Goal: Check status: Check status

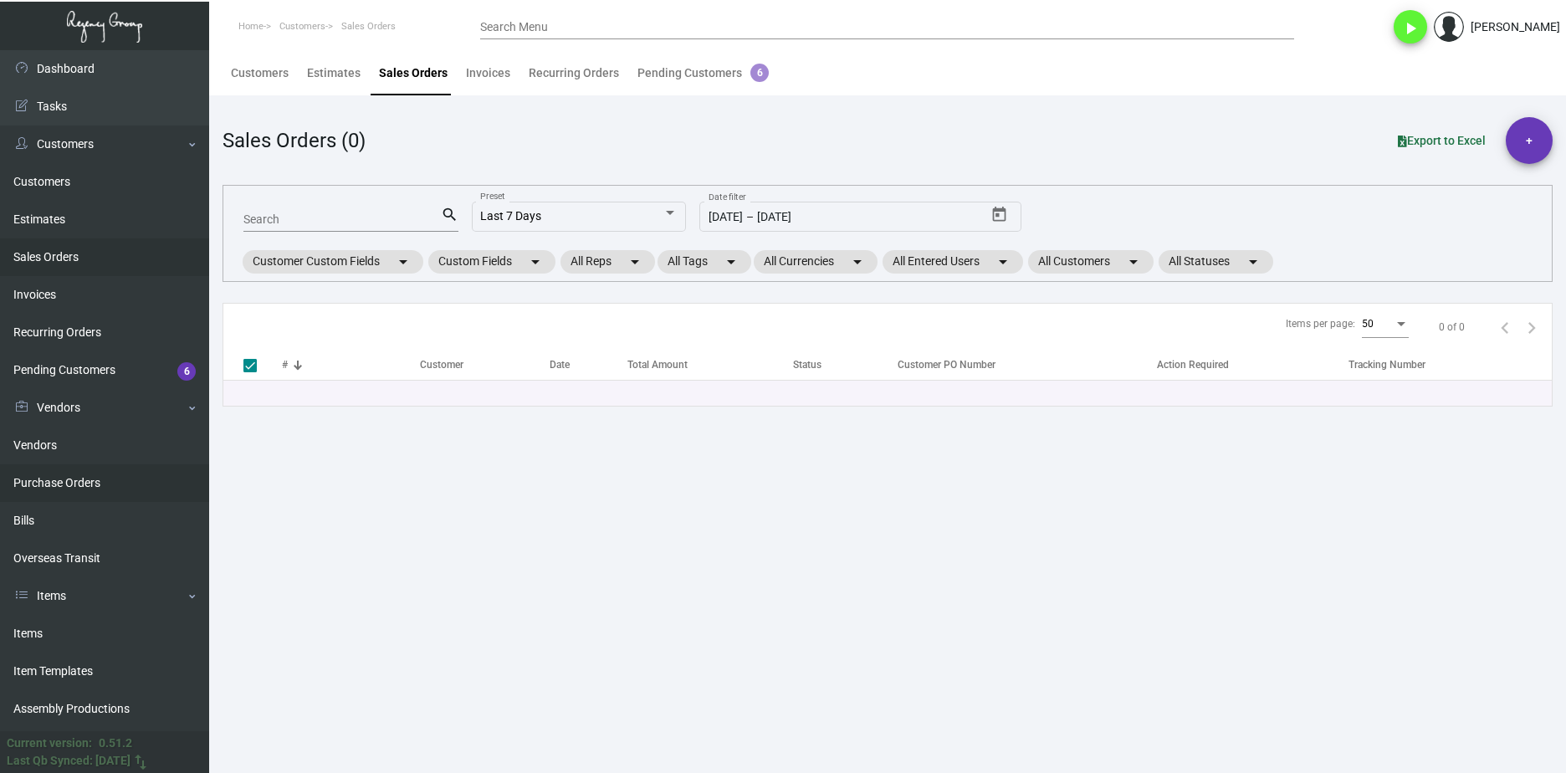
click at [147, 466] on link "Purchase Orders" at bounding box center [104, 483] width 209 height 38
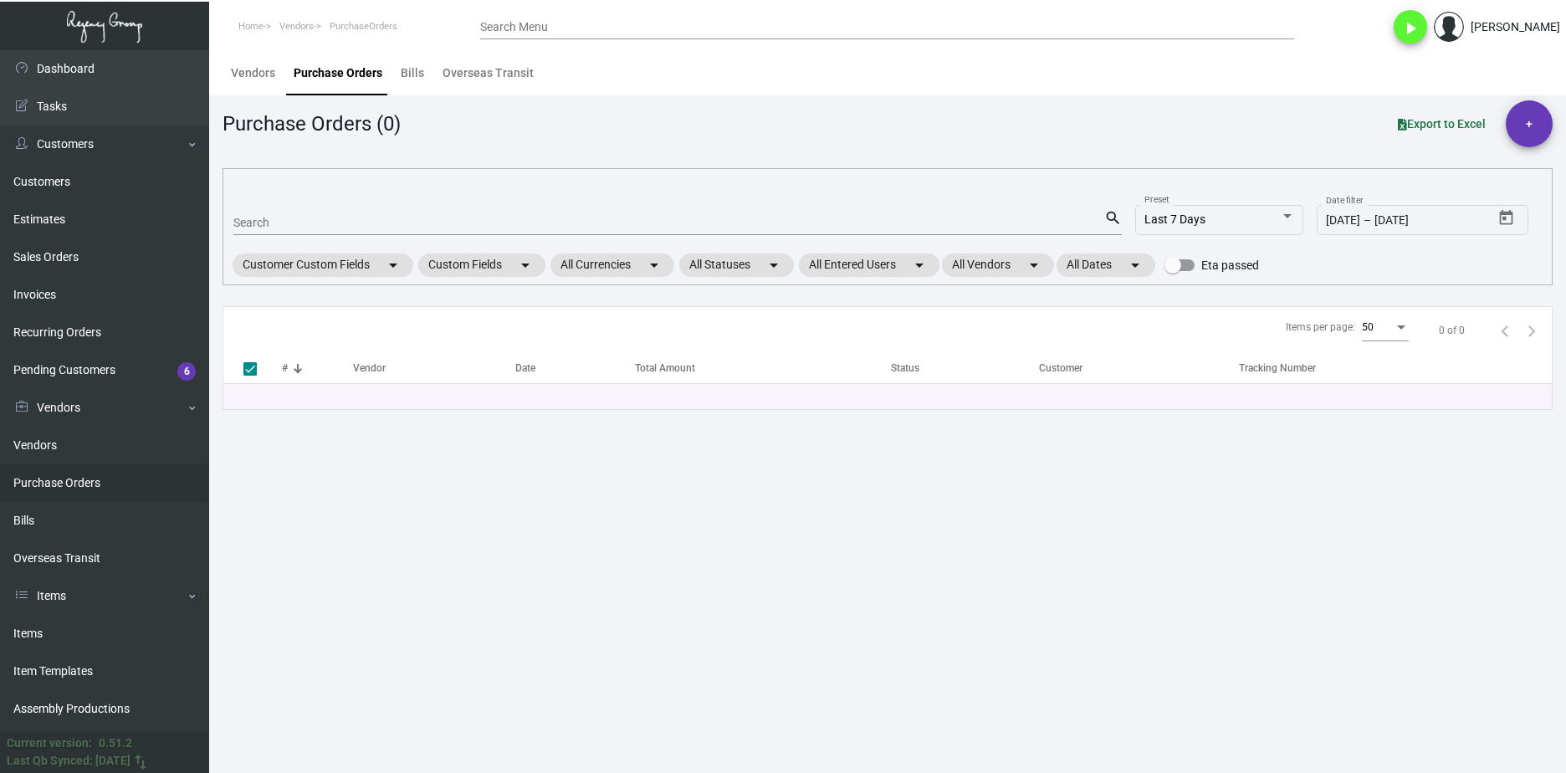
click at [323, 233] on div "Search" at bounding box center [668, 222] width 871 height 26
paste input "102801"
type input "102801"
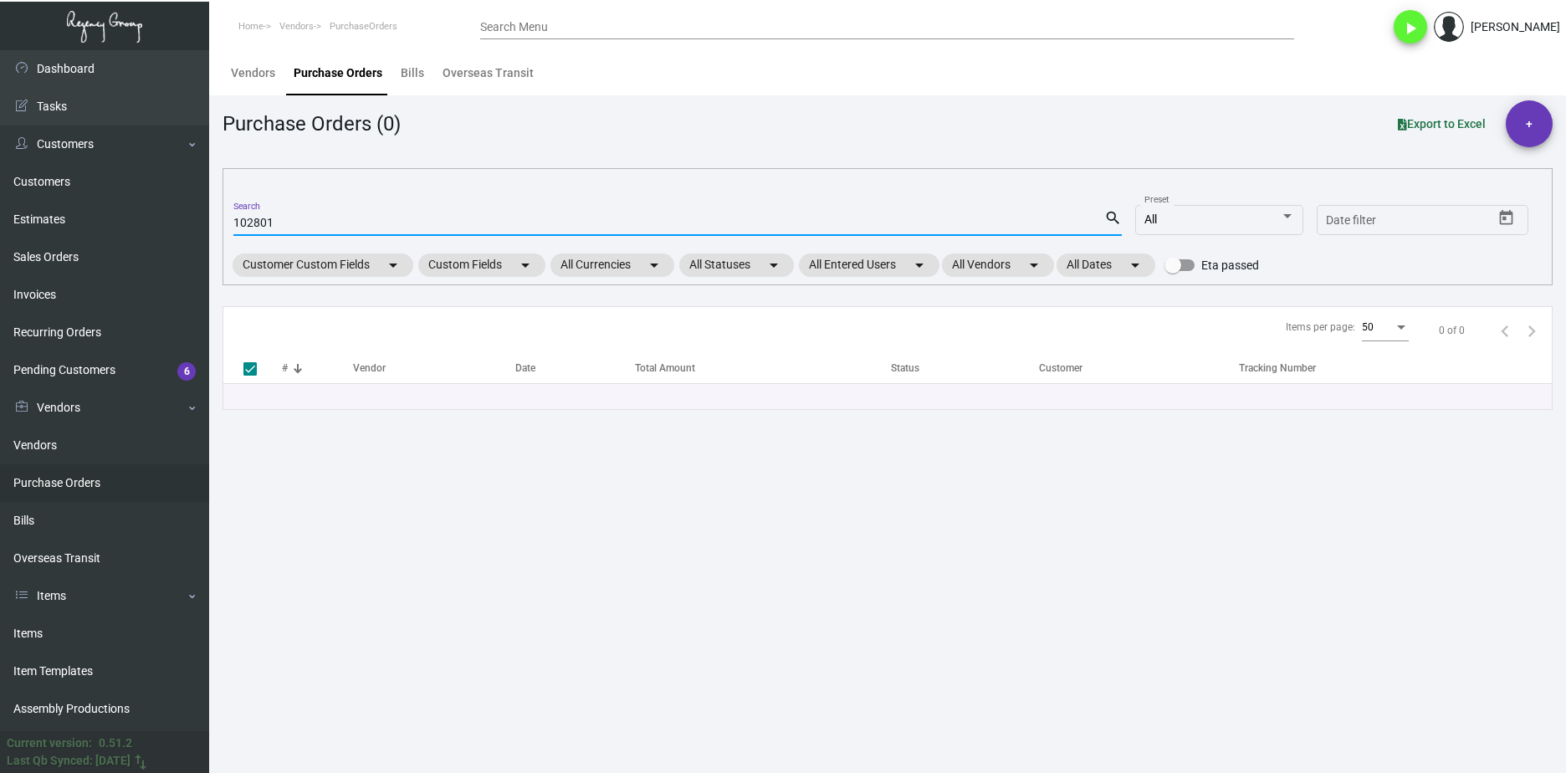
type input "102801"
checkbox input "false"
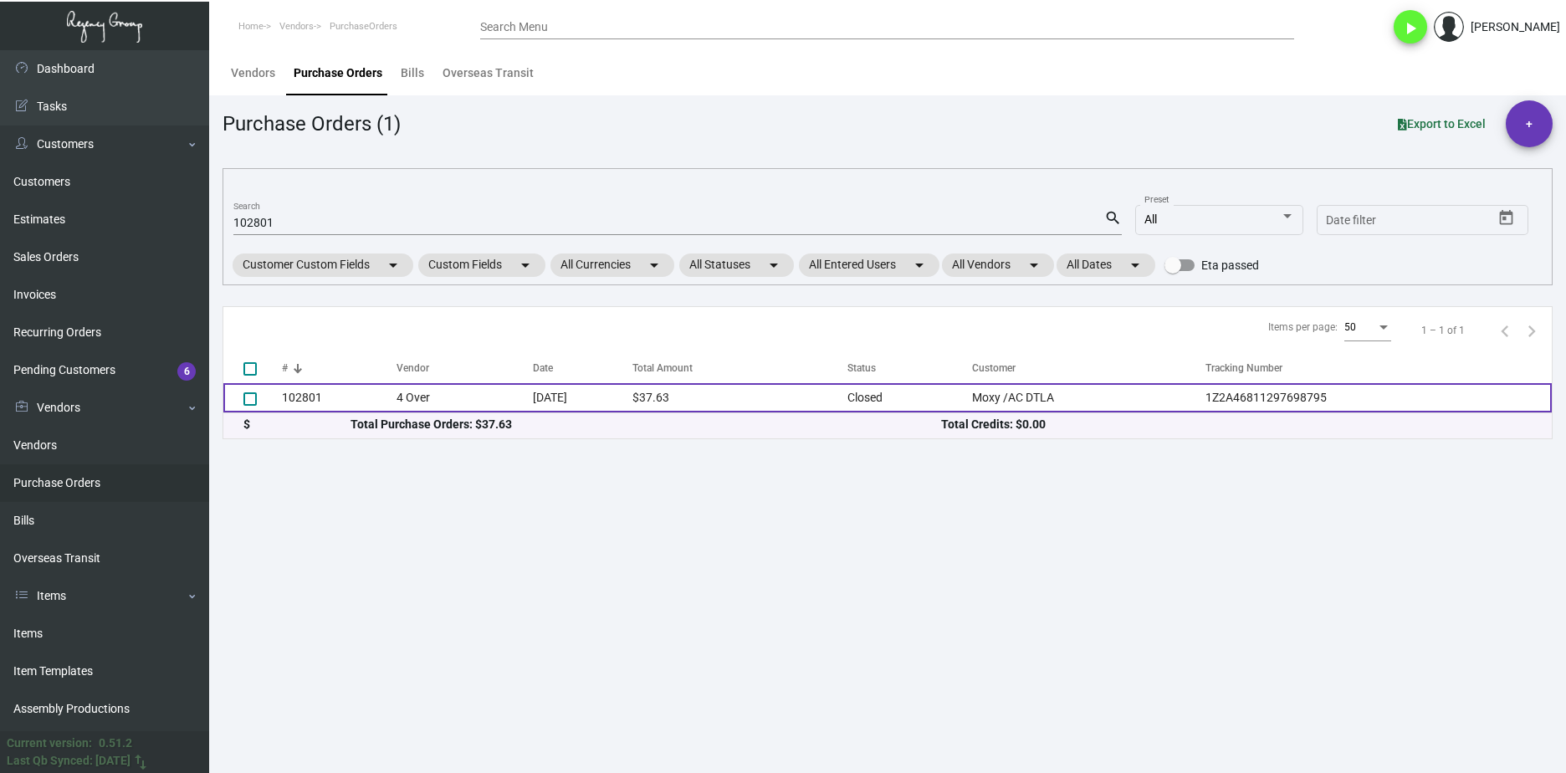
click at [397, 389] on td "4 Over" at bounding box center [465, 397] width 136 height 29
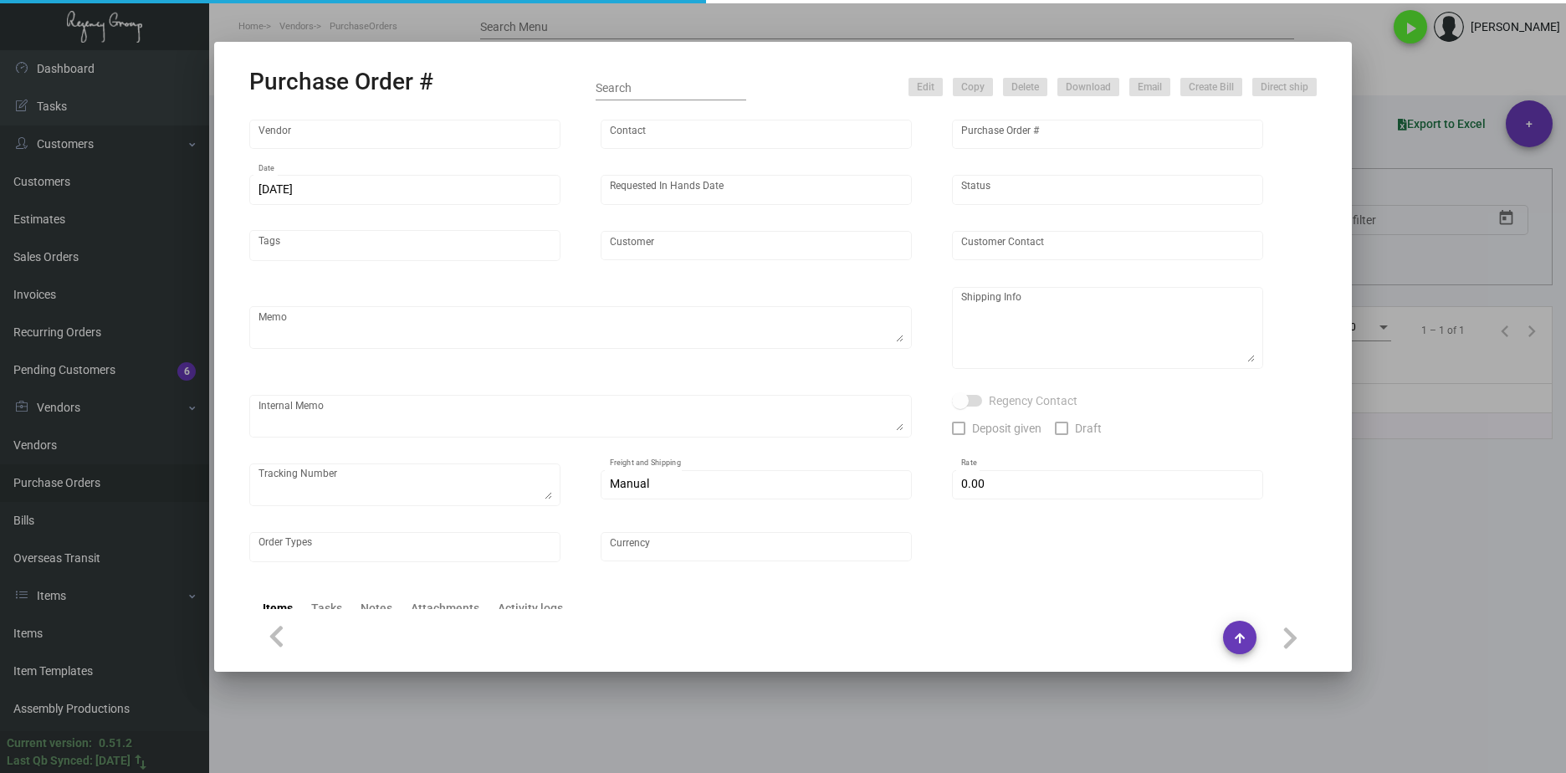
type input "4 Over"
type input "102801"
type input "[DATE]"
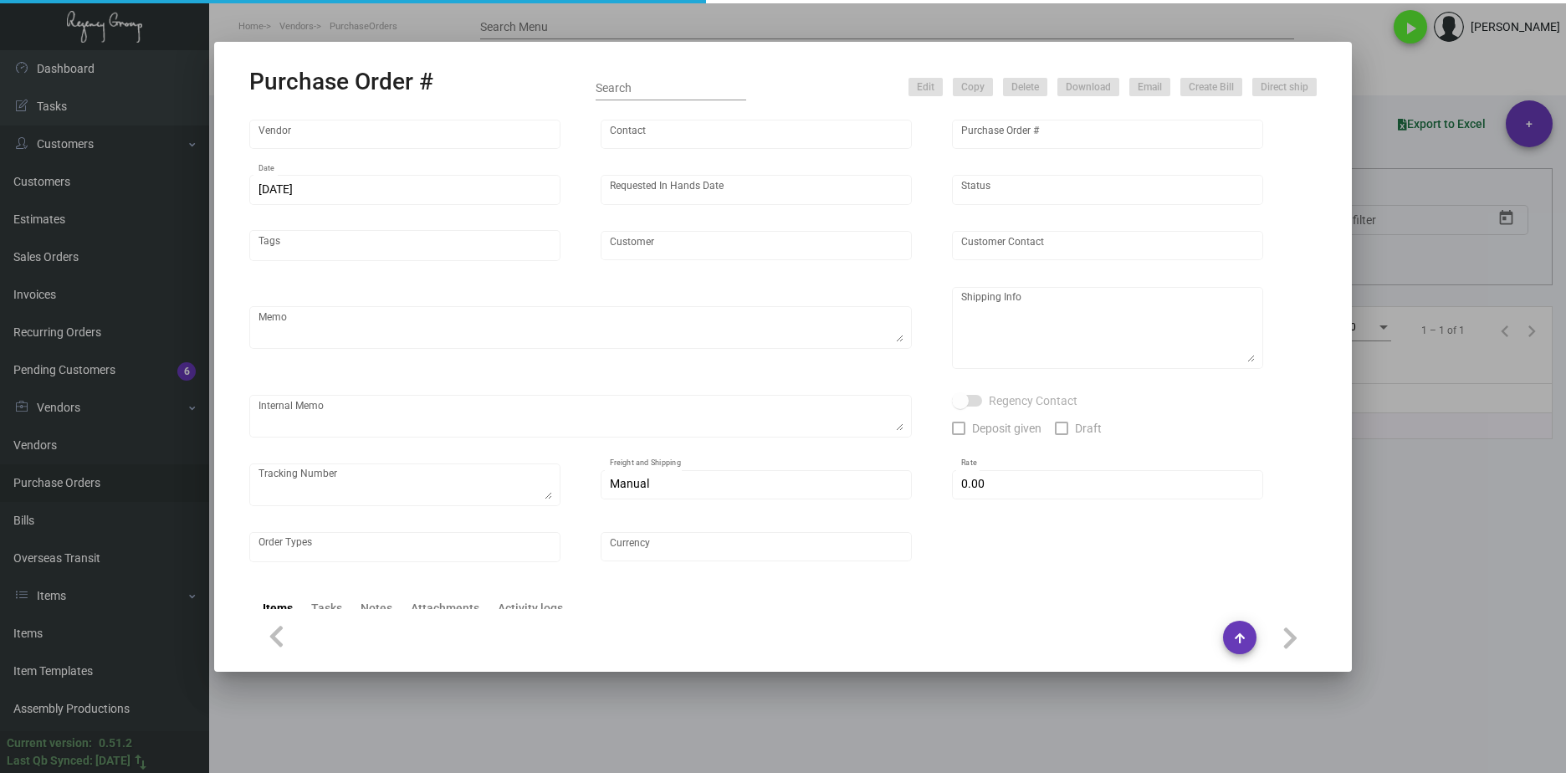
type input "Moxy /AC DTLA"
type input "[PERSON_NAME]"
type textarea "Moxy/AC DTLA - [PERSON_NAME] [STREET_ADDRESS][PERSON_NAME]"
type textarea "Order/Job #: 004097479 // Drop Ship via Ground @ $18.06 12.20 - Job is in produ…"
type textarea "1Z2A46811297698795"
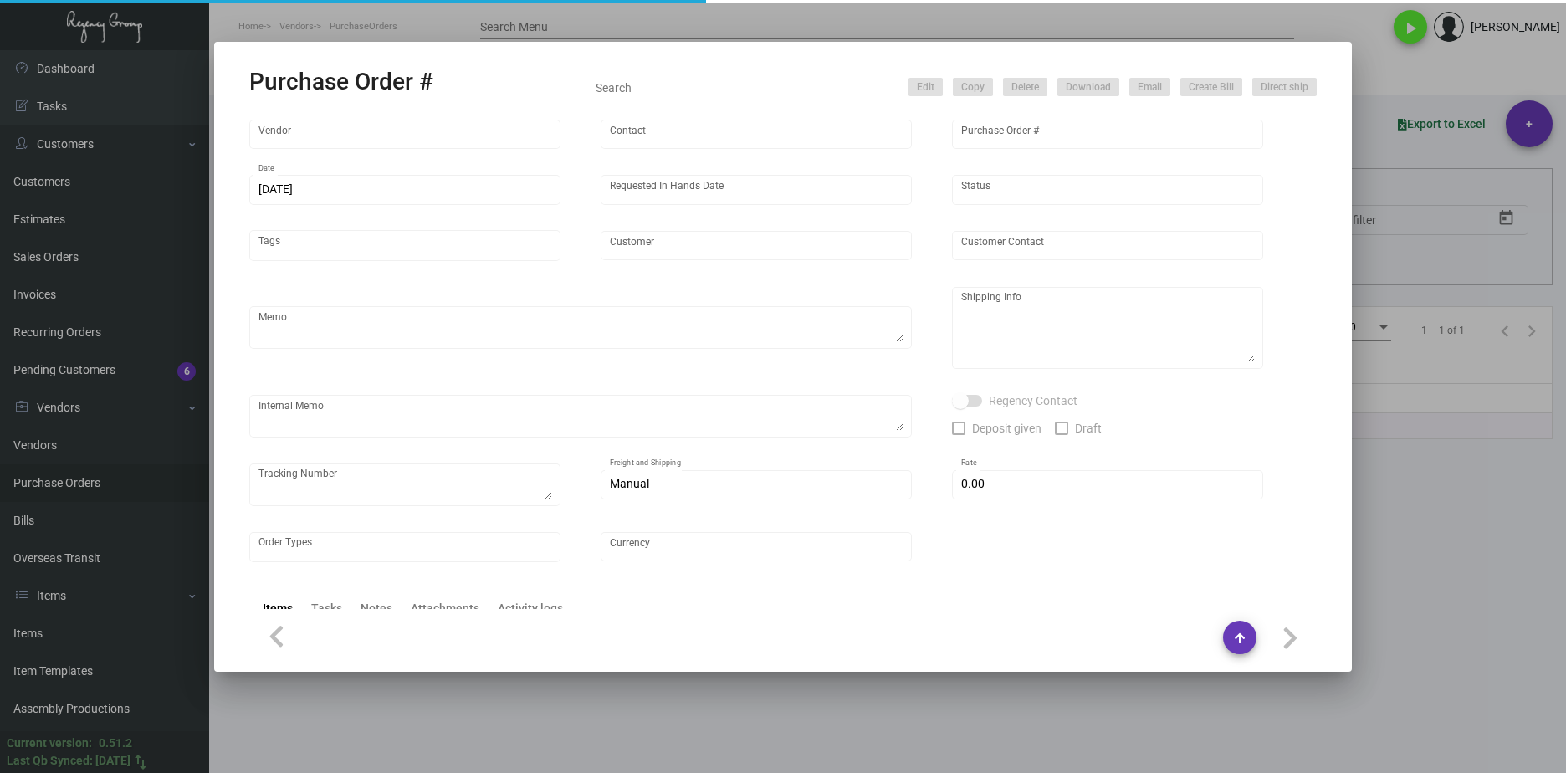
type input "$ 0.00"
type input "United States Dollar $"
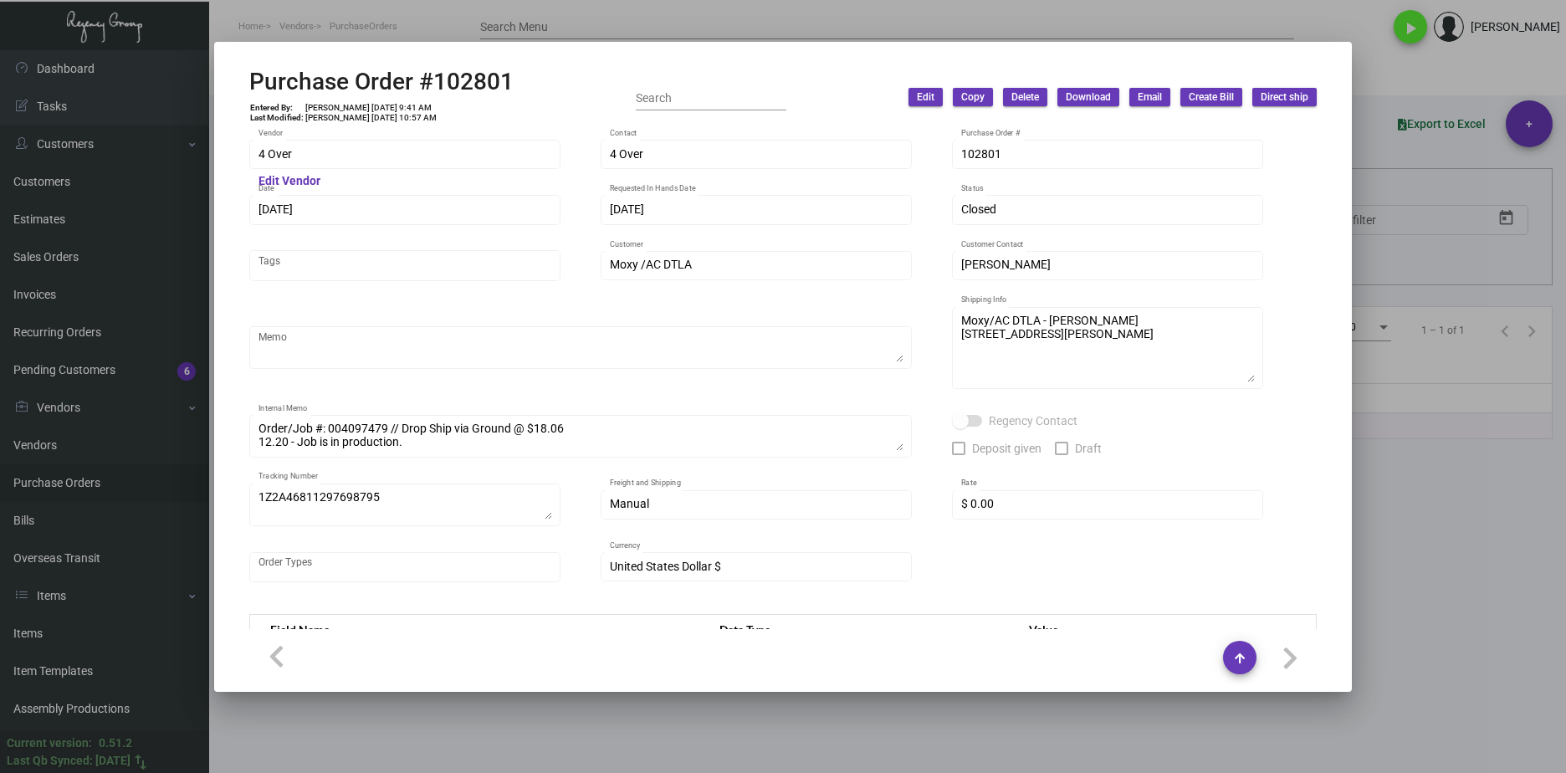
click at [548, 745] on div at bounding box center [783, 386] width 1566 height 773
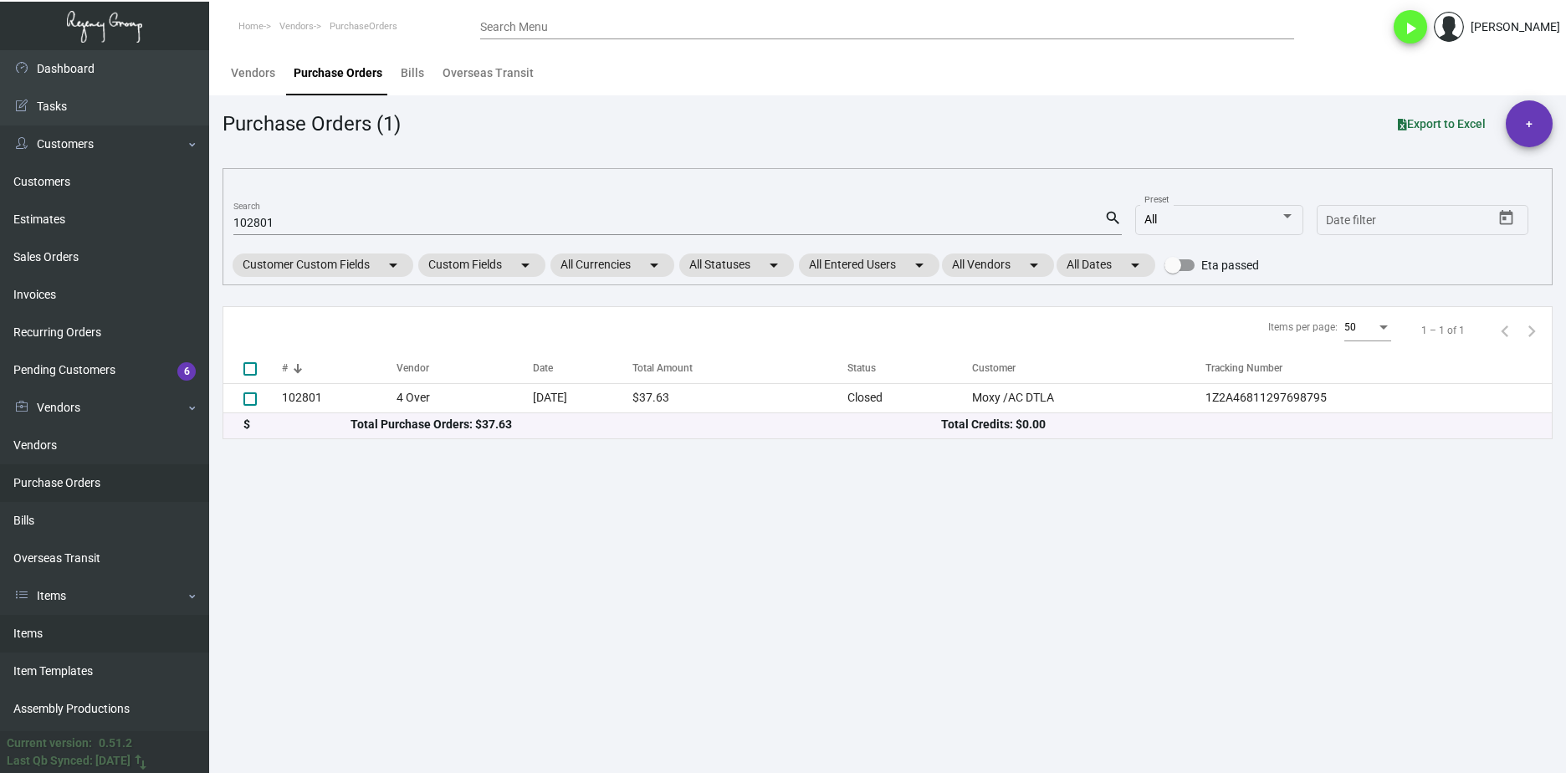
click at [128, 642] on link "Items" at bounding box center [104, 634] width 209 height 38
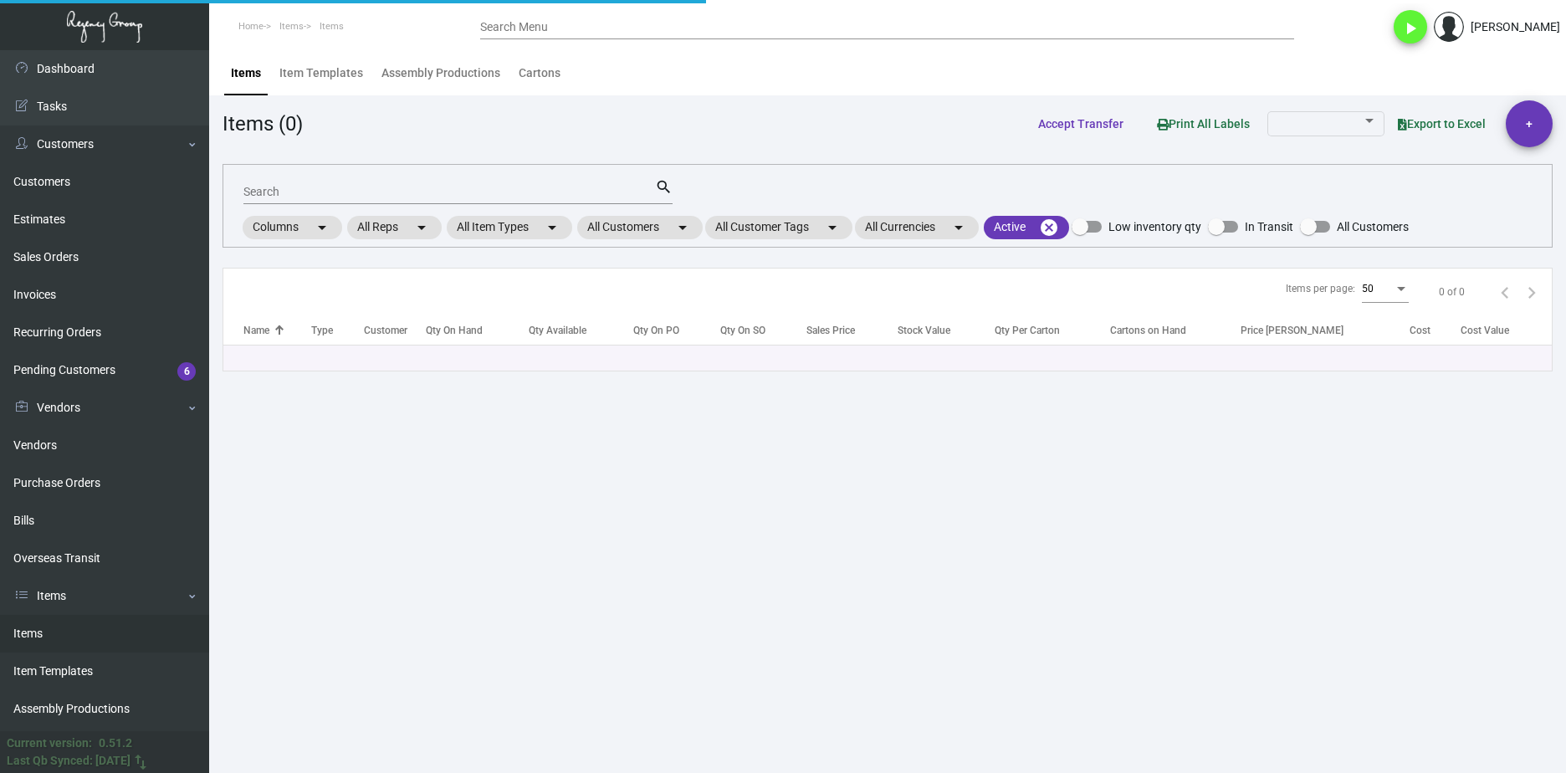
click at [352, 190] on input "Search" at bounding box center [449, 192] width 412 height 13
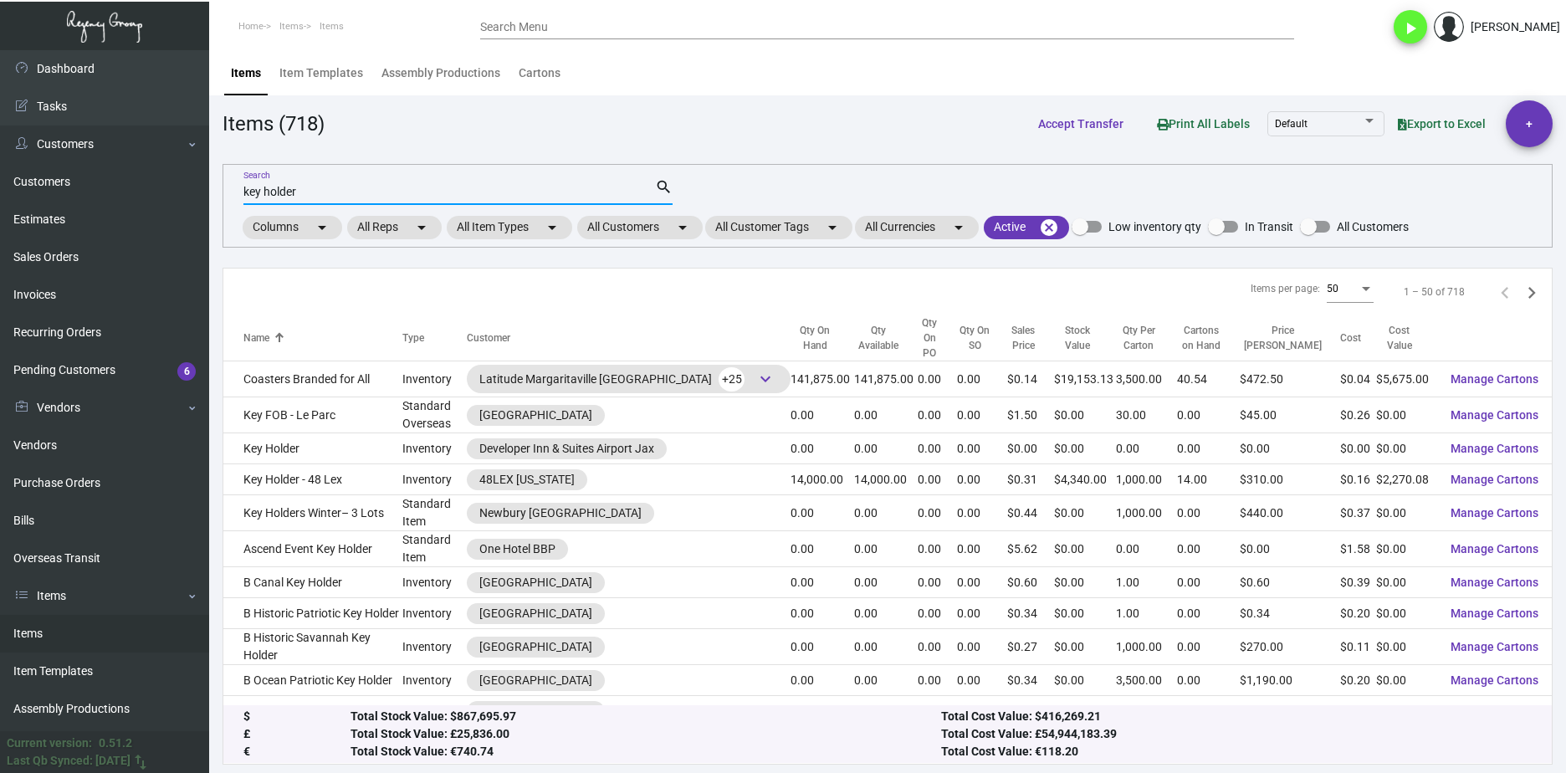
type input "key holder"
click at [655, 225] on mat-chip "All Customers arrow_drop_down" at bounding box center [639, 227] width 125 height 23
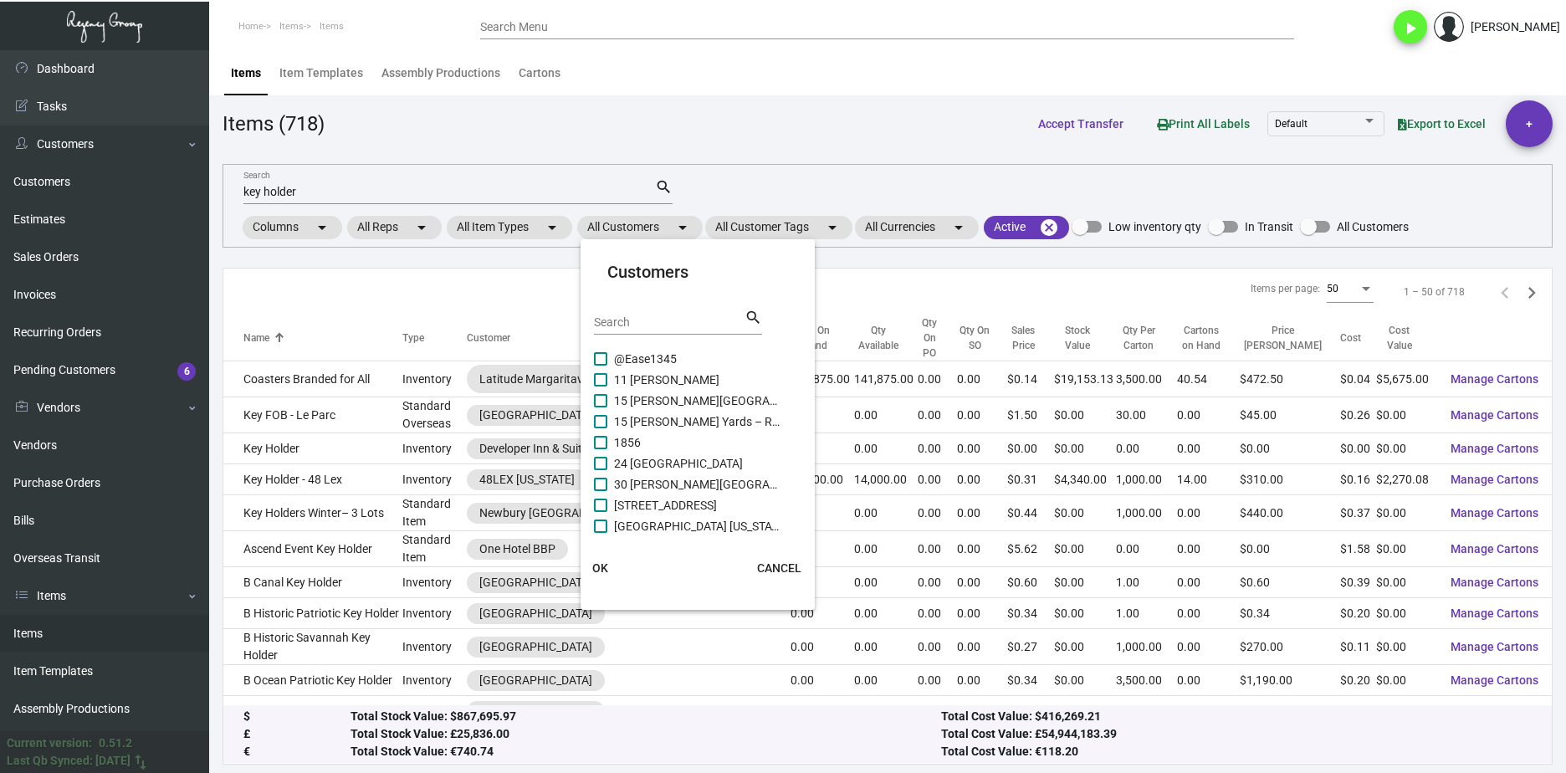
click at [652, 324] on input "Search" at bounding box center [669, 322] width 151 height 13
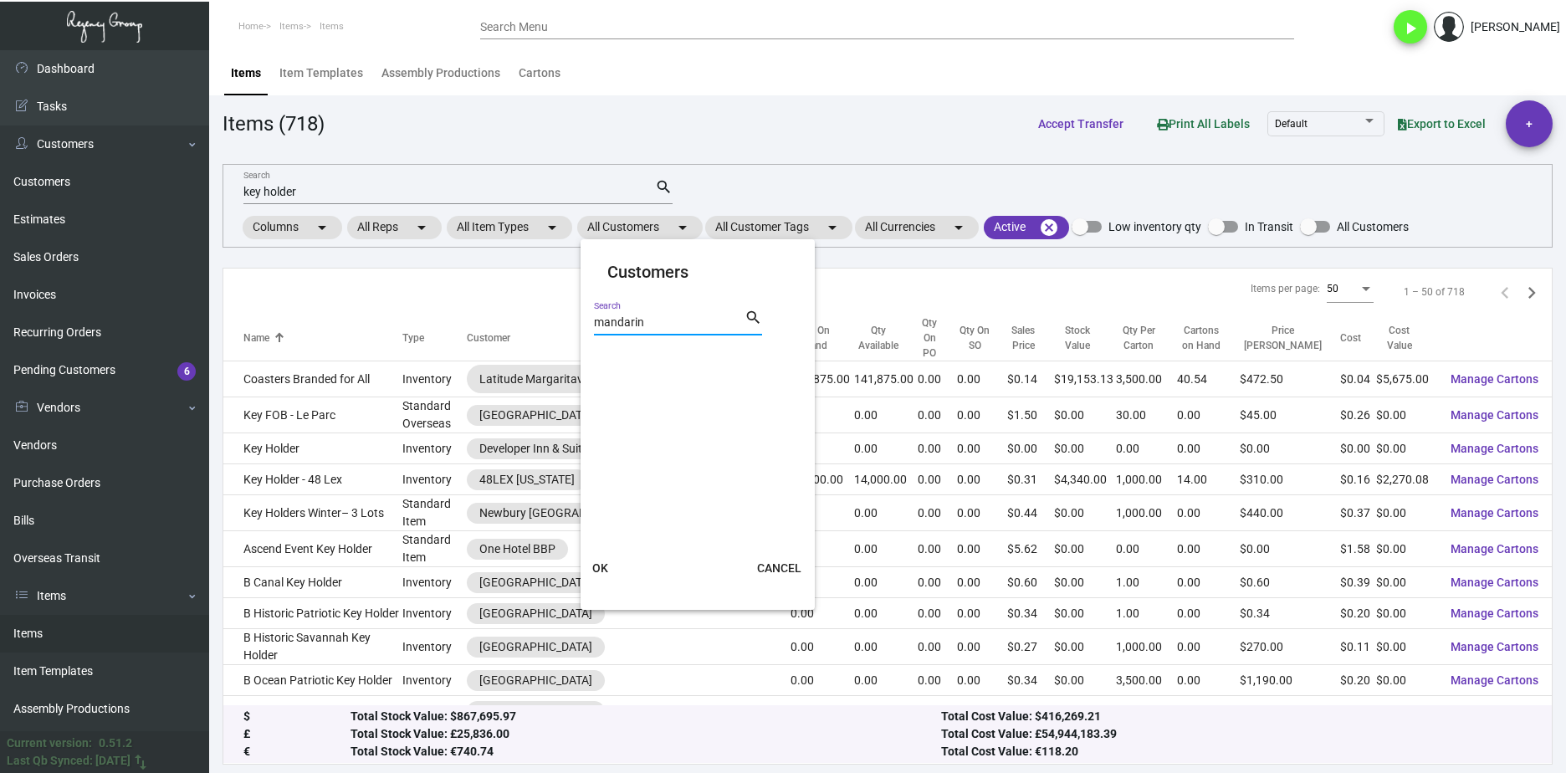
type input "mandarin"
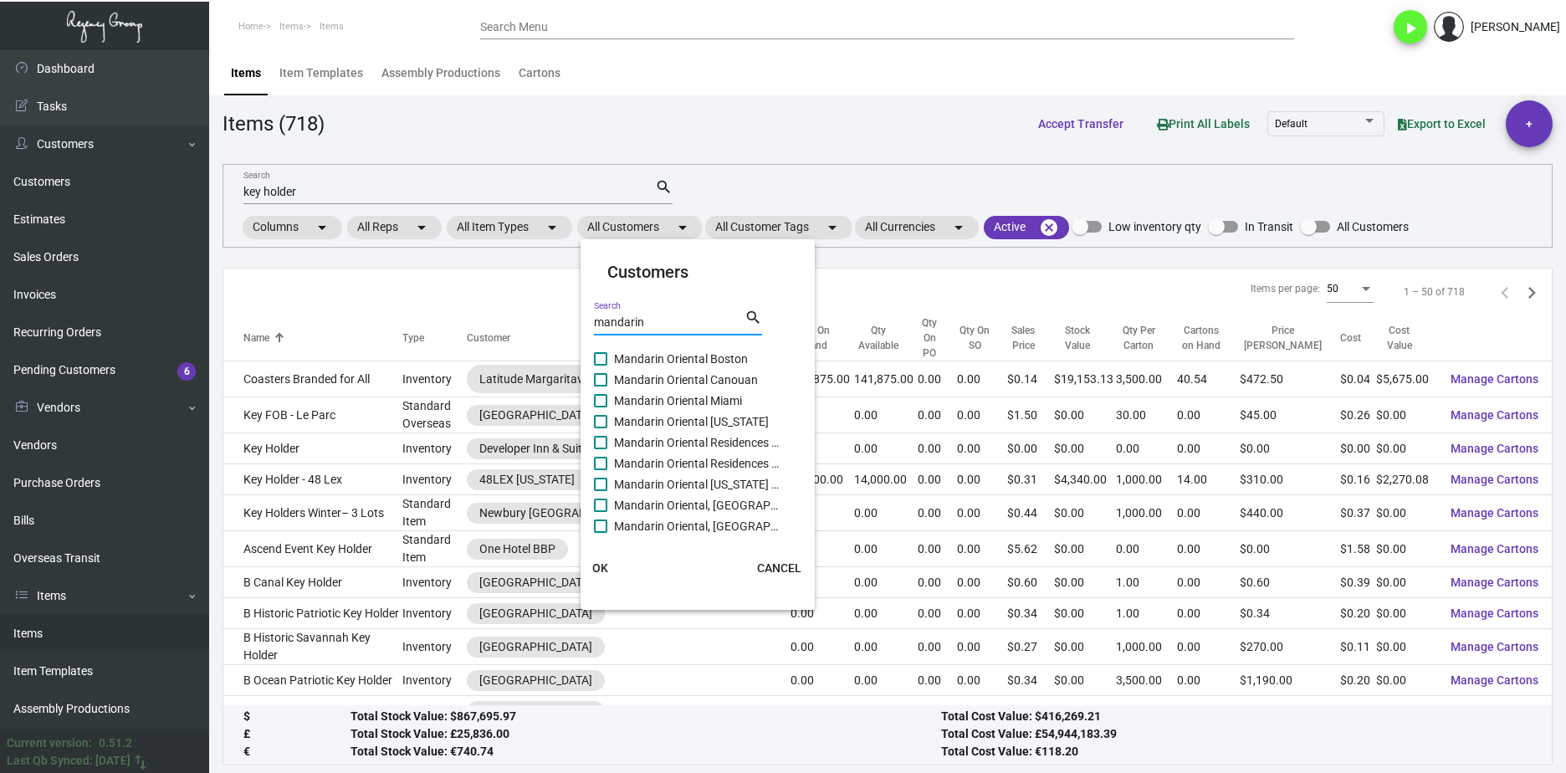
click at [602, 362] on span at bounding box center [600, 358] width 13 height 13
click at [601, 366] on input "Mandarin Oriental Boston" at bounding box center [600, 366] width 1 height 1
checkbox input "true"
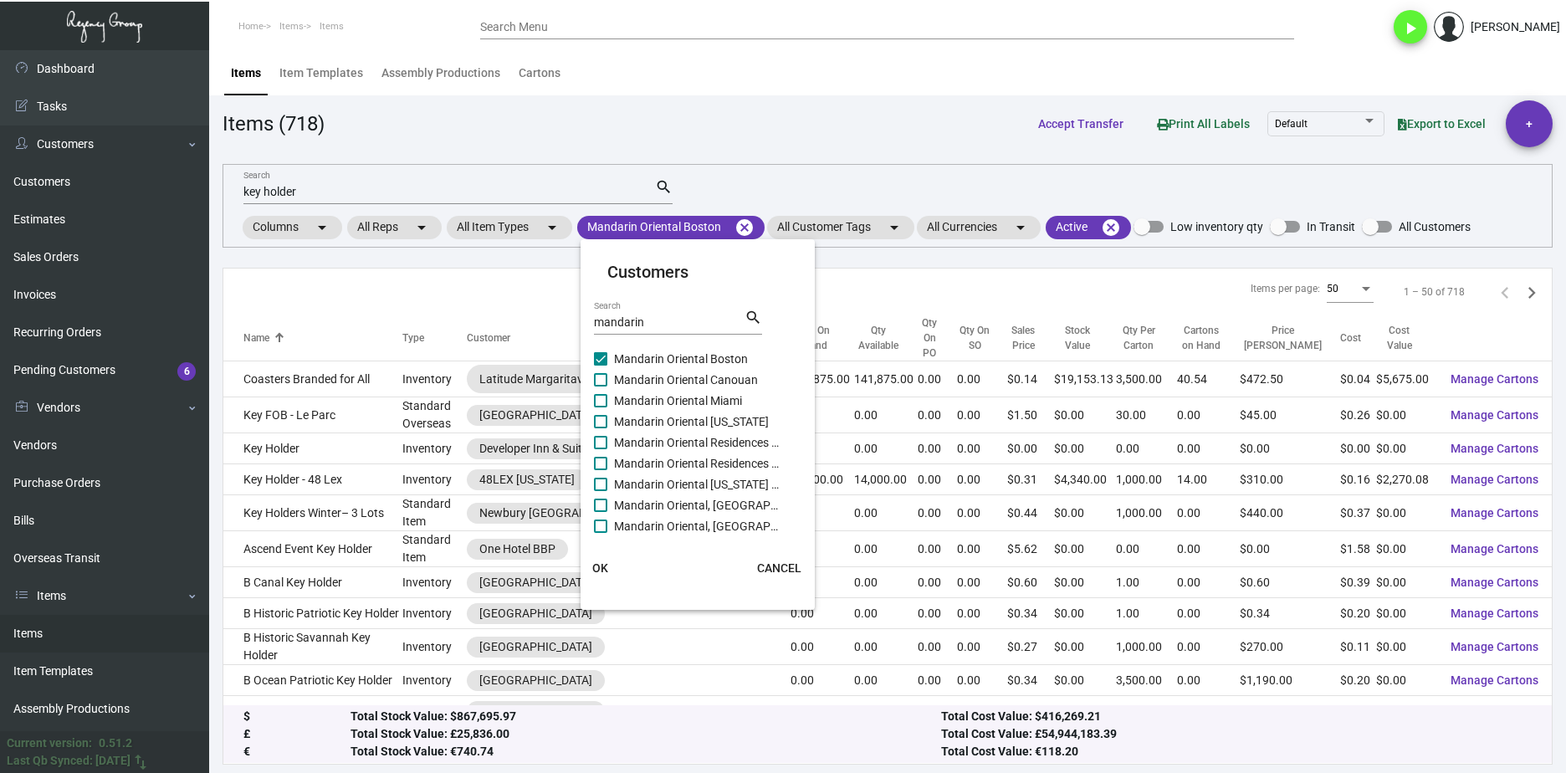
click at [607, 574] on span "OK" at bounding box center [600, 567] width 16 height 13
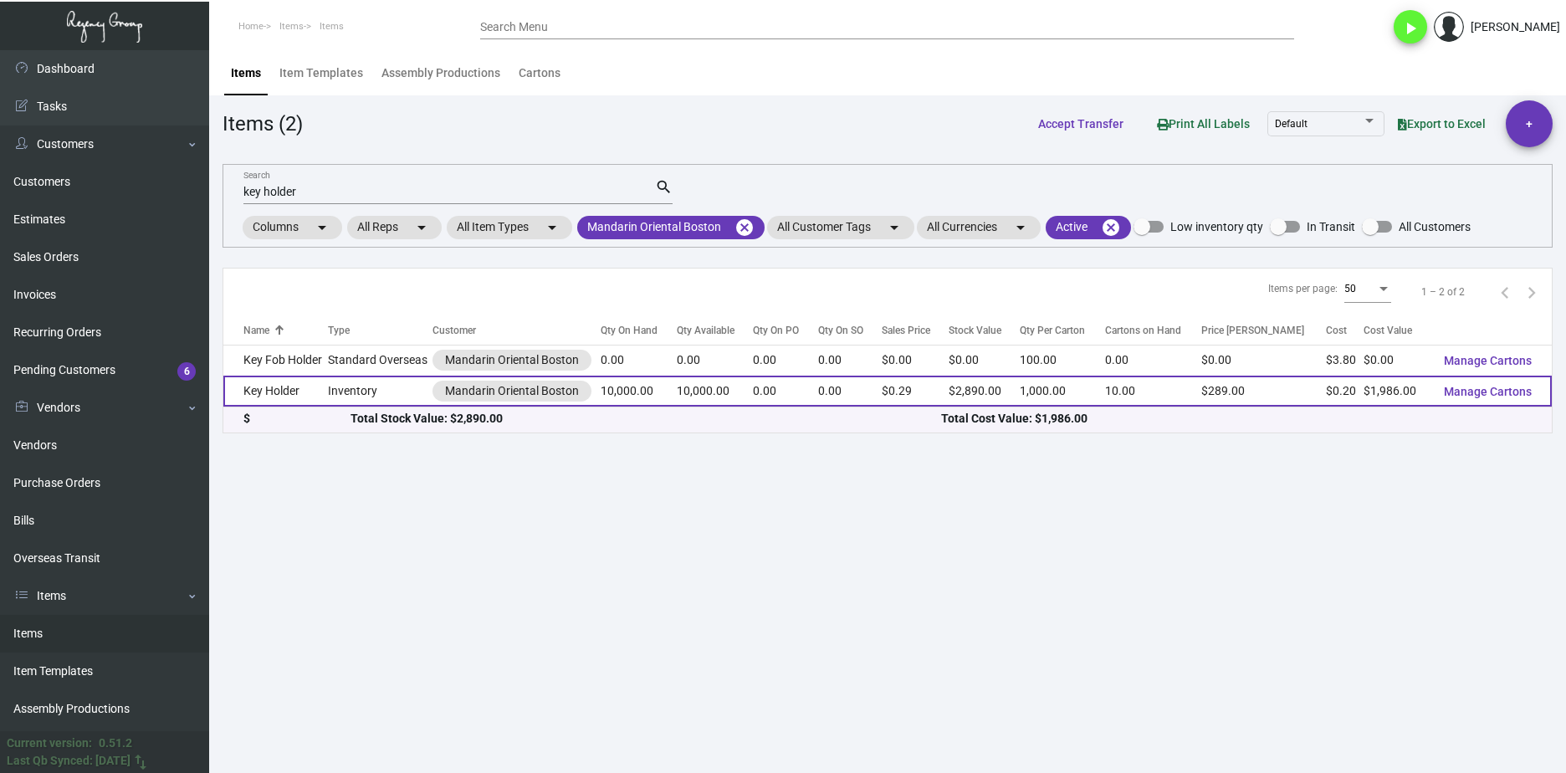
click at [303, 392] on td "Key Holder" at bounding box center [275, 391] width 105 height 31
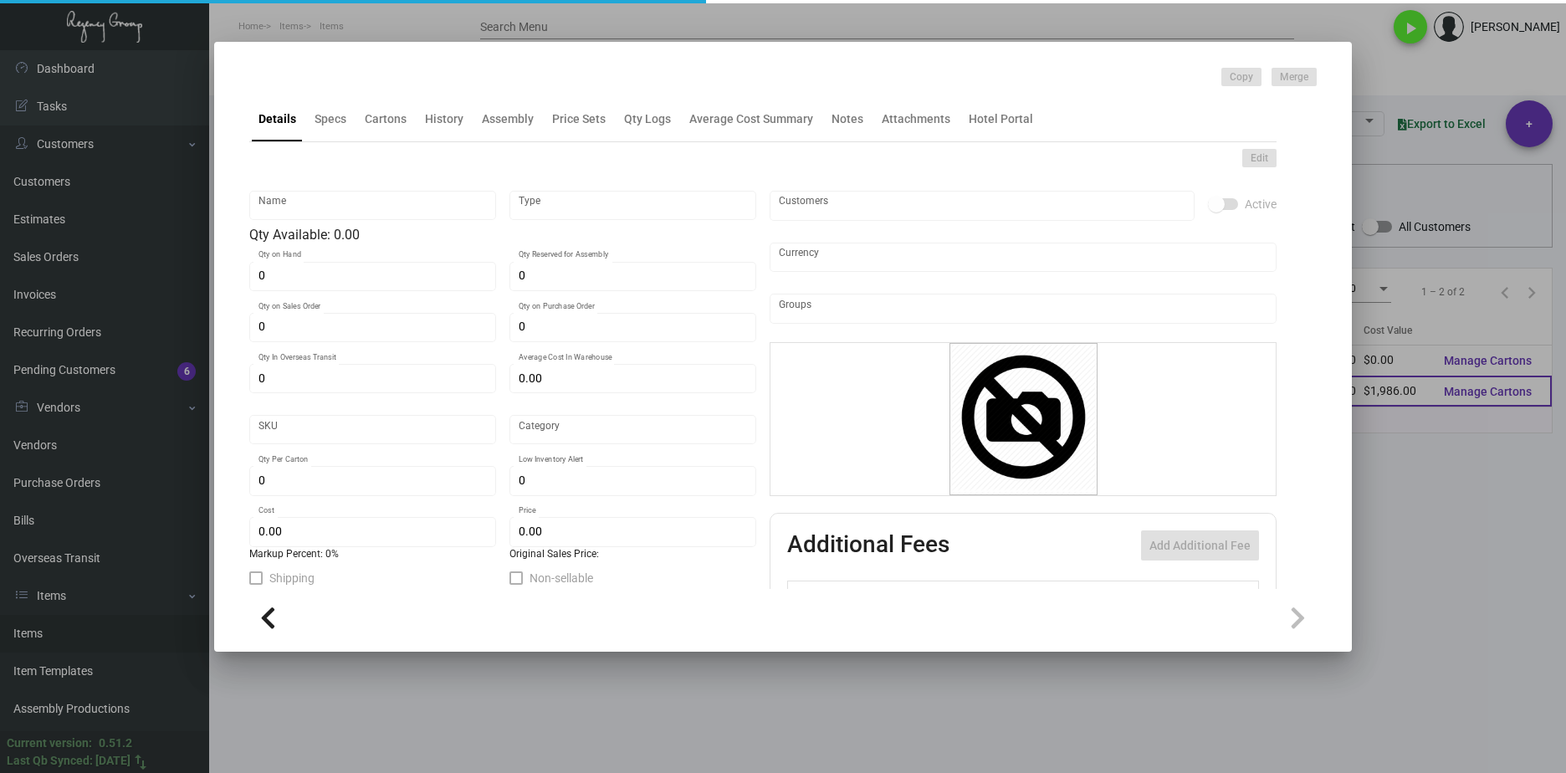
type input "Key Holder"
type input "Inventory"
type input "10,000"
type input "$ 0.1821"
type input "MBKH"
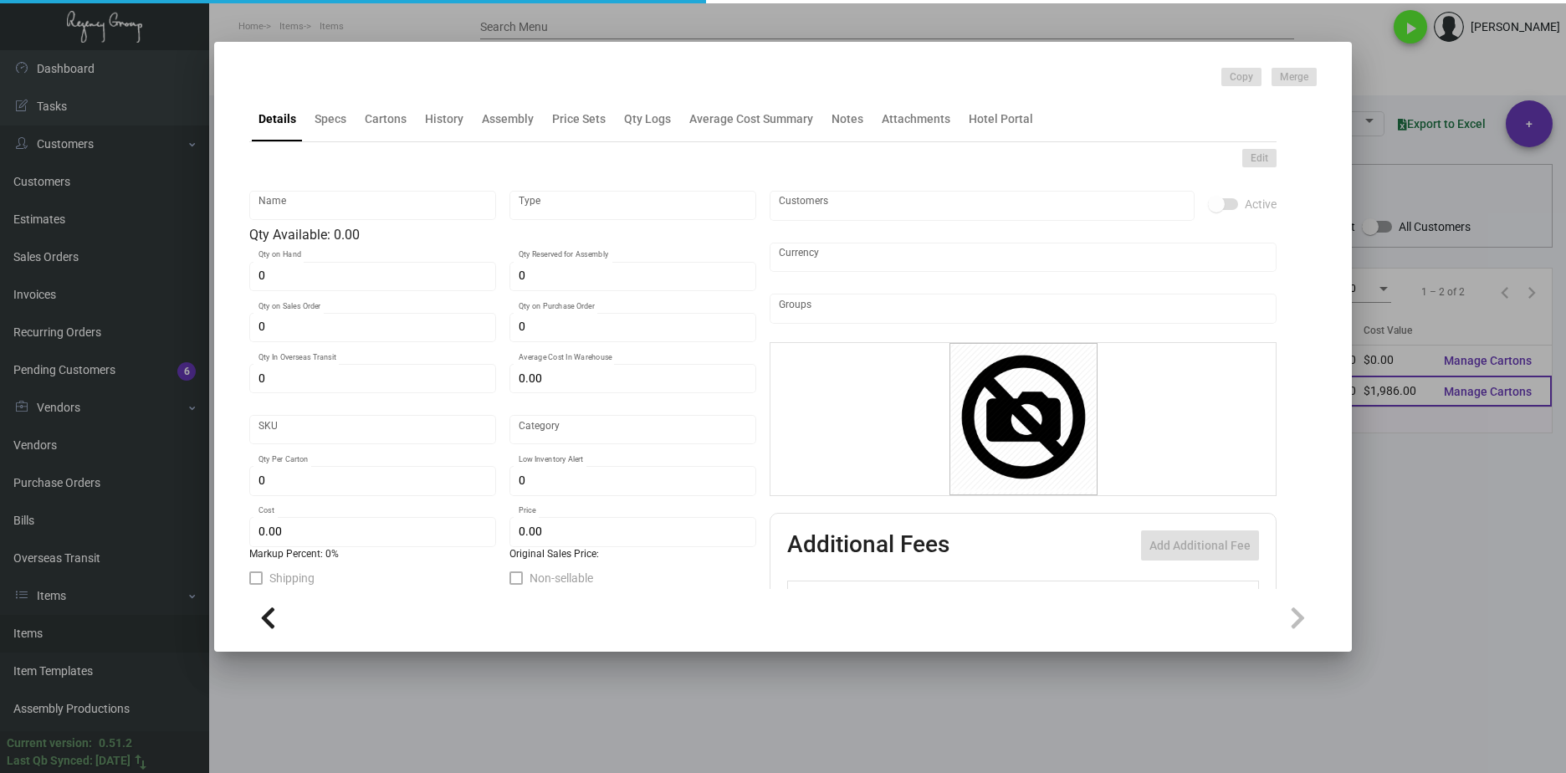
type input "Standard"
type input "1,000"
type input "$ 0.1986"
type input "$ 0.289"
type textarea "size open 8-1/8x6-1/8, #100 Bright white smooth cover stock, printing full colo…"
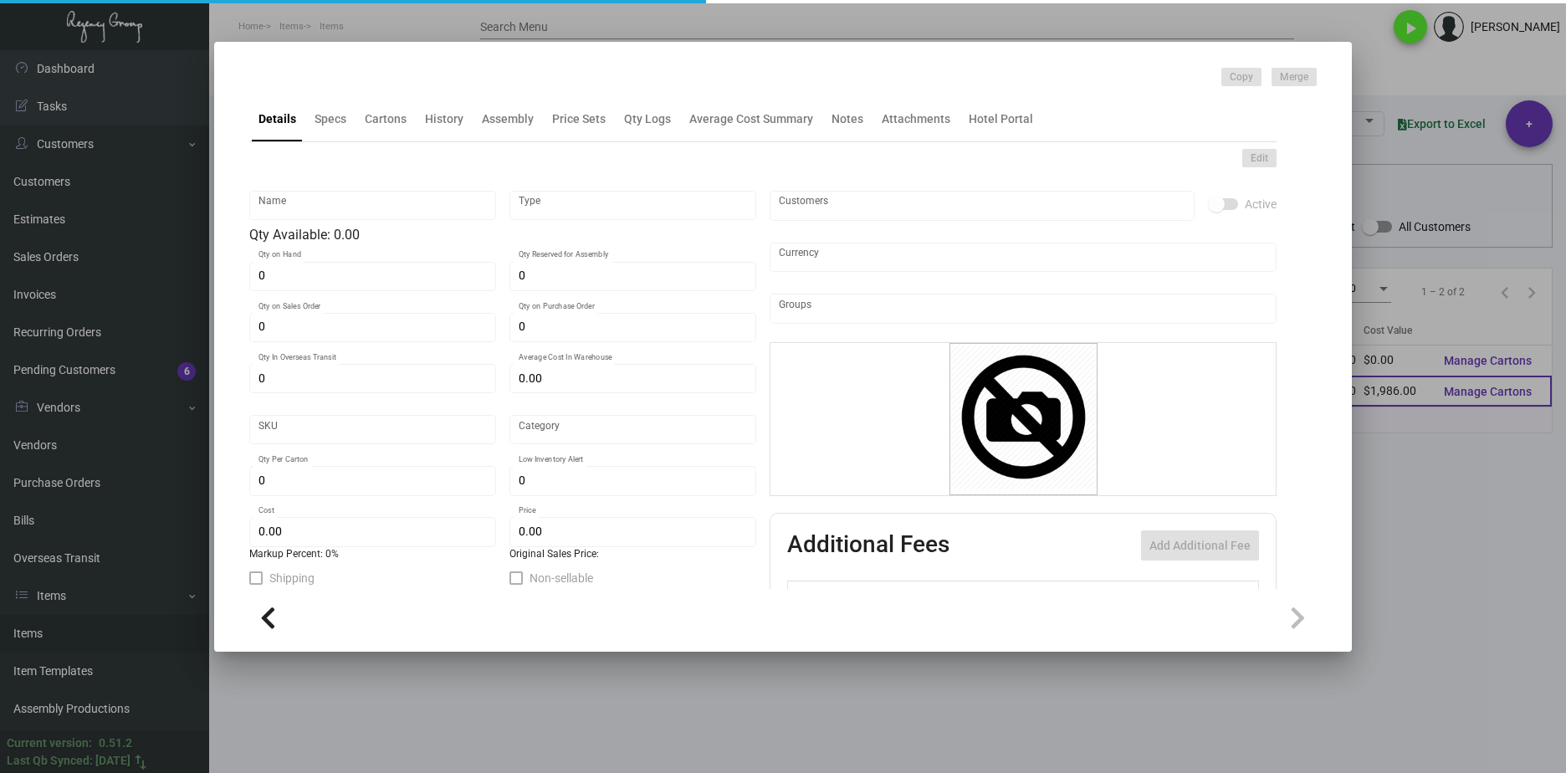
type textarea "size open 8-1/8x6-1/8, #100 Bright white smooth cover stock, printing full colo…"
checkbox input "true"
type input "United States Dollar $"
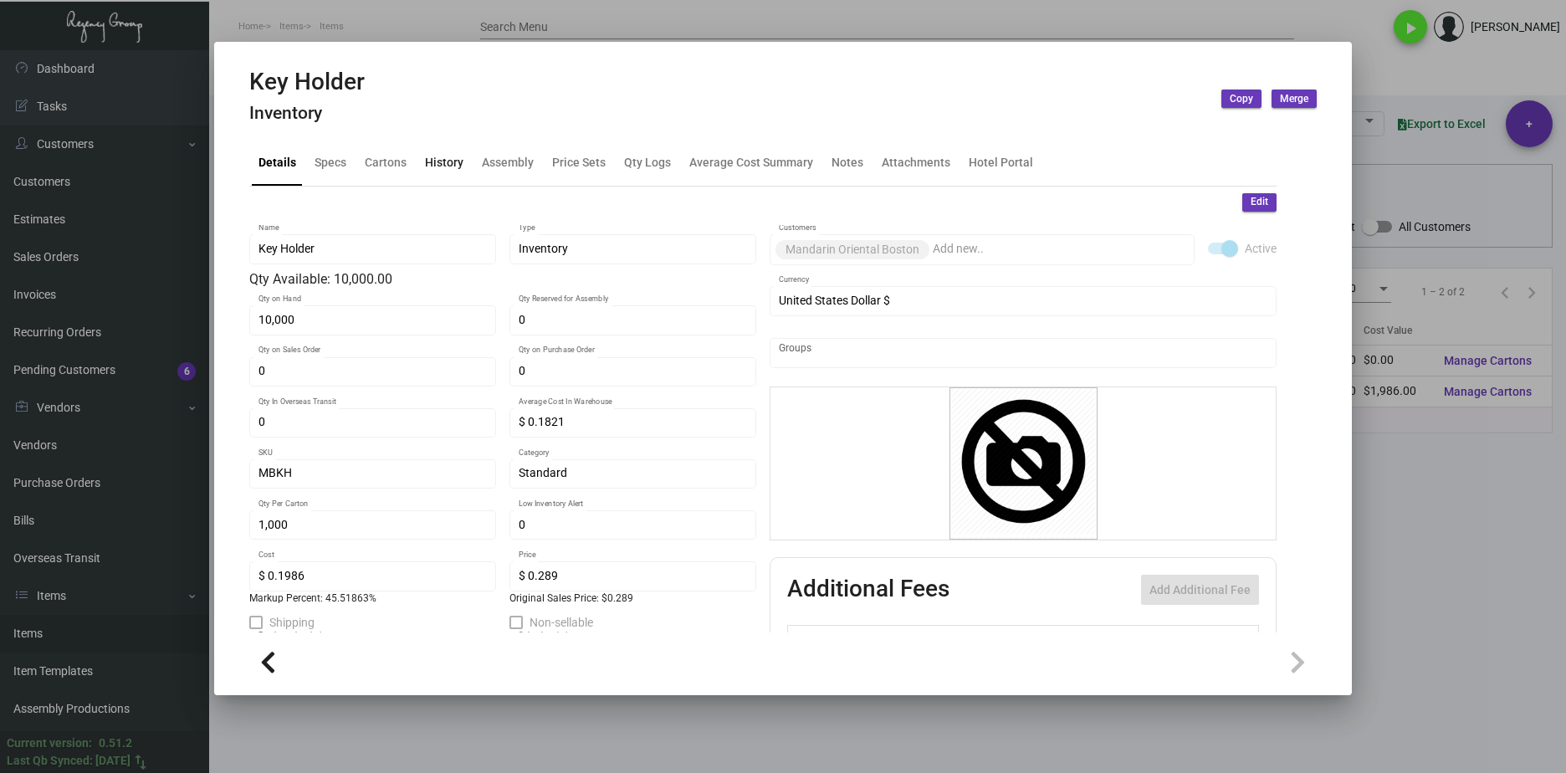
click at [425, 163] on div "History" at bounding box center [444, 163] width 38 height 18
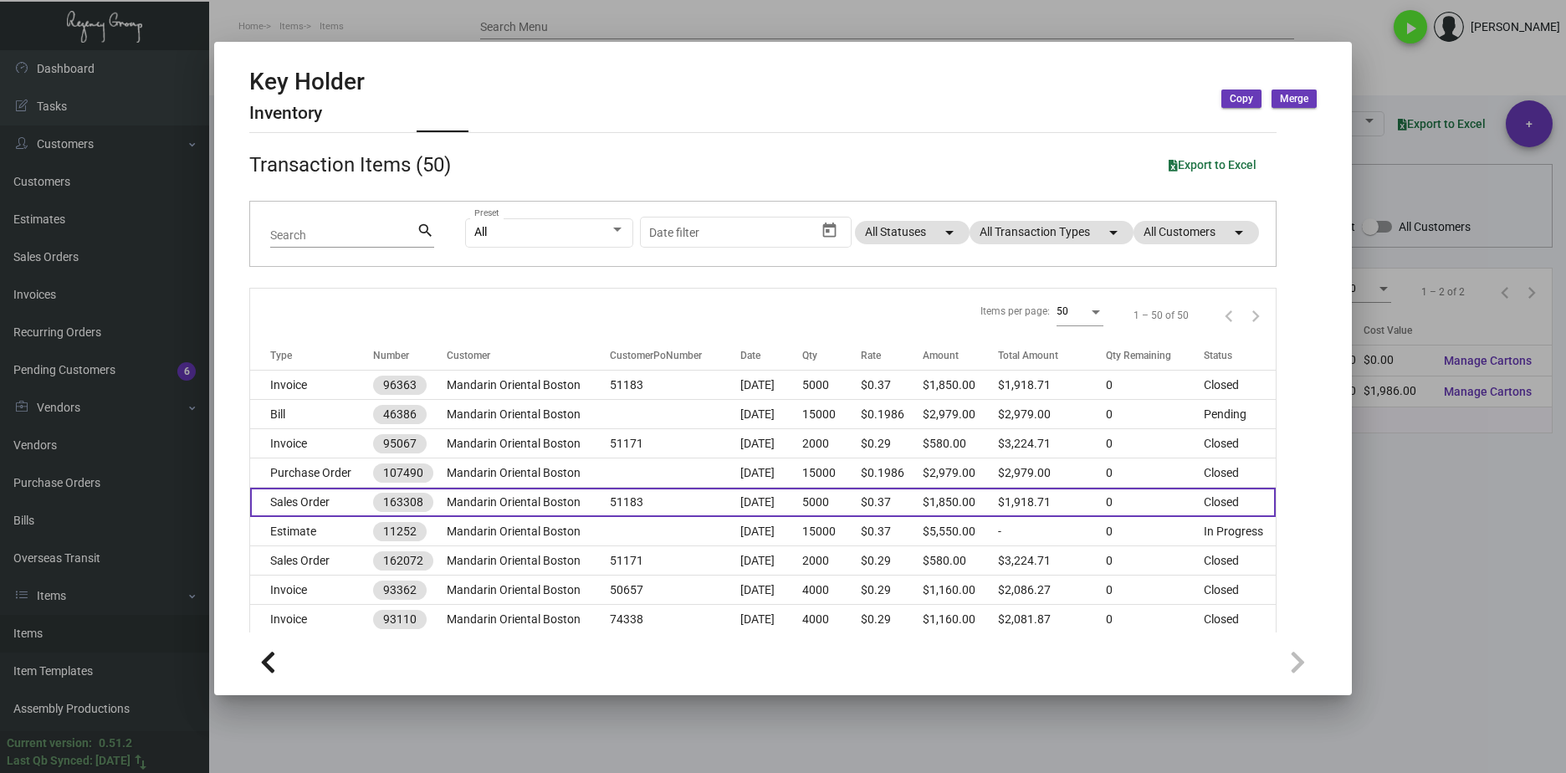
scroll to position [84, 0]
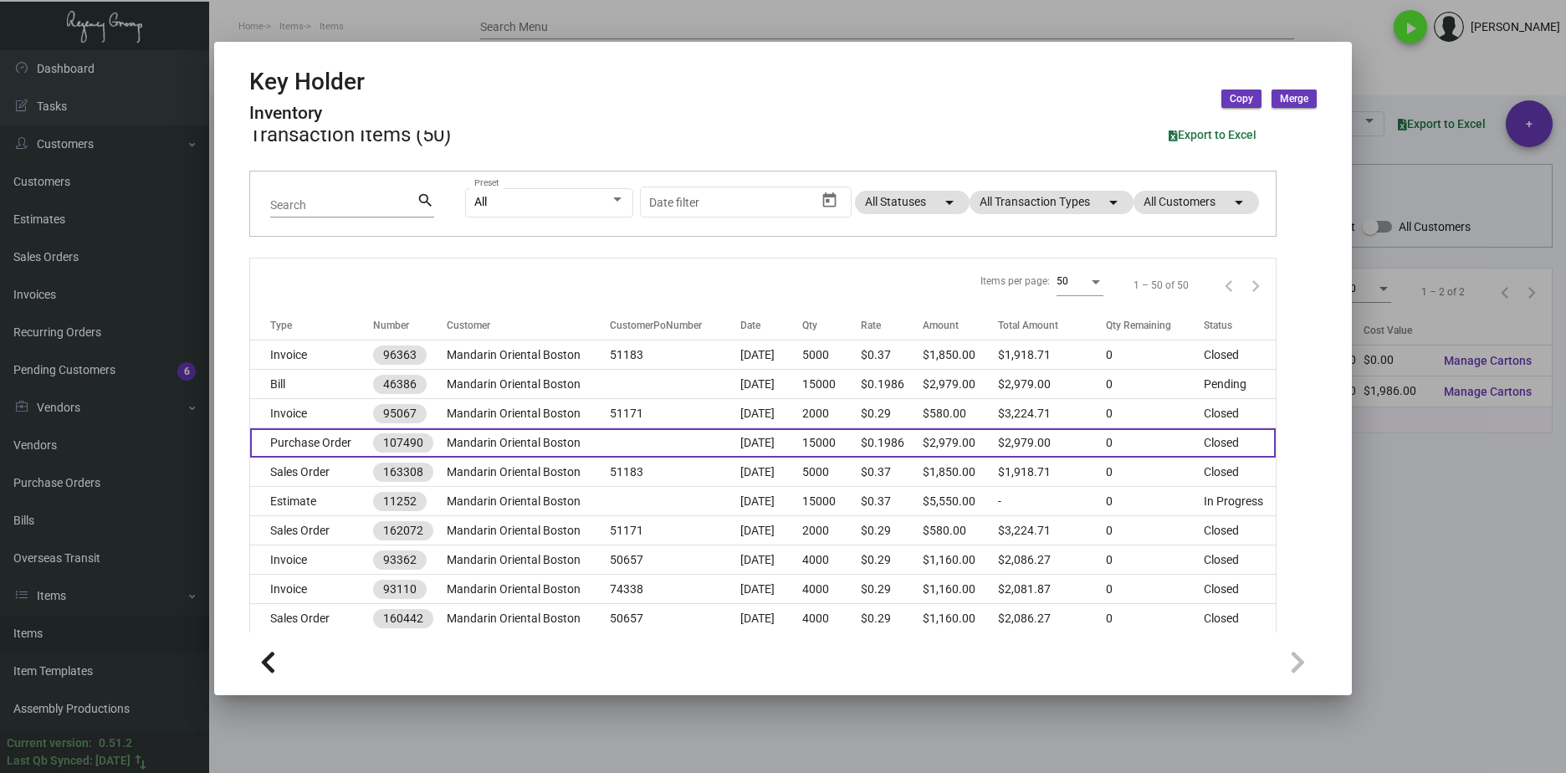
click at [331, 441] on td "Purchase Order" at bounding box center [311, 442] width 123 height 29
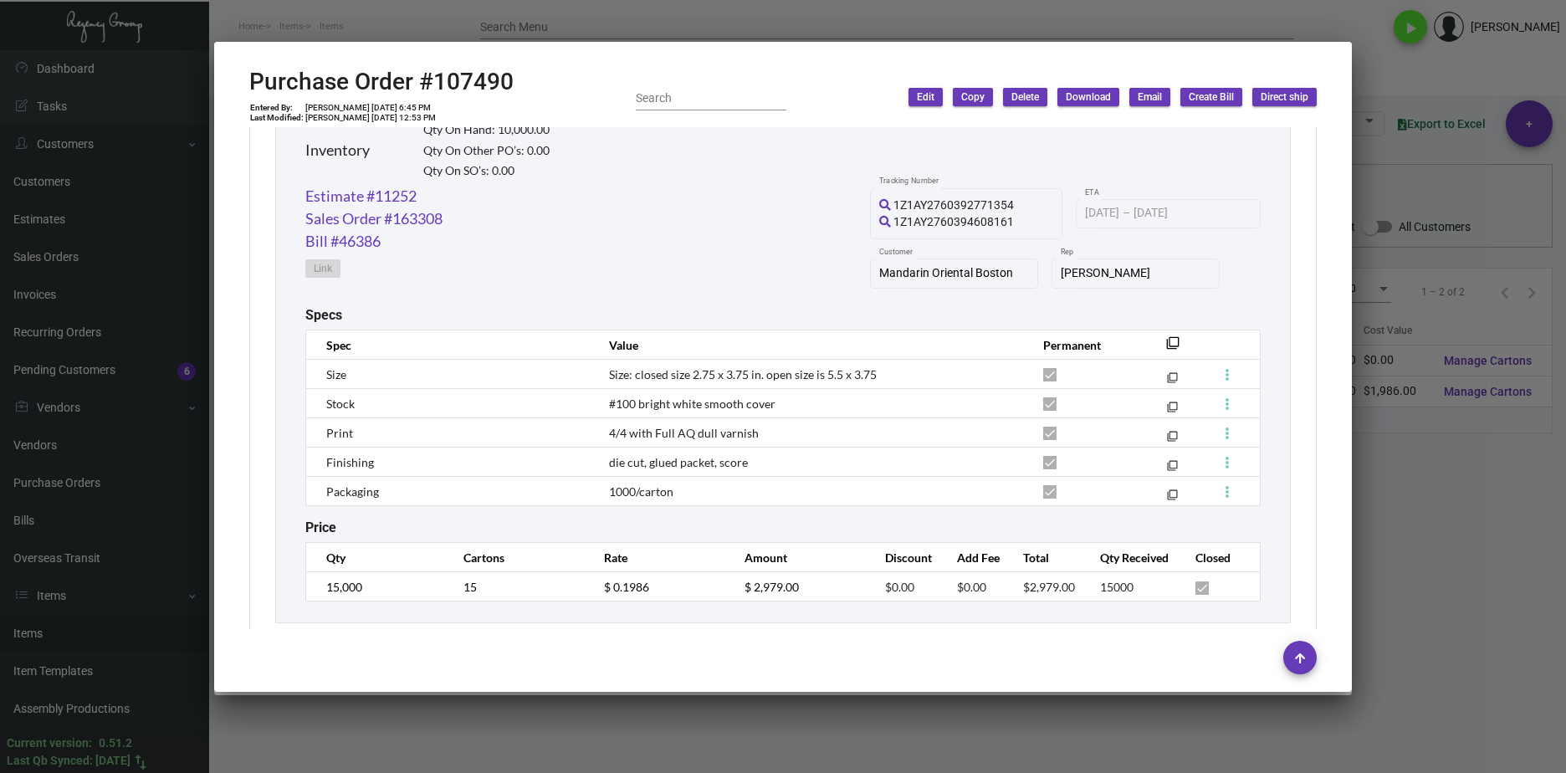
scroll to position [837, 0]
click at [1473, 492] on div at bounding box center [783, 386] width 1566 height 773
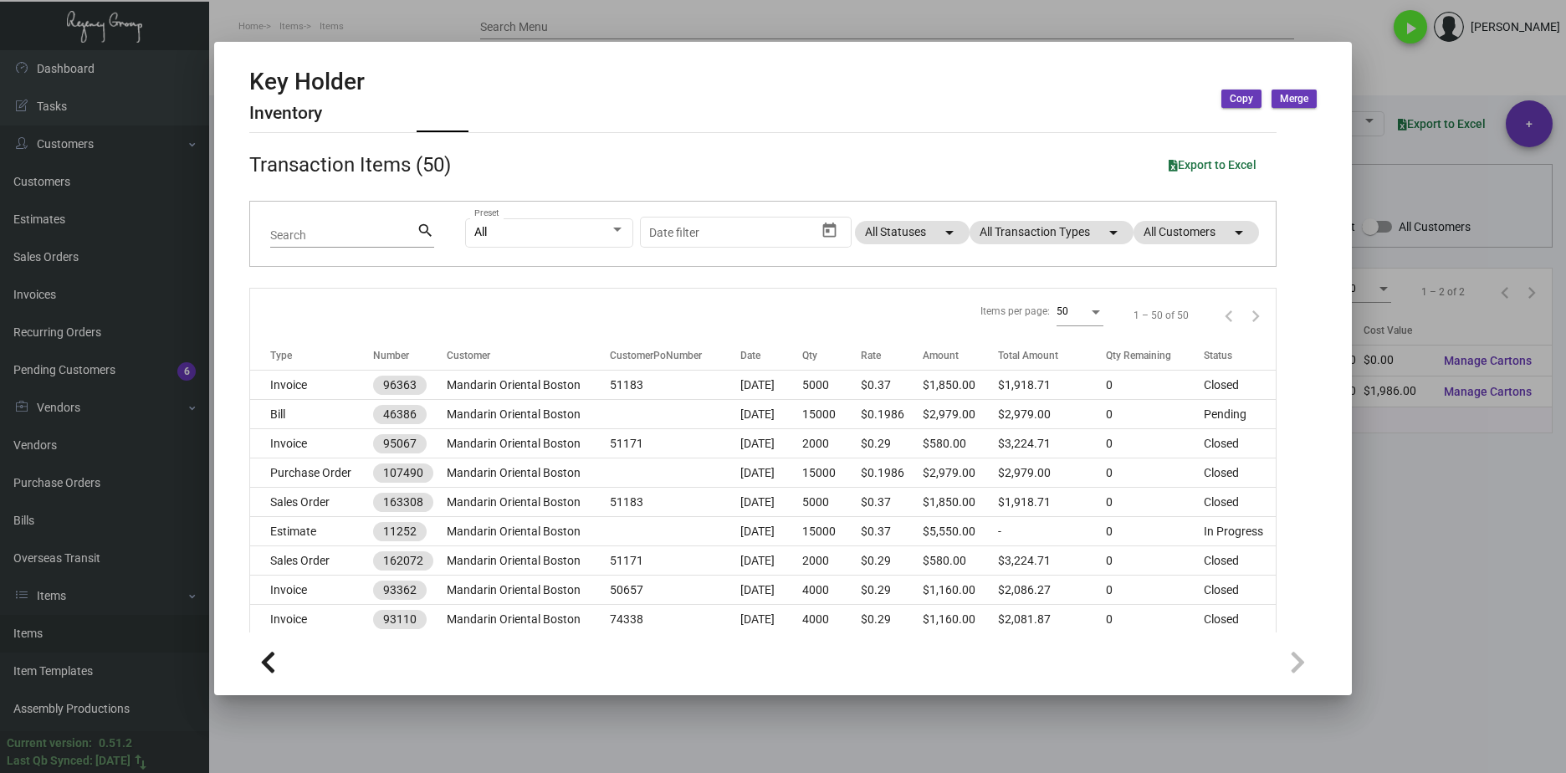
scroll to position [0, 0]
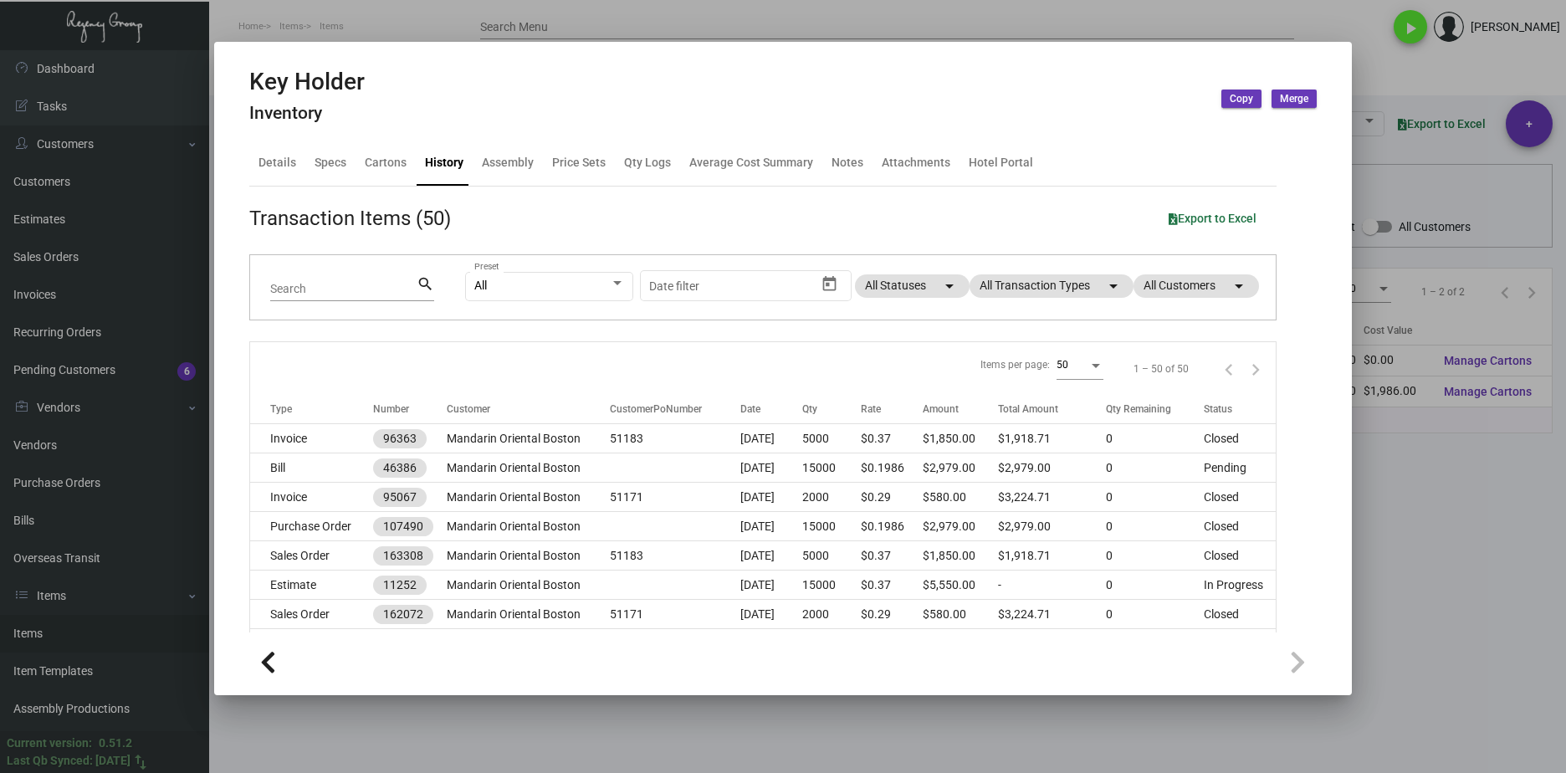
click at [1485, 592] on div at bounding box center [783, 386] width 1566 height 773
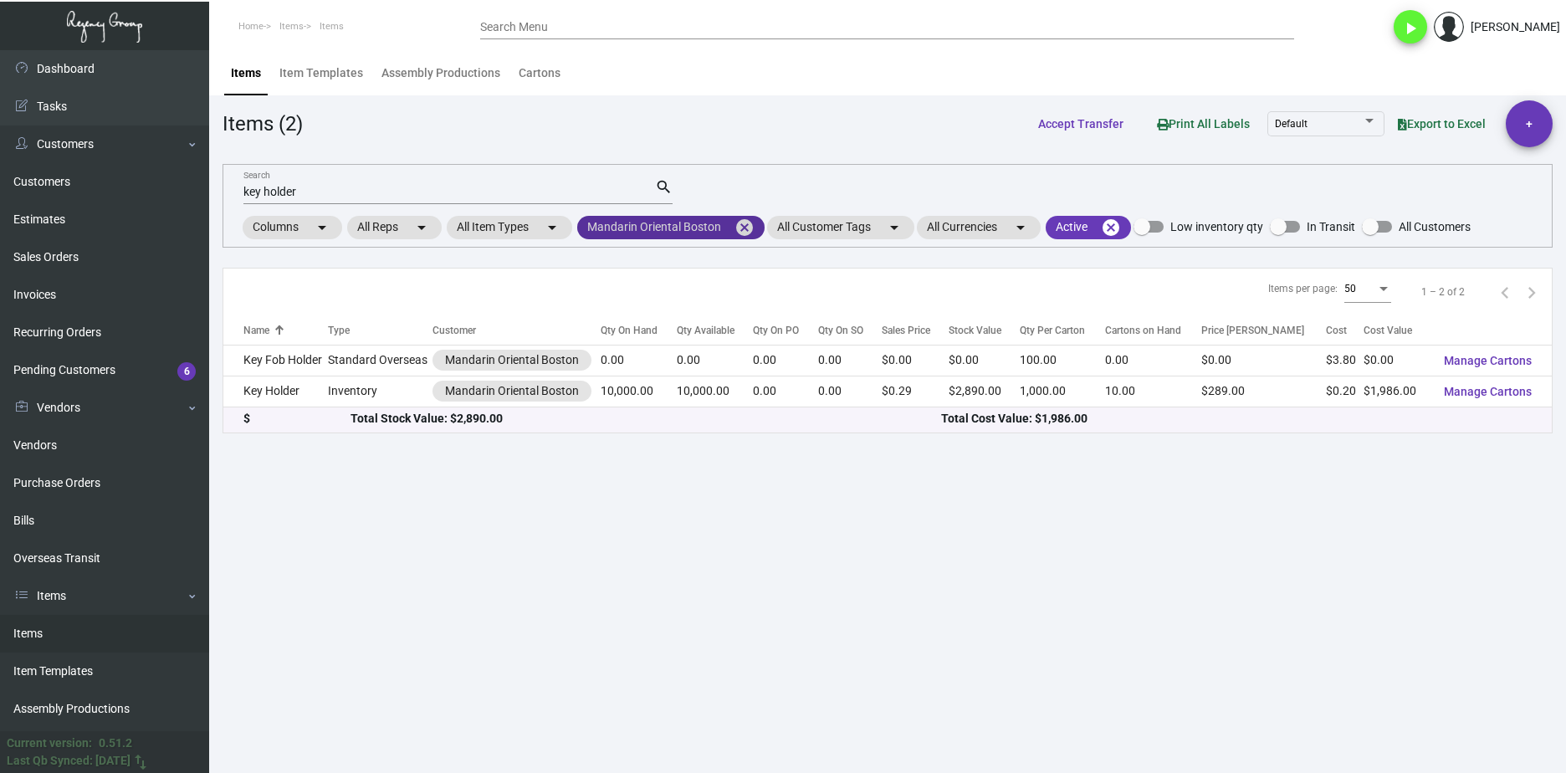
click at [744, 224] on mat-icon "cancel" at bounding box center [745, 228] width 20 height 20
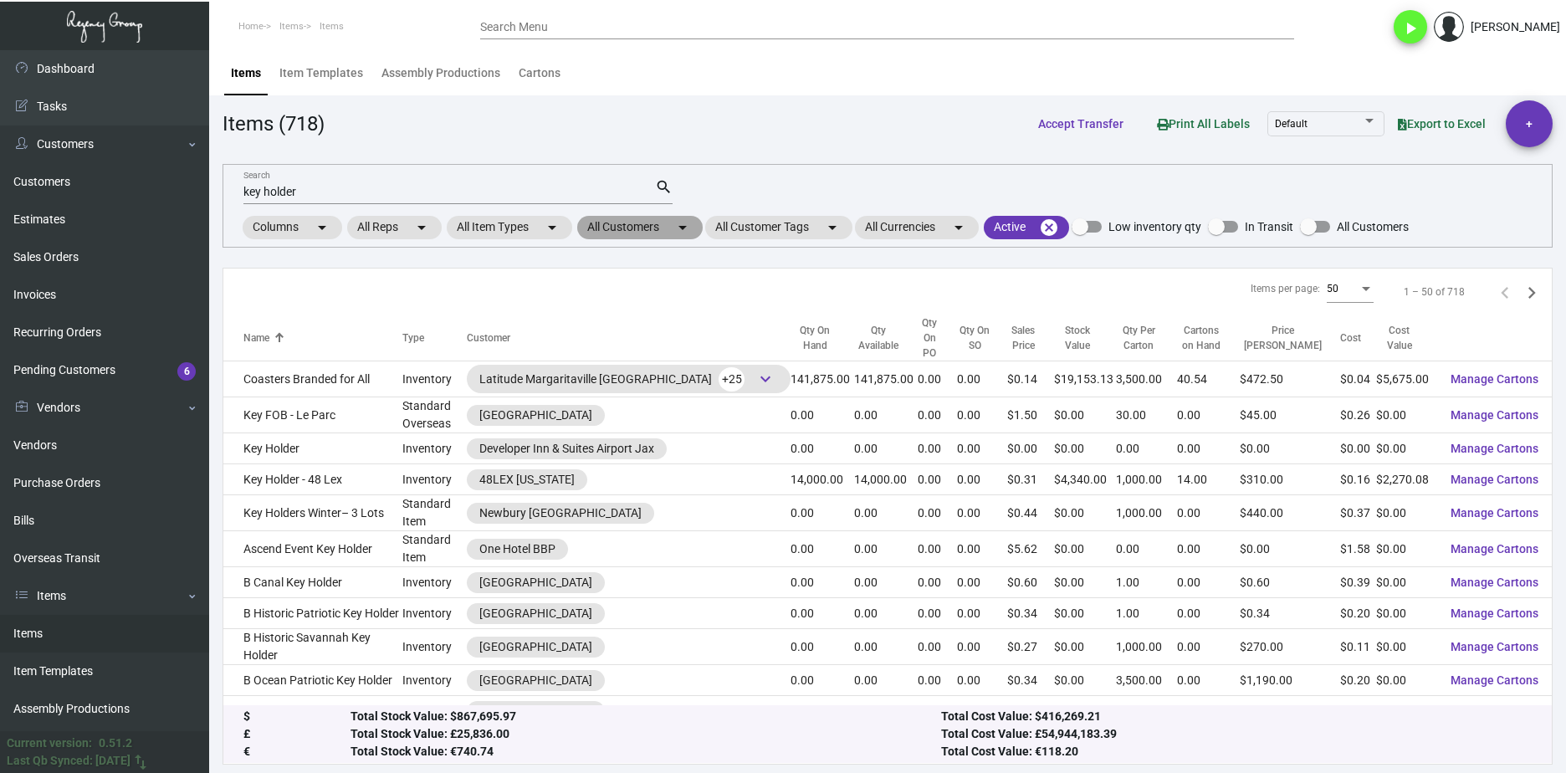
click at [668, 232] on mat-chip "All Customers arrow_drop_down" at bounding box center [639, 227] width 125 height 23
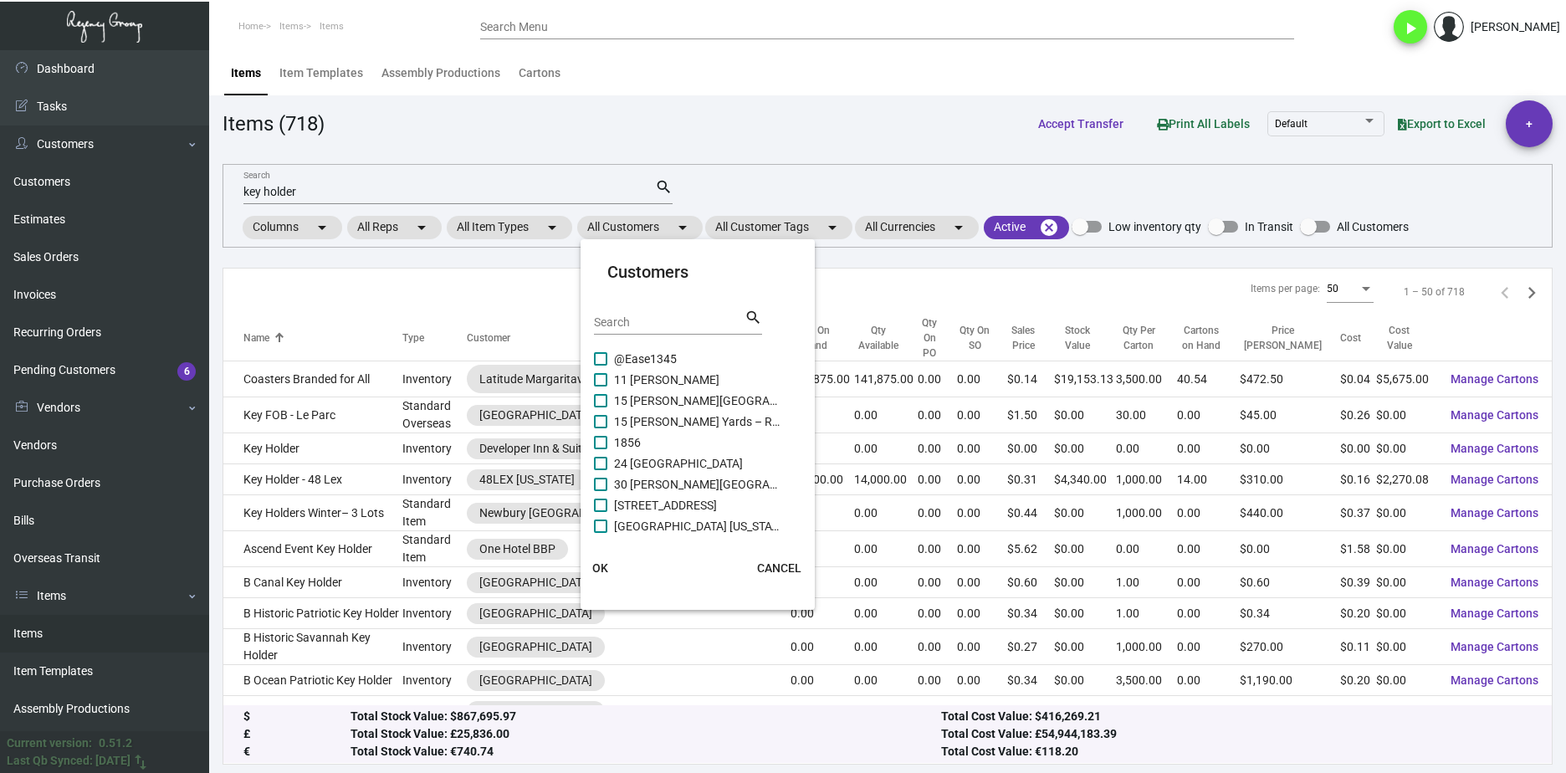
click at [646, 319] on input "Search" at bounding box center [669, 322] width 151 height 13
type input "showboat"
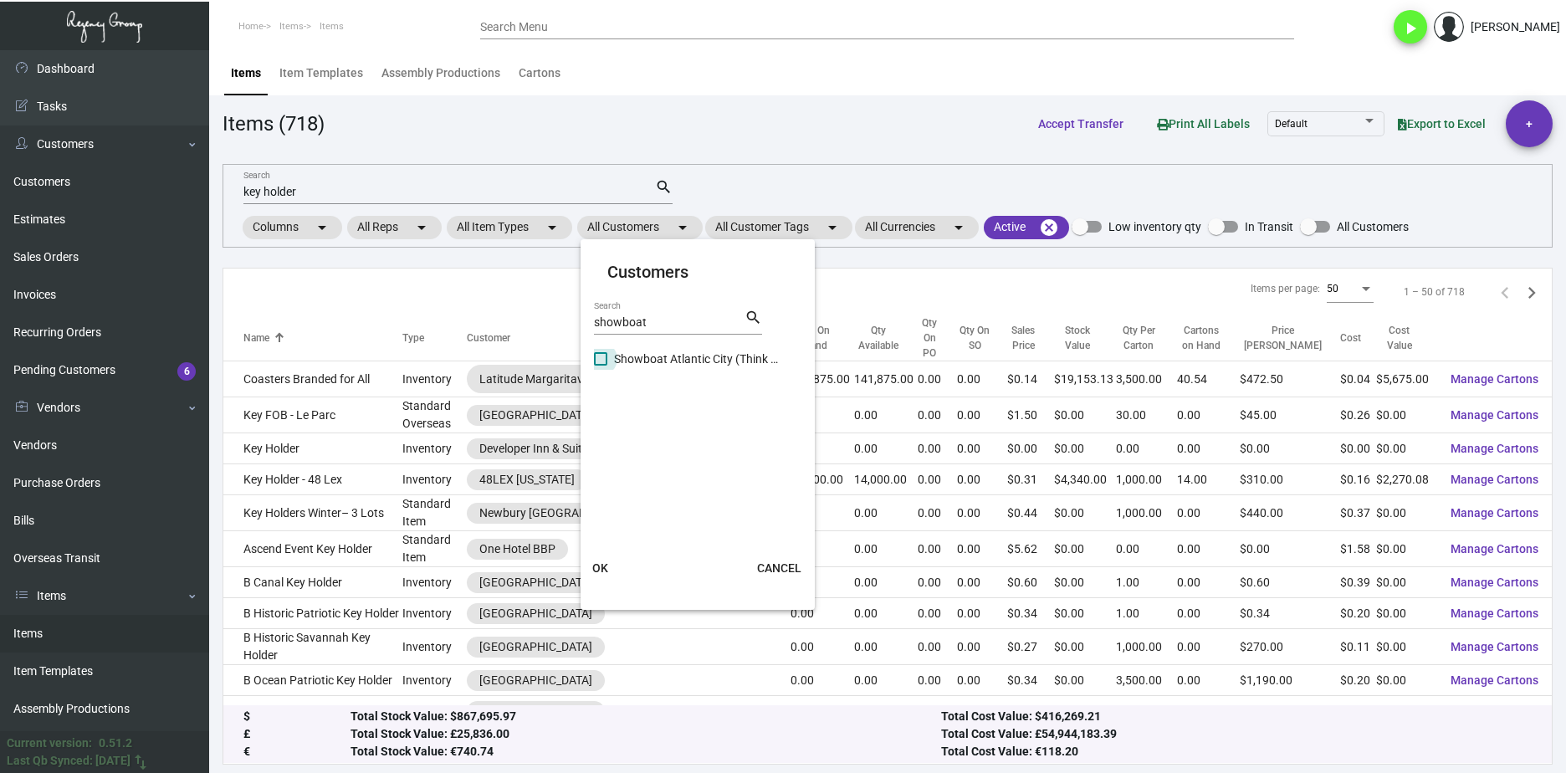
click at [597, 359] on span at bounding box center [600, 358] width 13 height 13
click at [600, 366] on input "Showboat Atlantic City (Think Hosp.)" at bounding box center [600, 366] width 1 height 1
checkbox input "true"
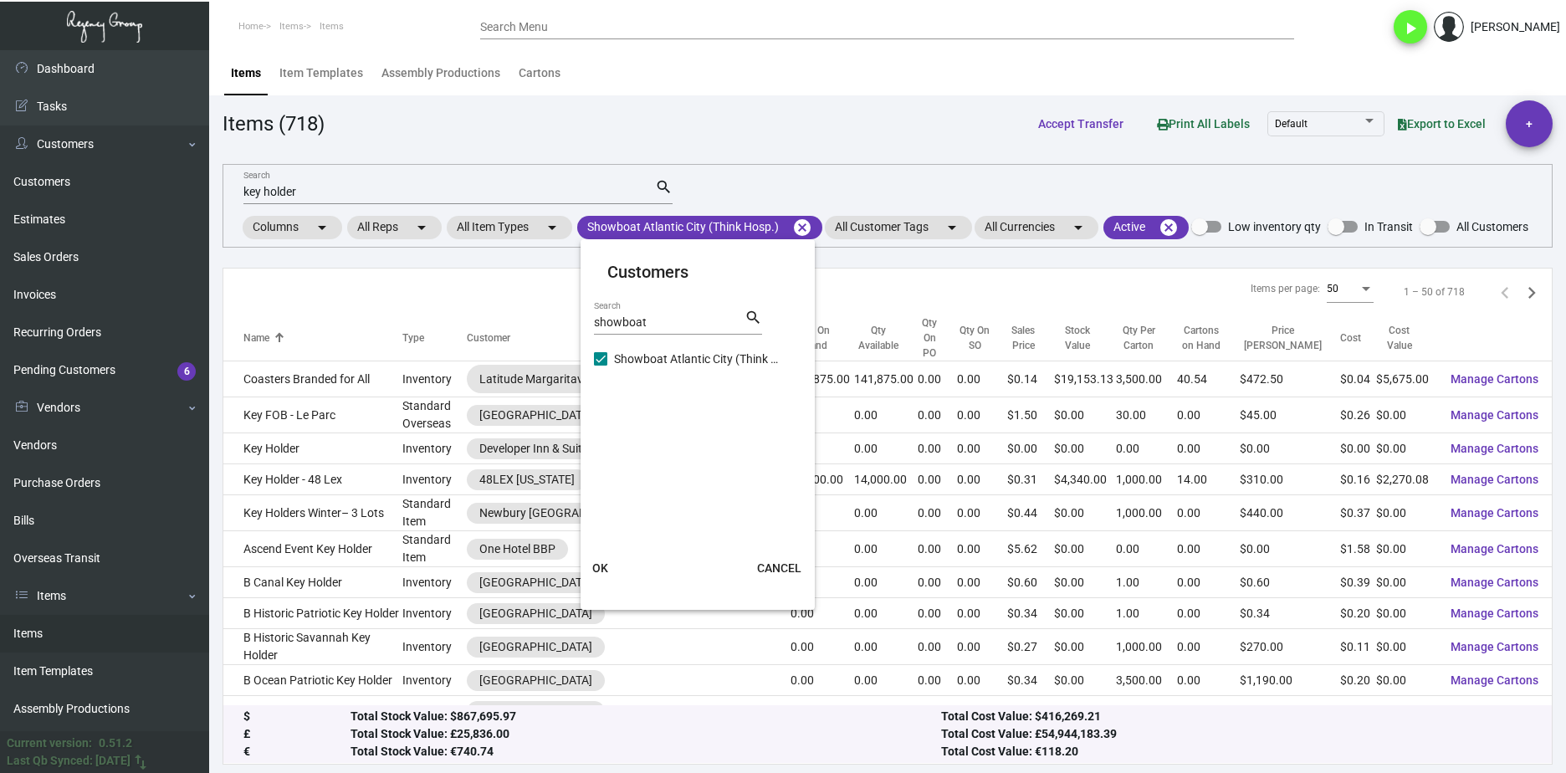
click at [609, 561] on button "OK" at bounding box center [601, 568] width 54 height 30
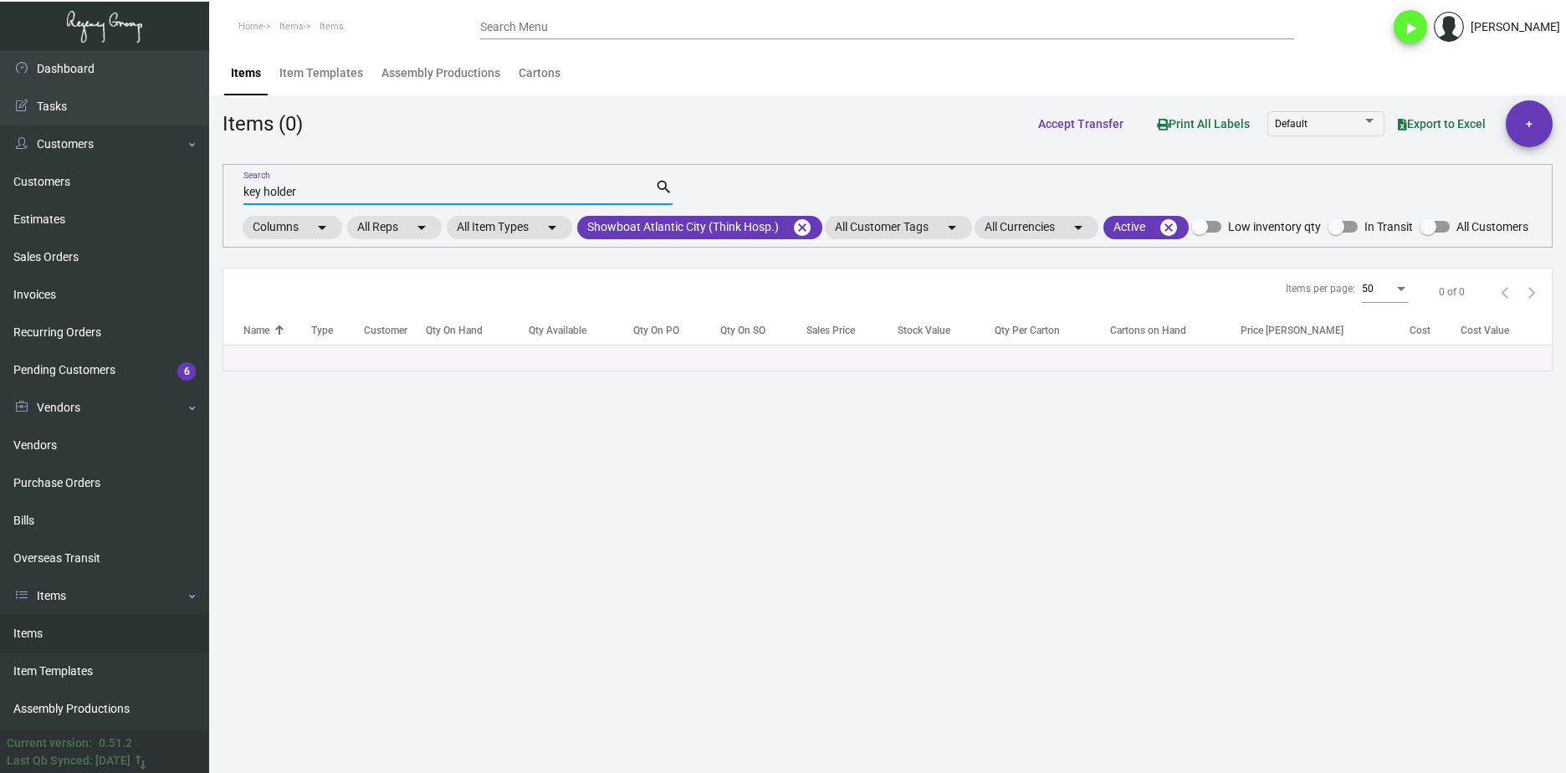
click at [381, 189] on input "key holder" at bounding box center [449, 192] width 412 height 13
click at [802, 230] on mat-icon "cancel" at bounding box center [802, 228] width 20 height 20
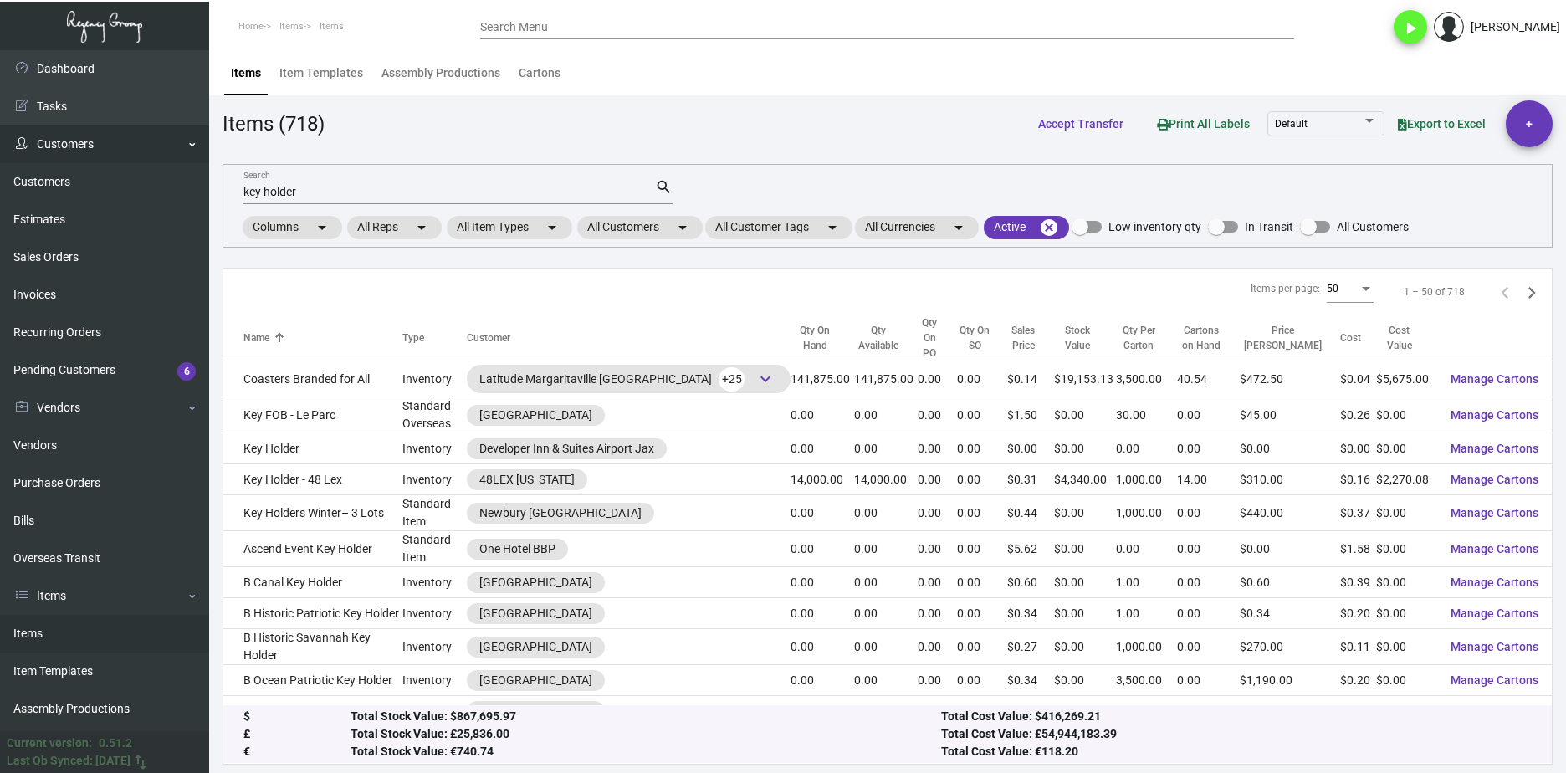
click at [132, 146] on link "Customers" at bounding box center [104, 144] width 209 height 38
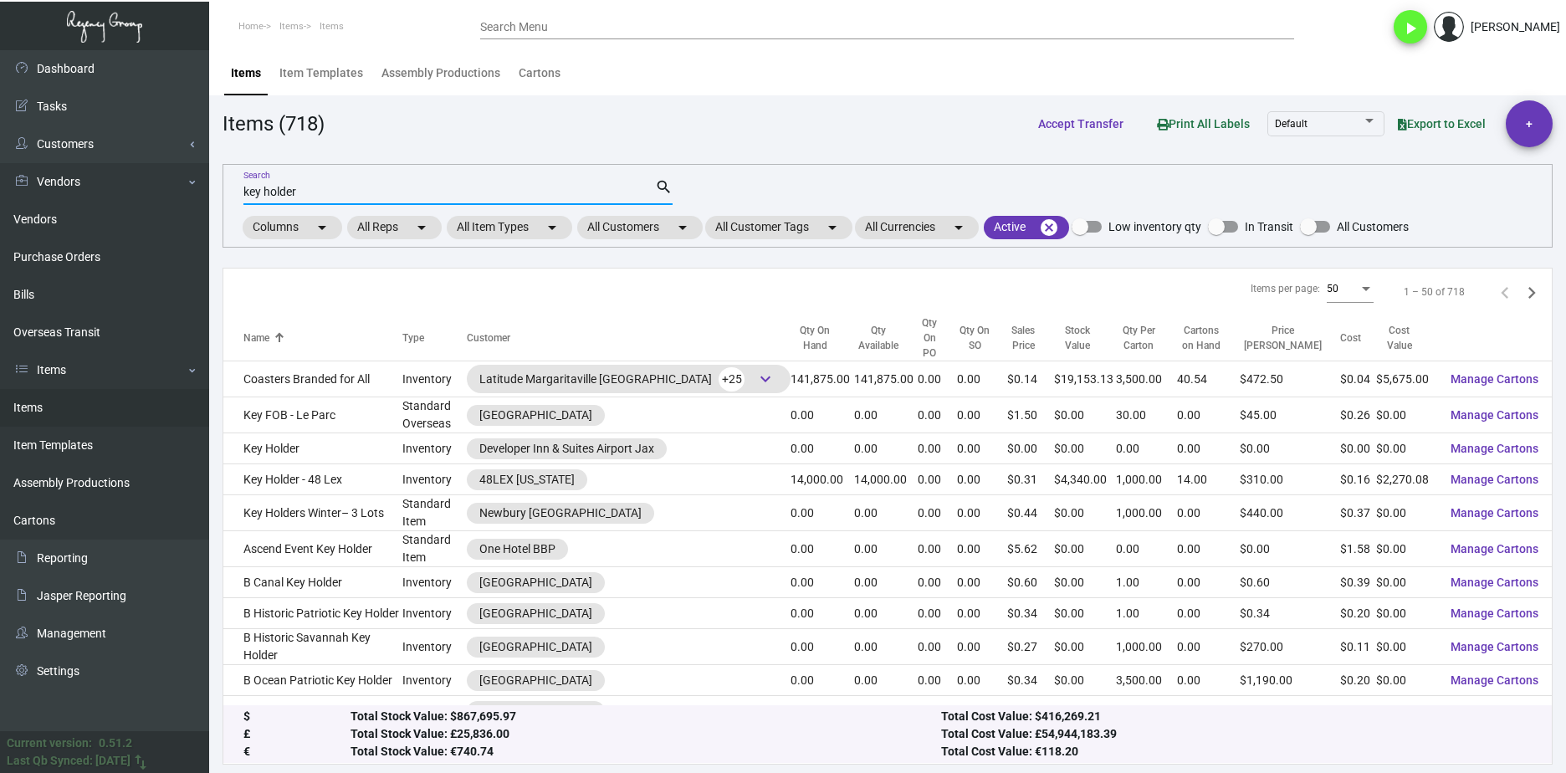
click at [349, 192] on input "key holder" at bounding box center [449, 192] width 412 height 13
type input "k"
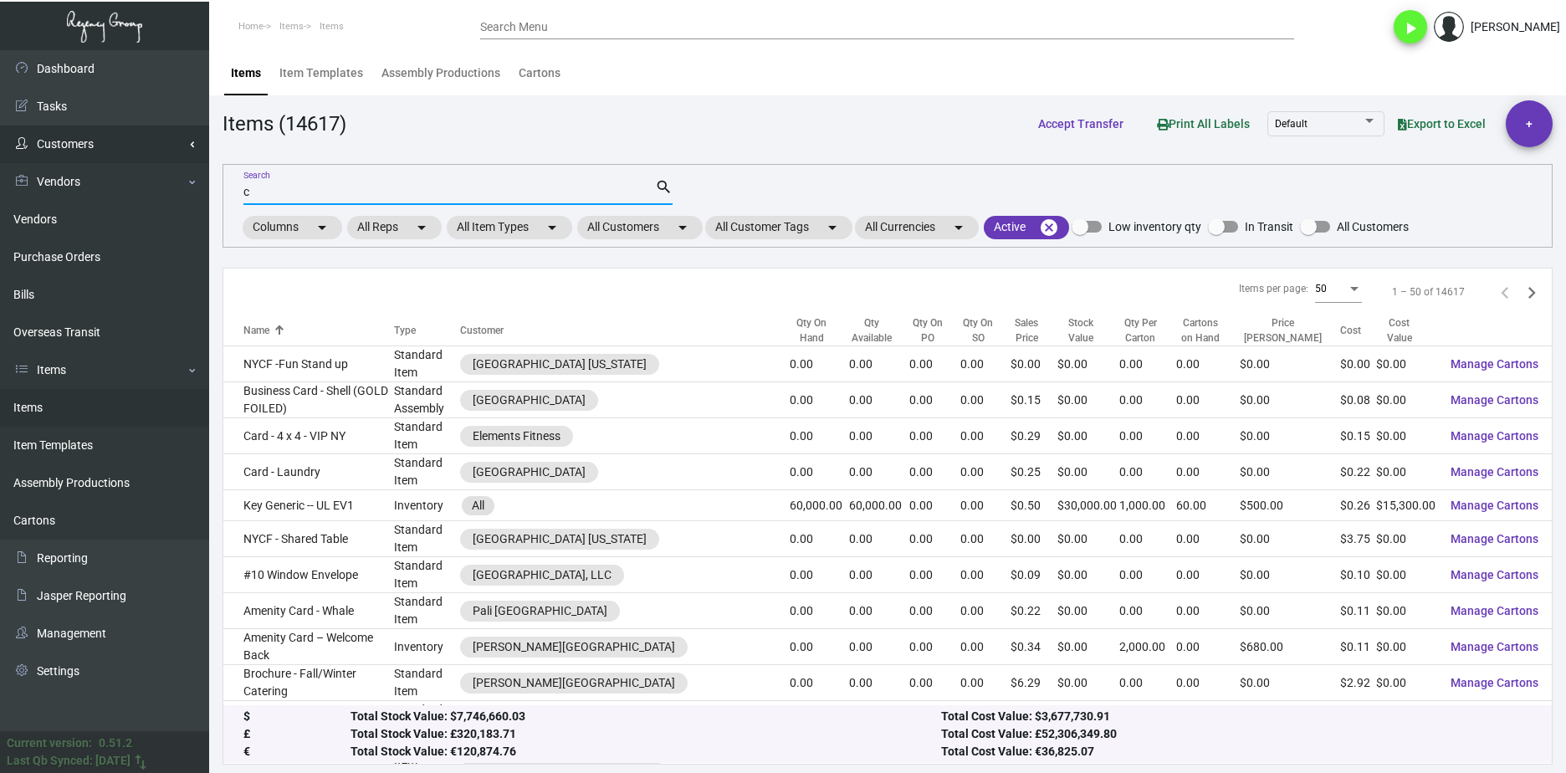
type input "c"
click at [119, 145] on link "Customers" at bounding box center [104, 144] width 209 height 38
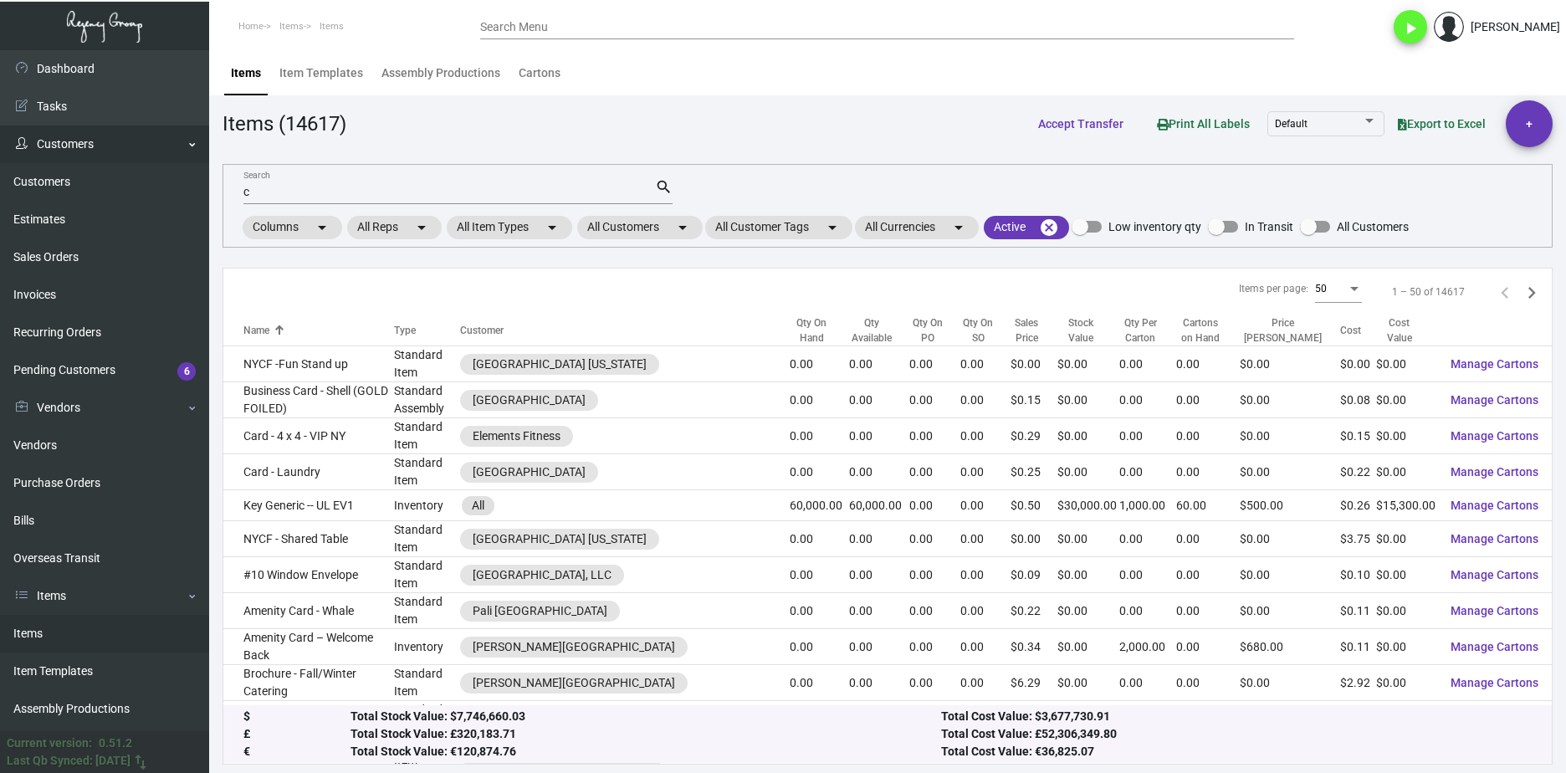
click at [121, 143] on link "Customers" at bounding box center [104, 144] width 209 height 38
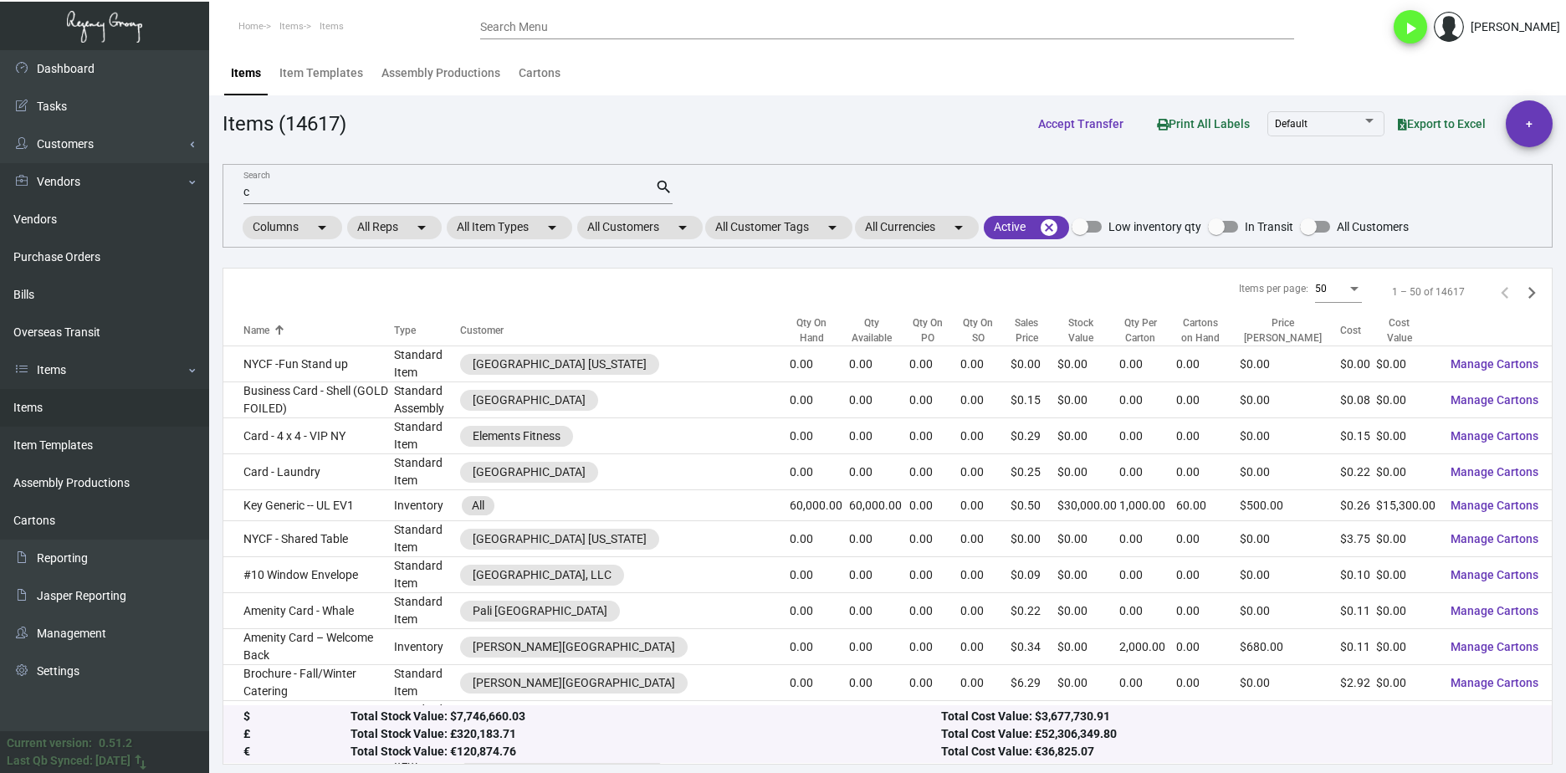
click at [280, 202] on div "c Search" at bounding box center [449, 191] width 412 height 26
click at [272, 202] on div "c Search" at bounding box center [449, 191] width 412 height 26
click at [1055, 223] on mat-icon "cancel" at bounding box center [1049, 228] width 20 height 20
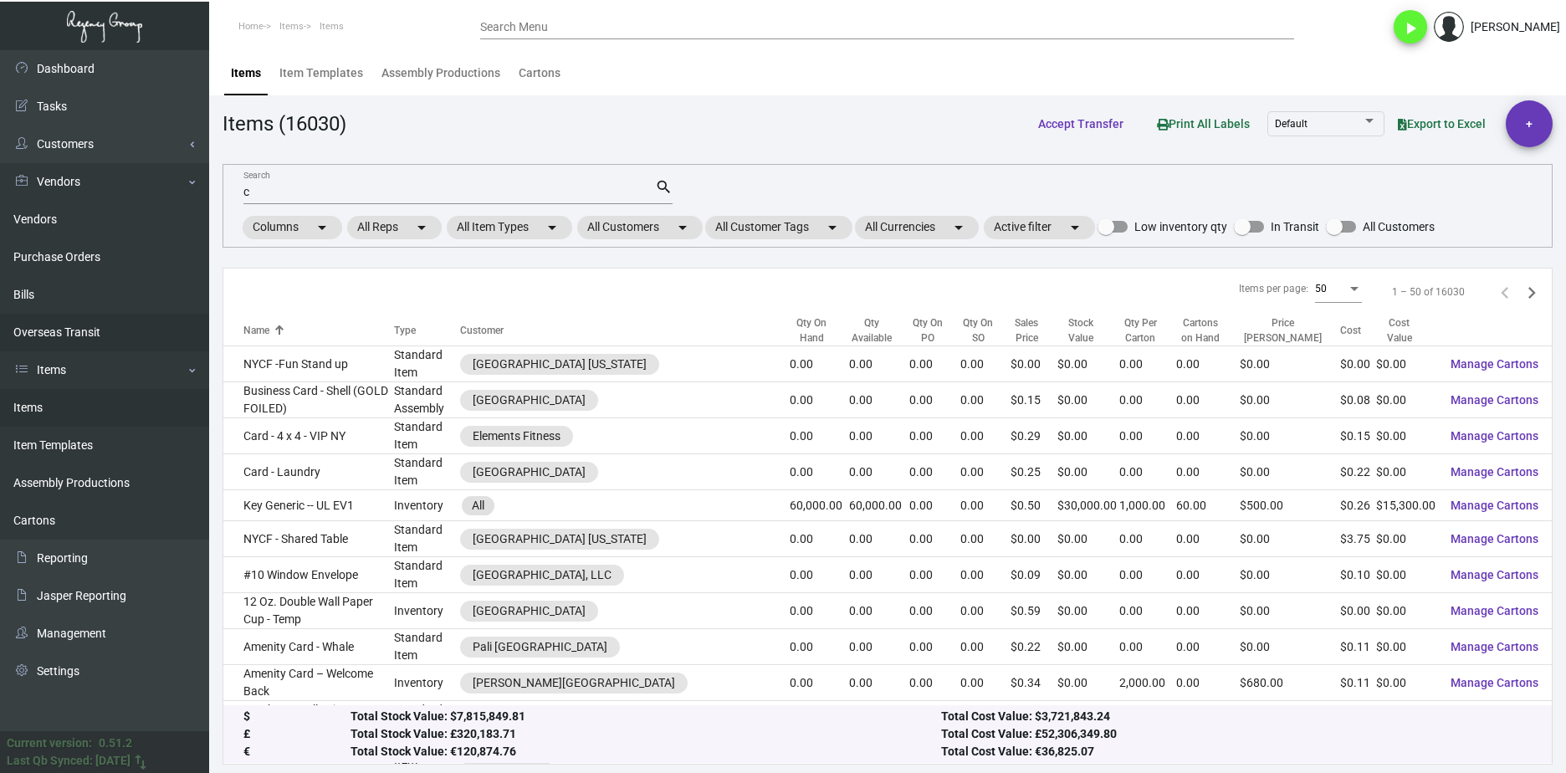
click at [101, 321] on link "Overseas Transit" at bounding box center [104, 333] width 209 height 38
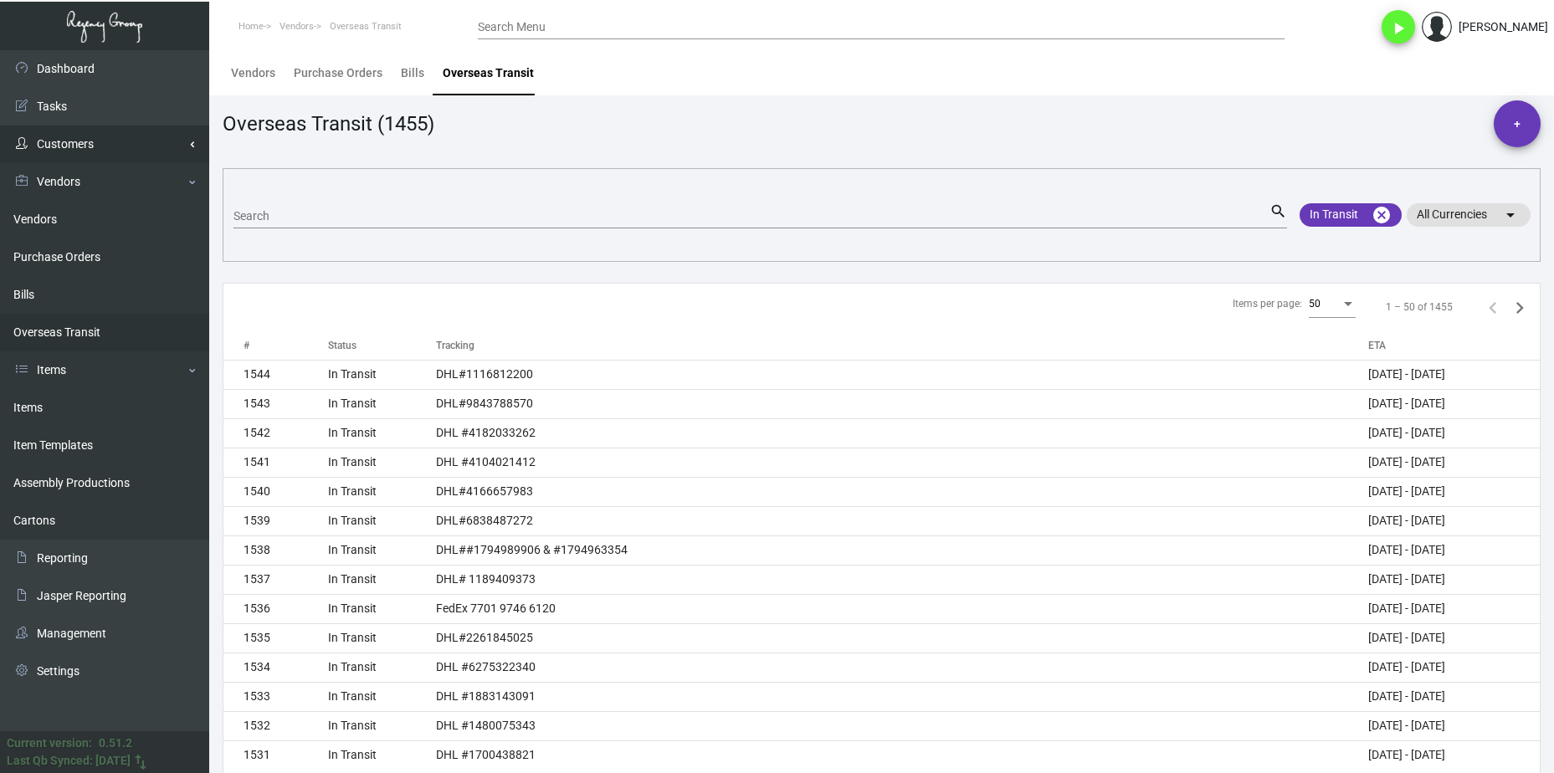
click at [87, 146] on link "Customers" at bounding box center [104, 144] width 209 height 38
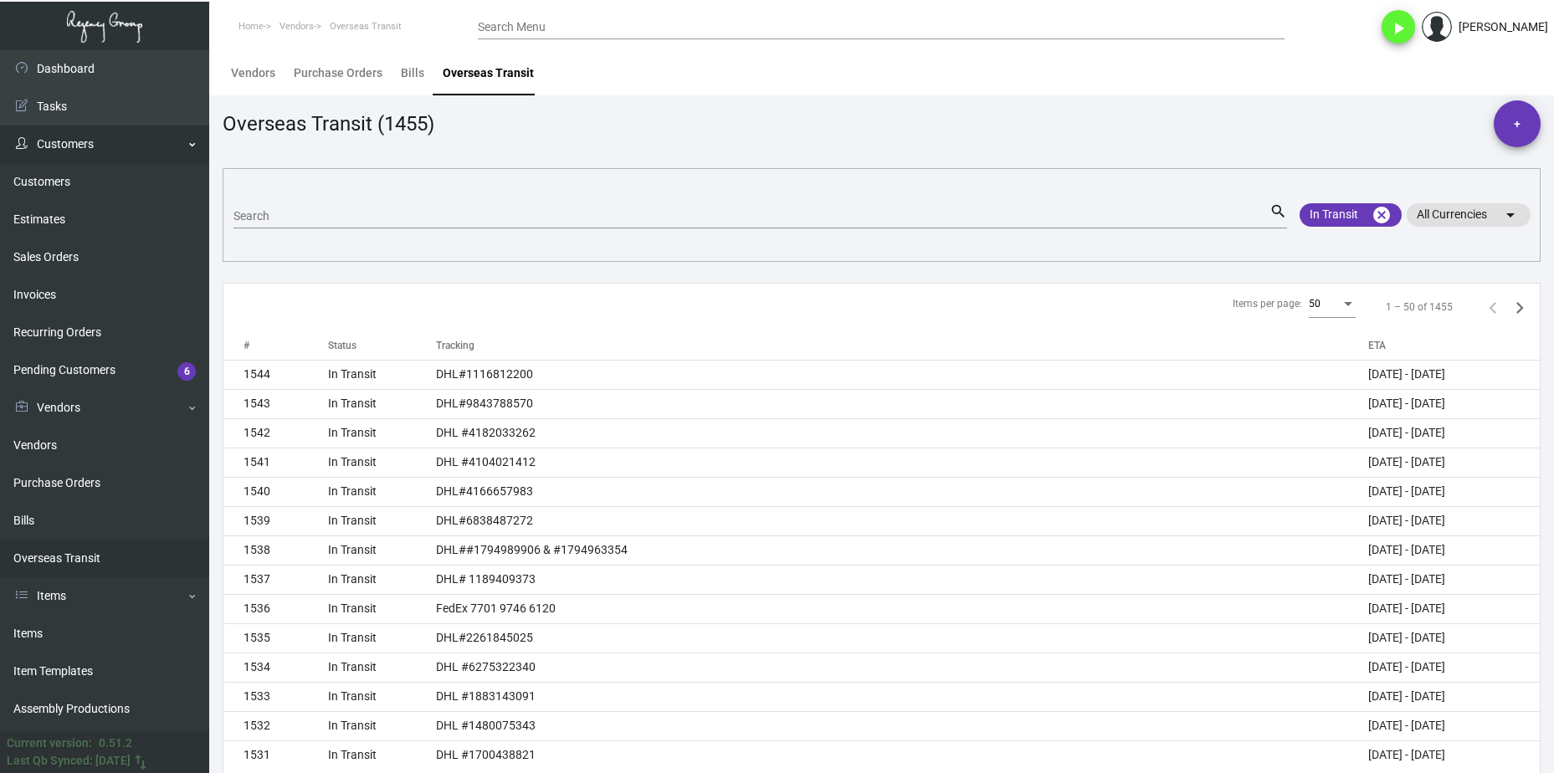
click at [95, 144] on link "Customers" at bounding box center [104, 144] width 209 height 38
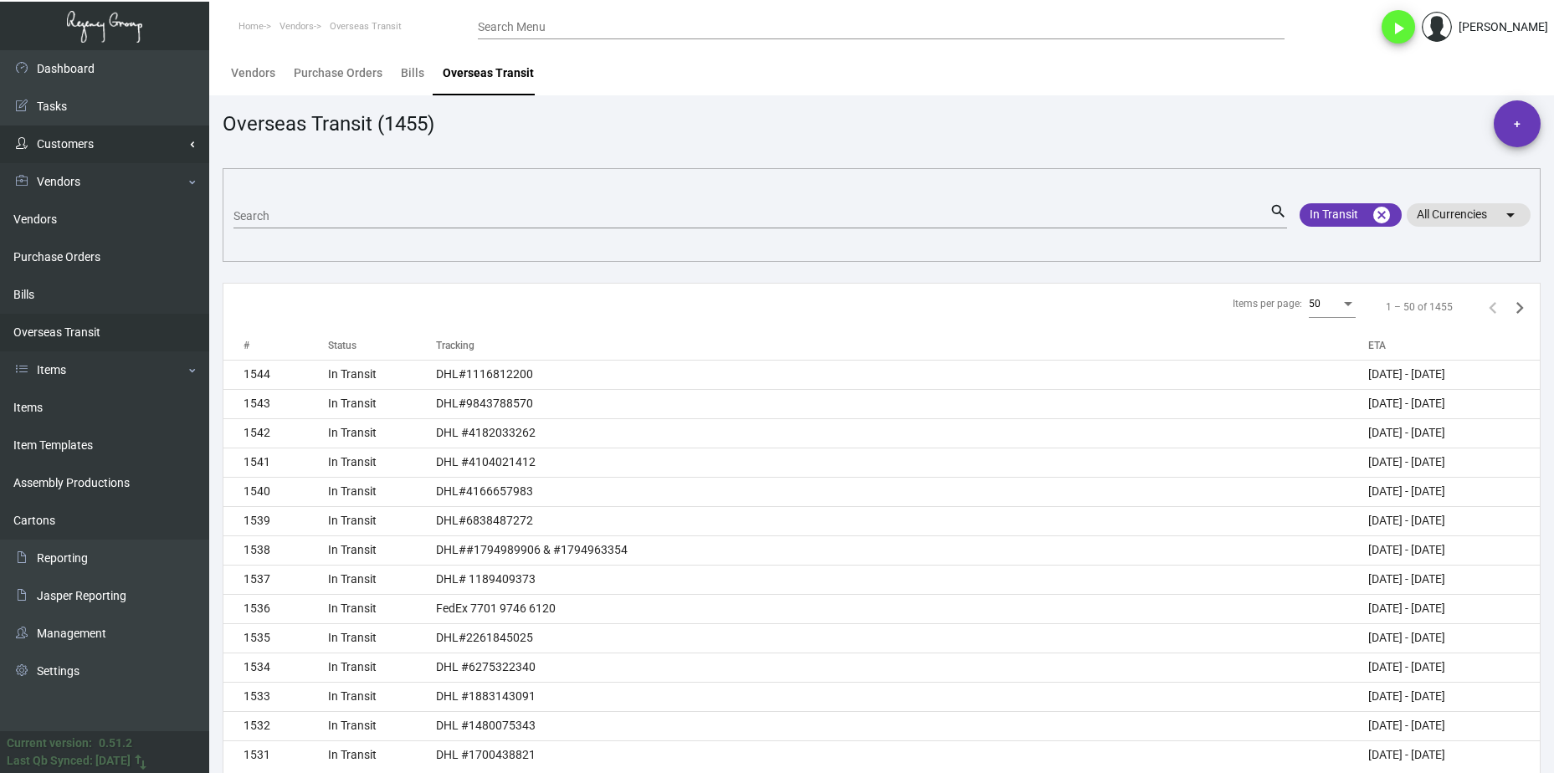
click at [120, 142] on link "Customers" at bounding box center [104, 144] width 209 height 38
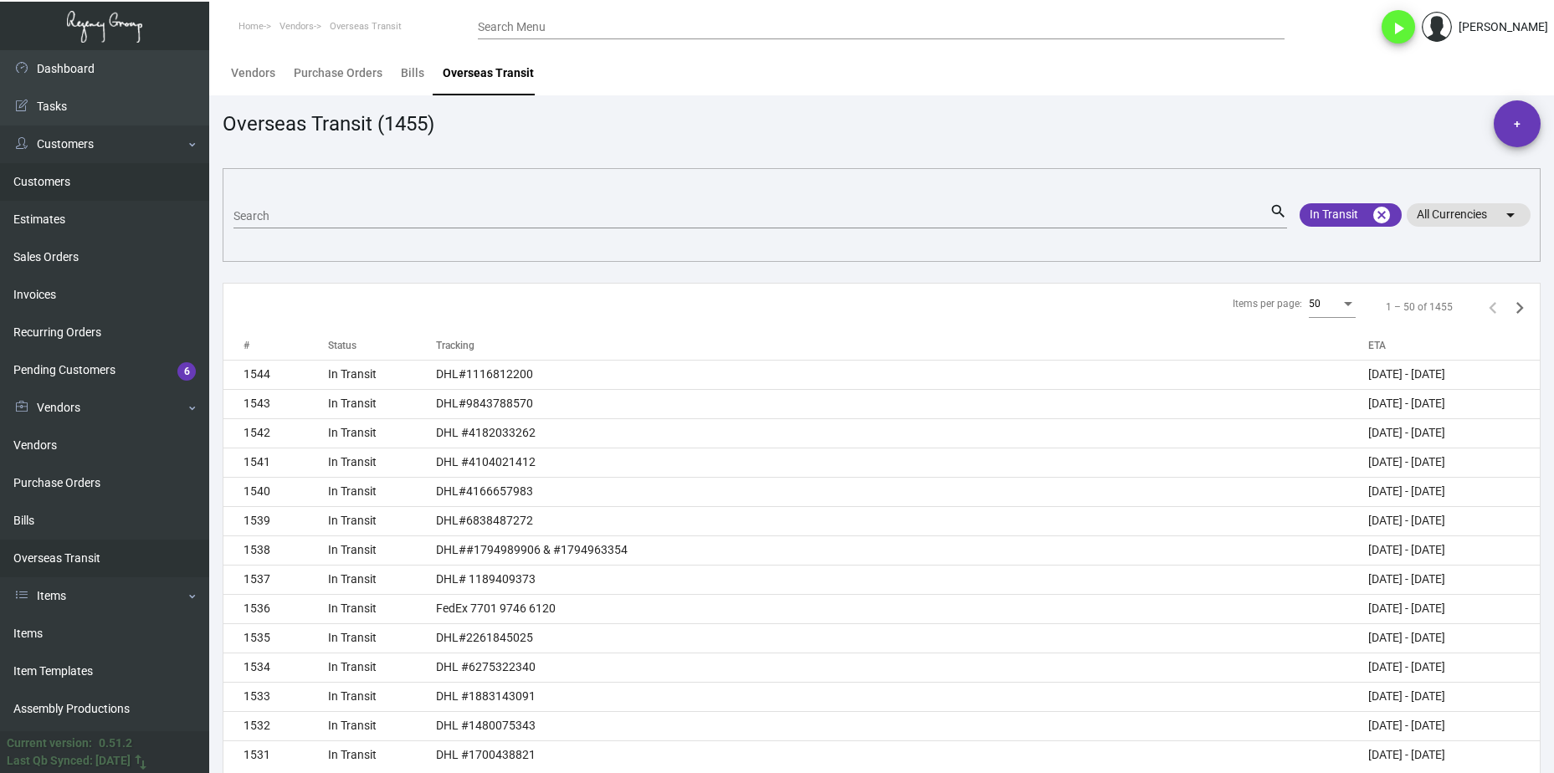
click at [90, 182] on link "Customers" at bounding box center [104, 182] width 209 height 38
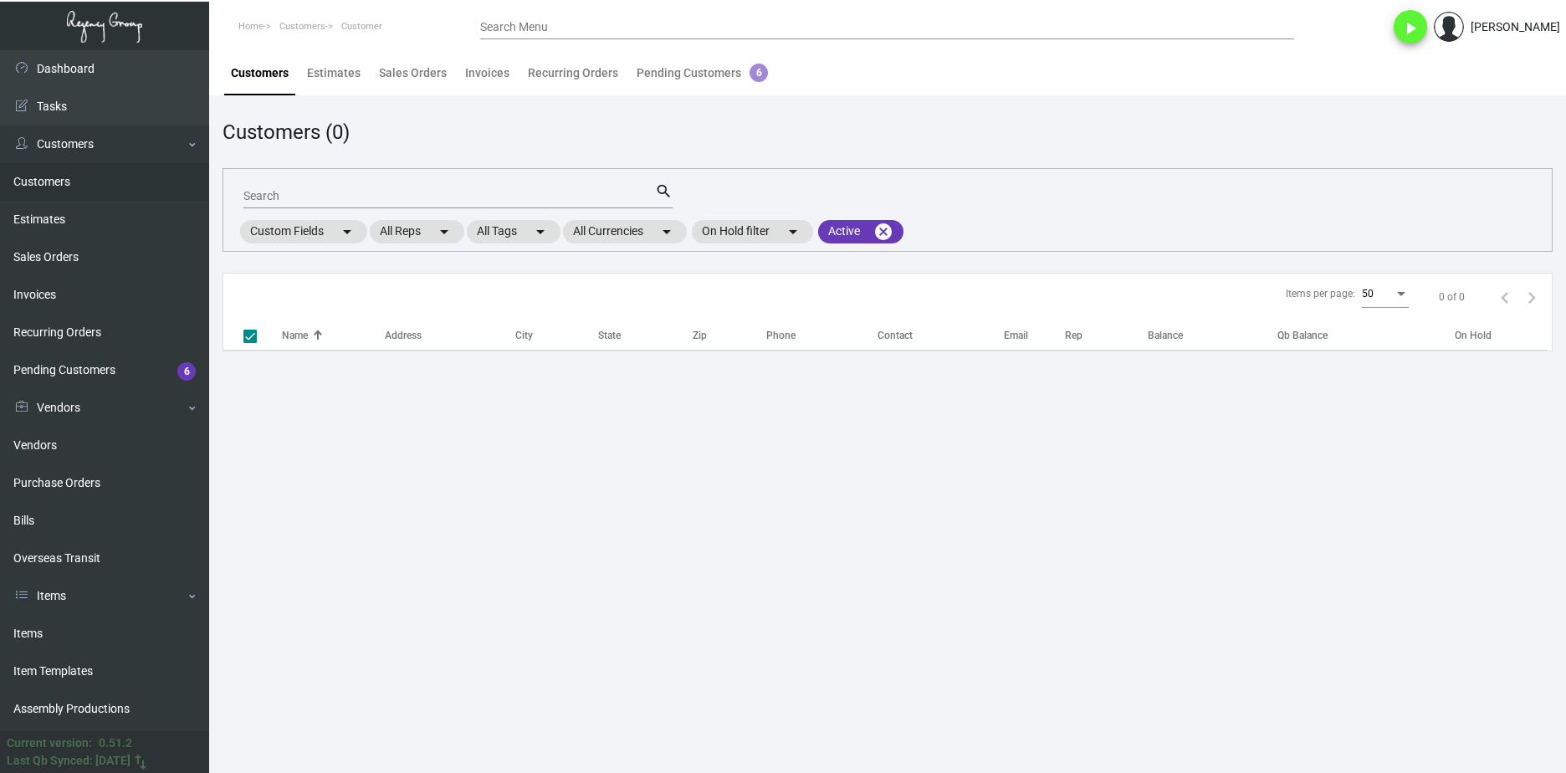
checkbox input "false"
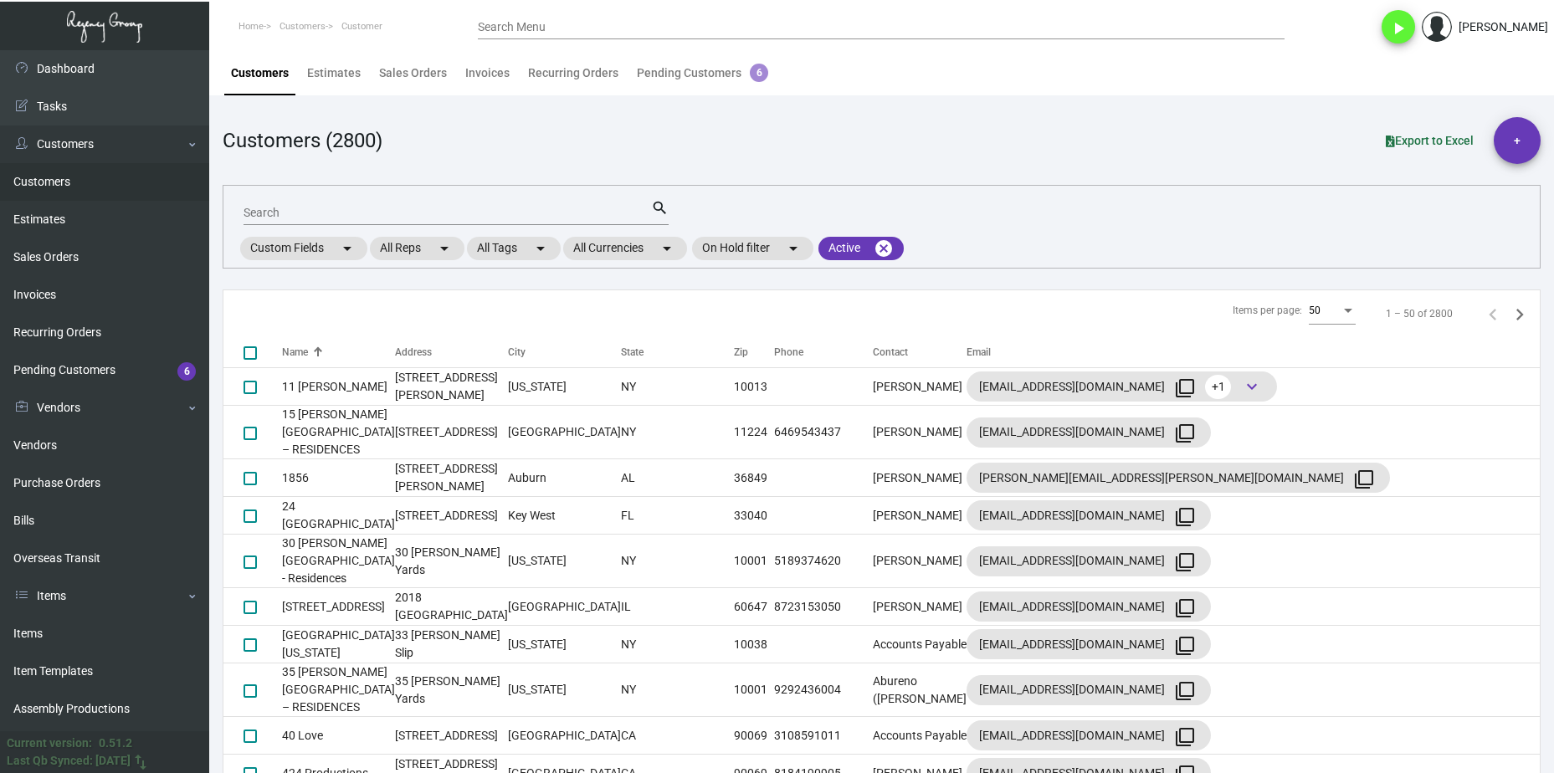
click at [336, 206] on div "Search" at bounding box center [446, 212] width 407 height 26
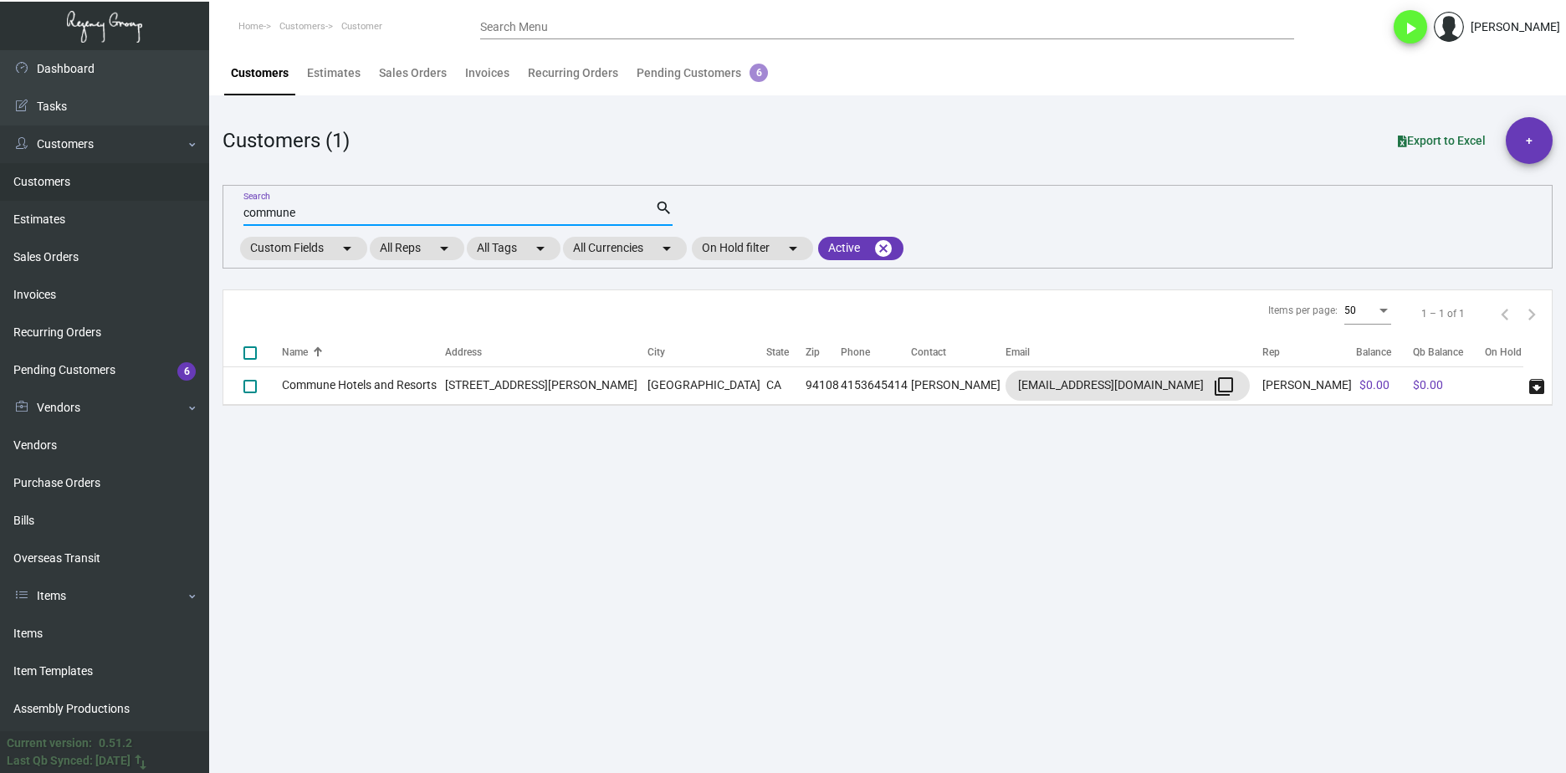
type input "commune"
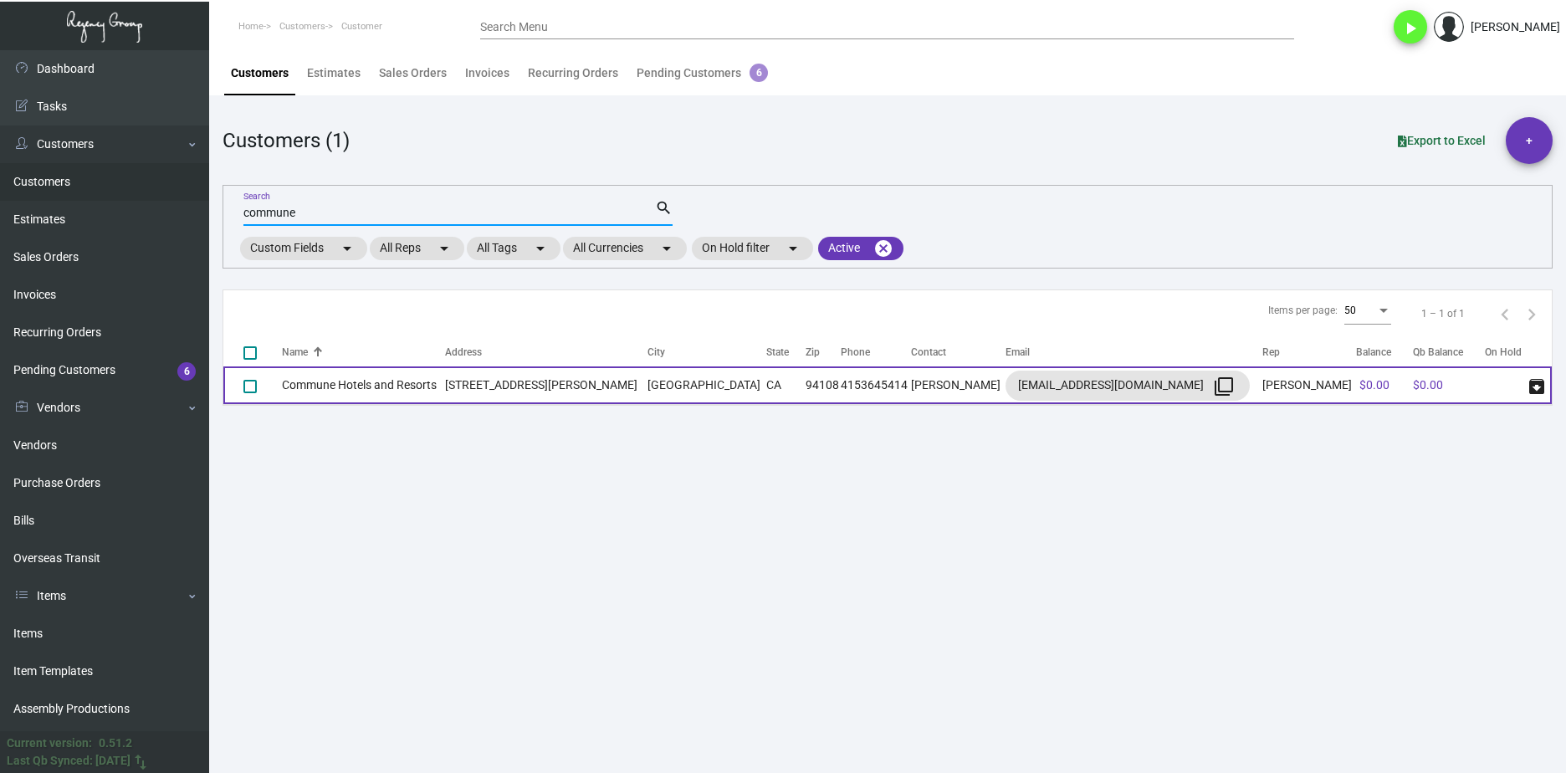
click at [362, 383] on td "Commune Hotels and Resorts" at bounding box center [363, 385] width 163 height 38
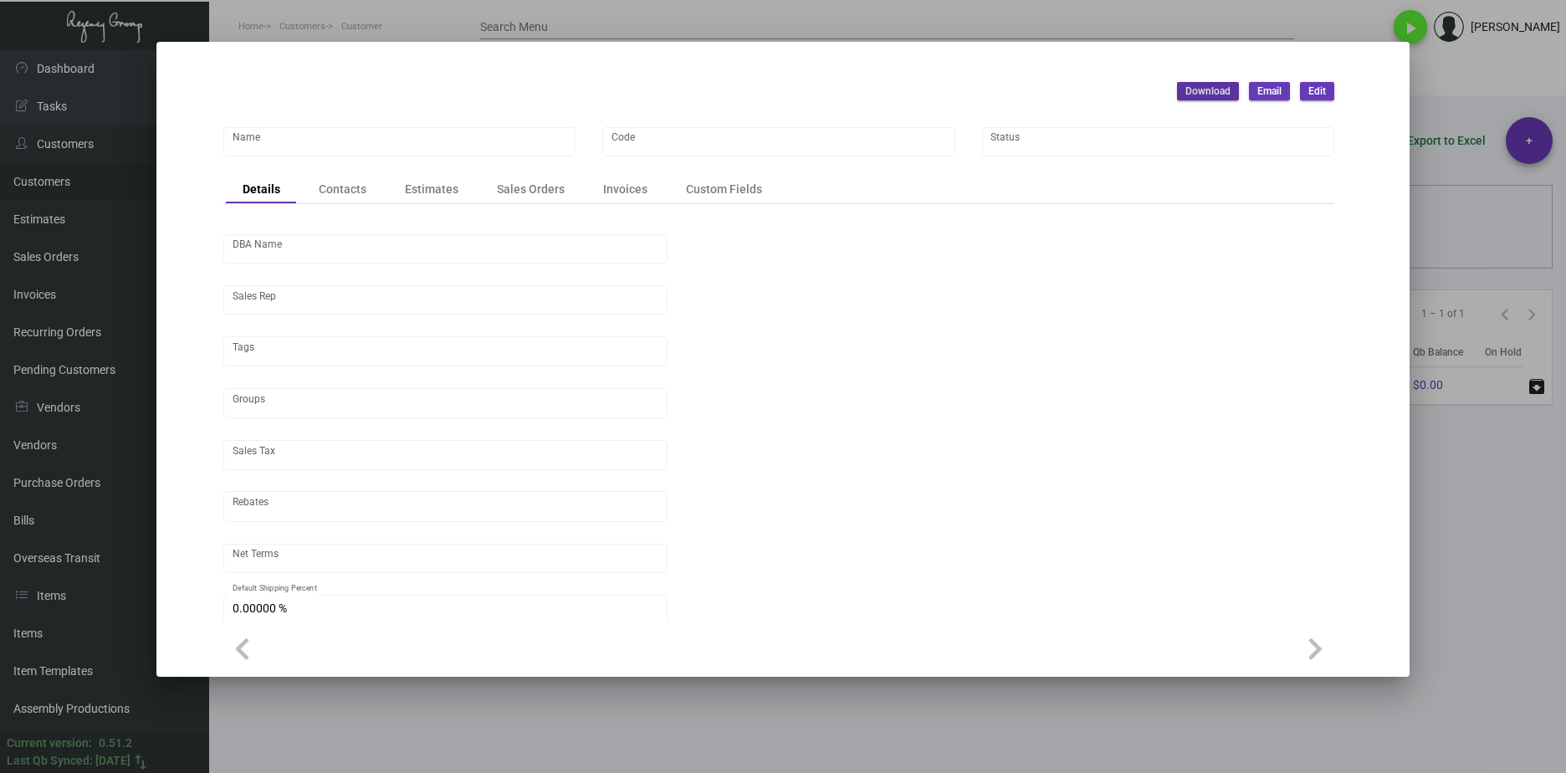
type input "Commune Hotels and Resorts"
type input "62"
type input "[PERSON_NAME]"
type input "[GEOGRAPHIC_DATA]-[GEOGRAPHIC_DATA]"
type input "Net 30"
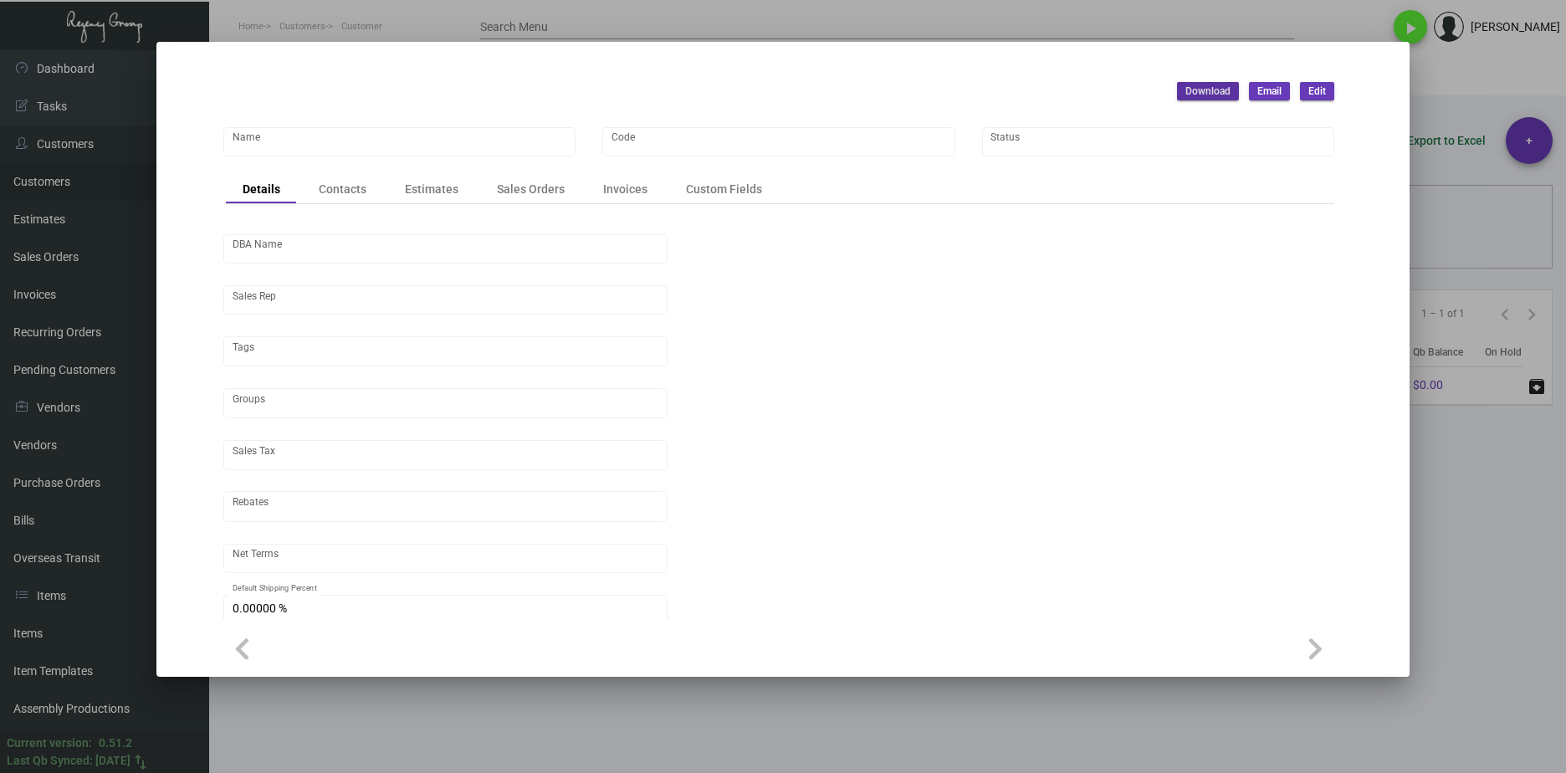
type input "United States Dollar $"
type input "$ 0.00"
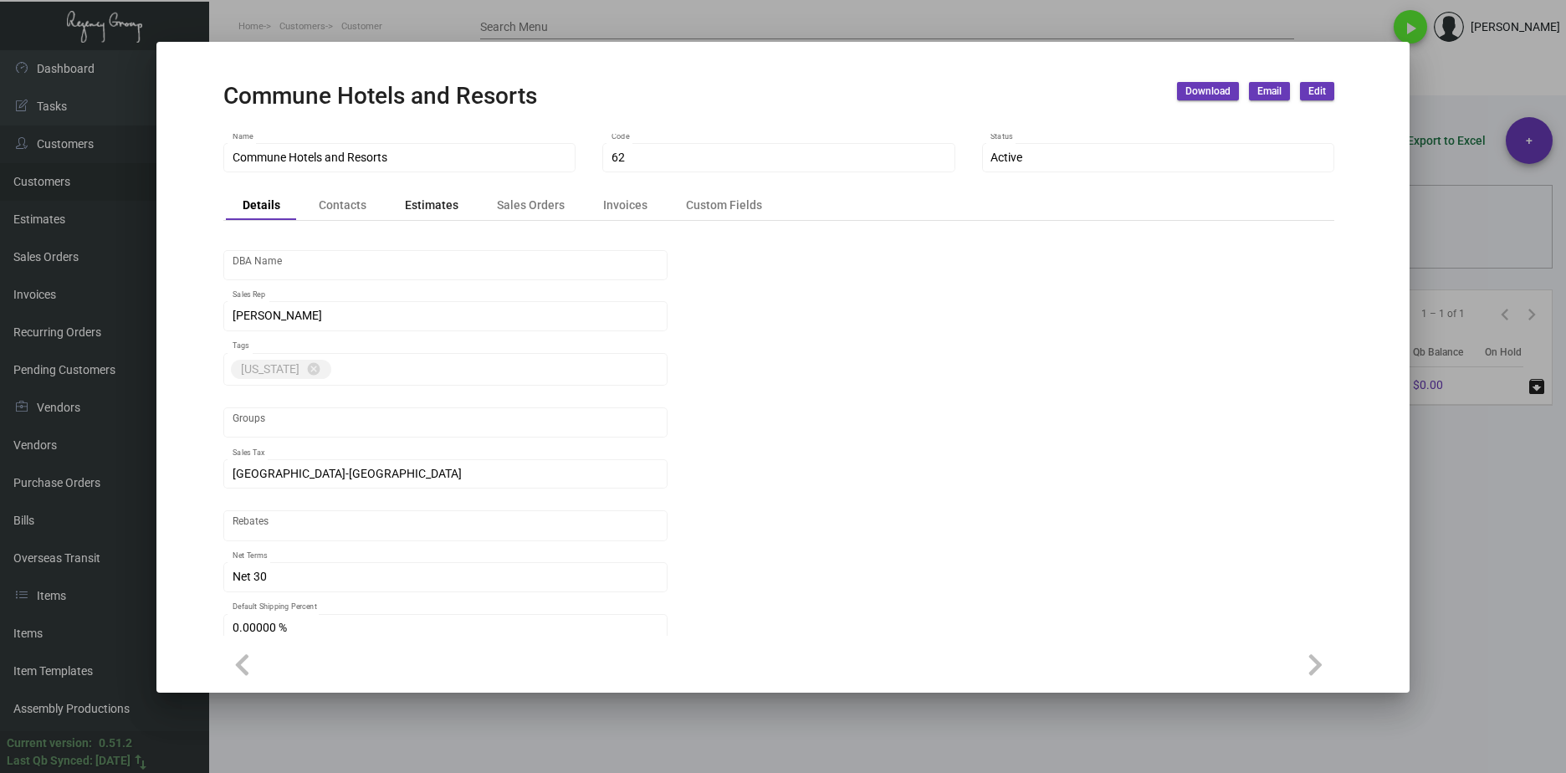
click at [397, 203] on div "Estimates" at bounding box center [431, 205] width 87 height 23
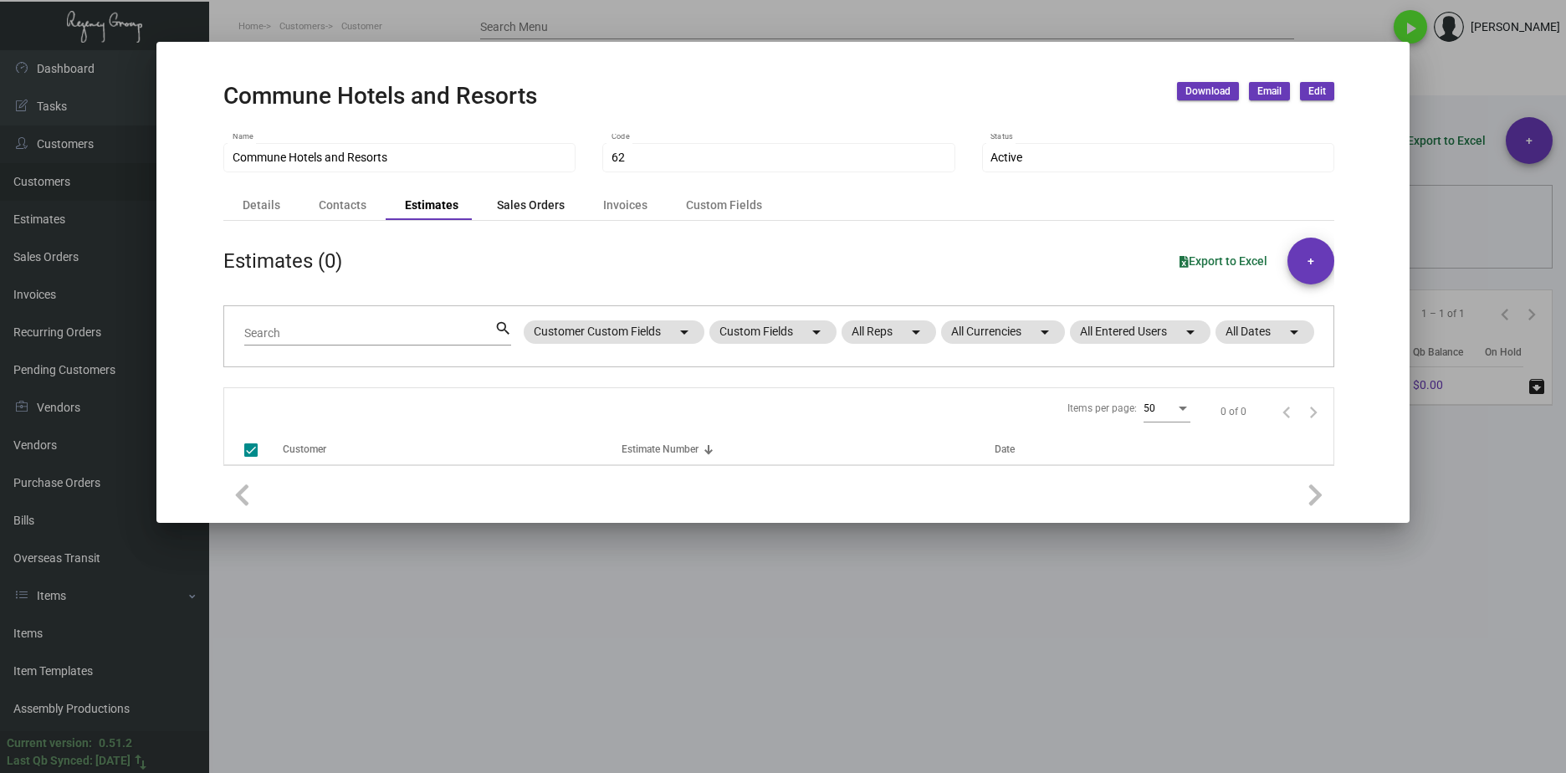
click at [518, 205] on div "Sales Orders" at bounding box center [531, 206] width 68 height 18
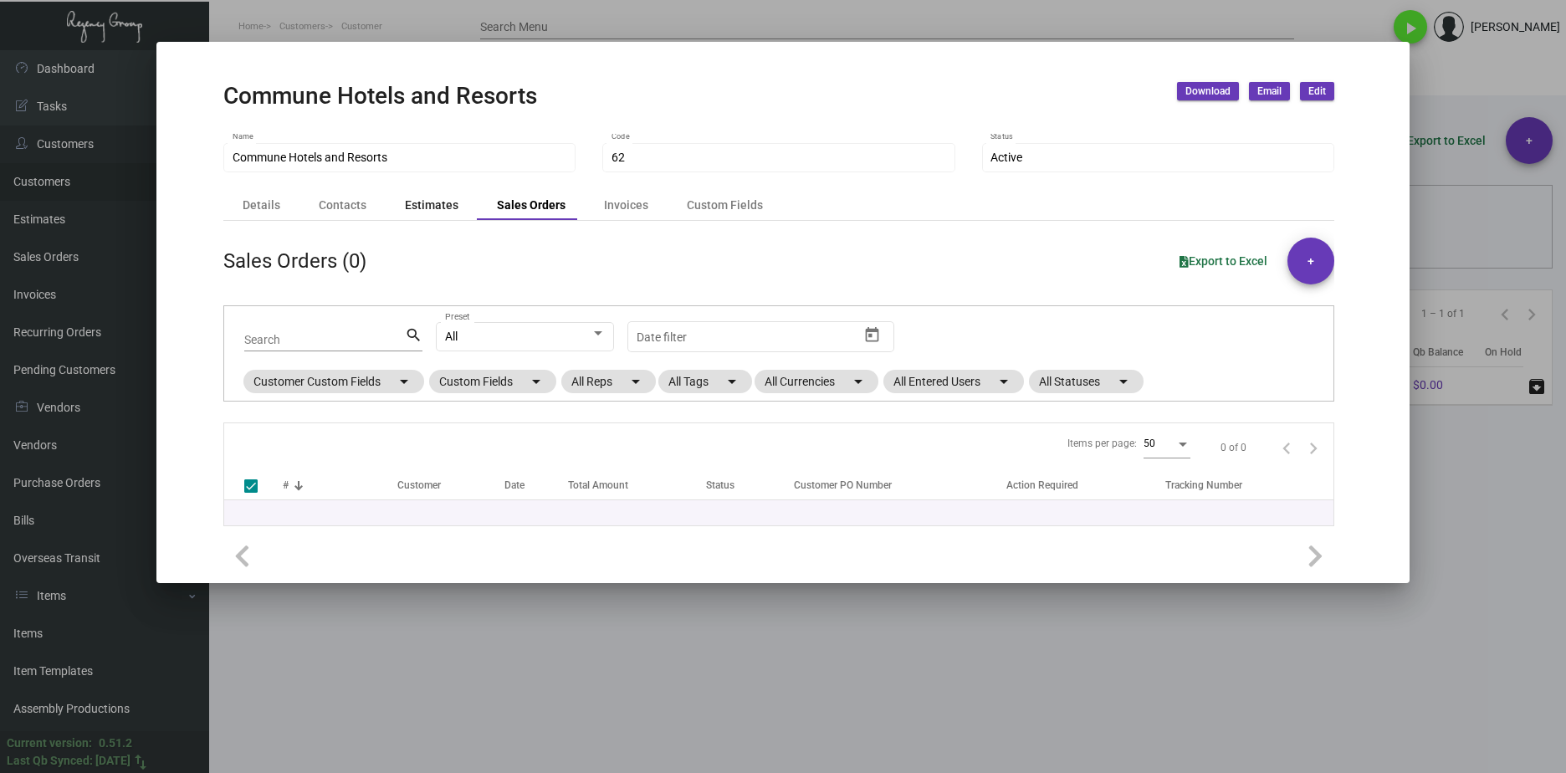
click at [441, 194] on div "Estimates" at bounding box center [431, 205] width 87 height 23
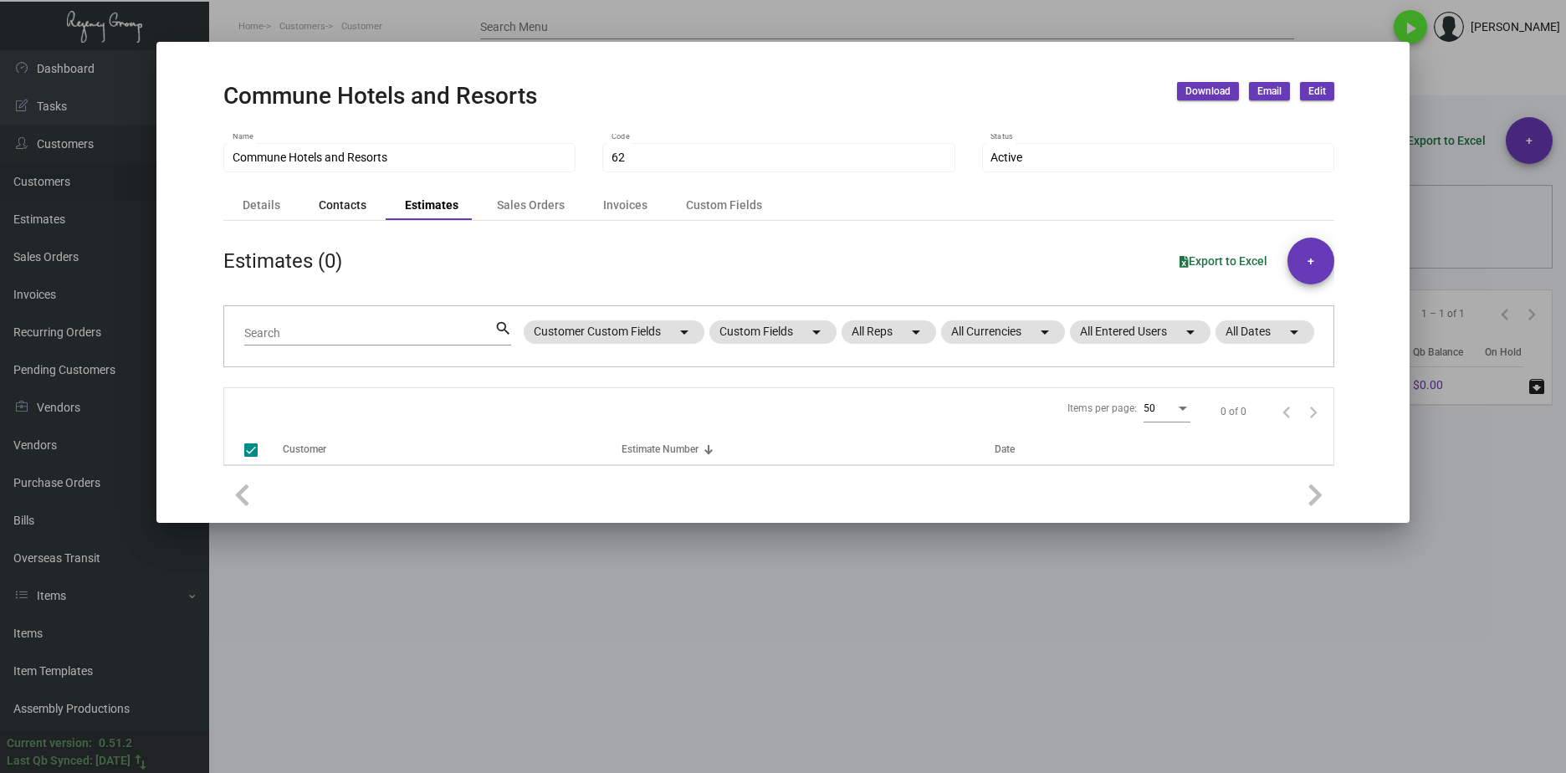
click at [346, 207] on div "Contacts" at bounding box center [343, 206] width 48 height 18
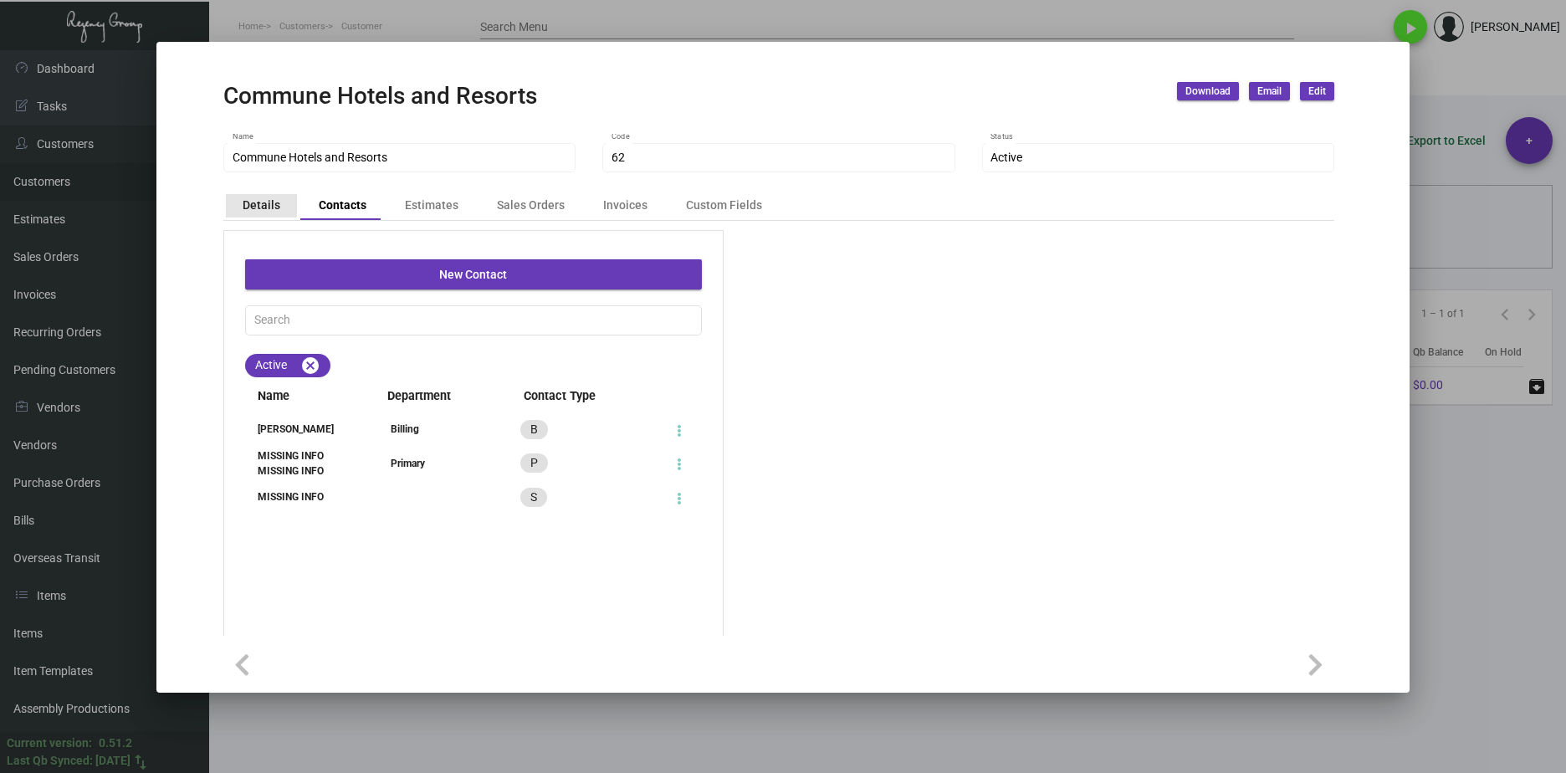
click at [270, 212] on div "Details" at bounding box center [262, 206] width 38 height 18
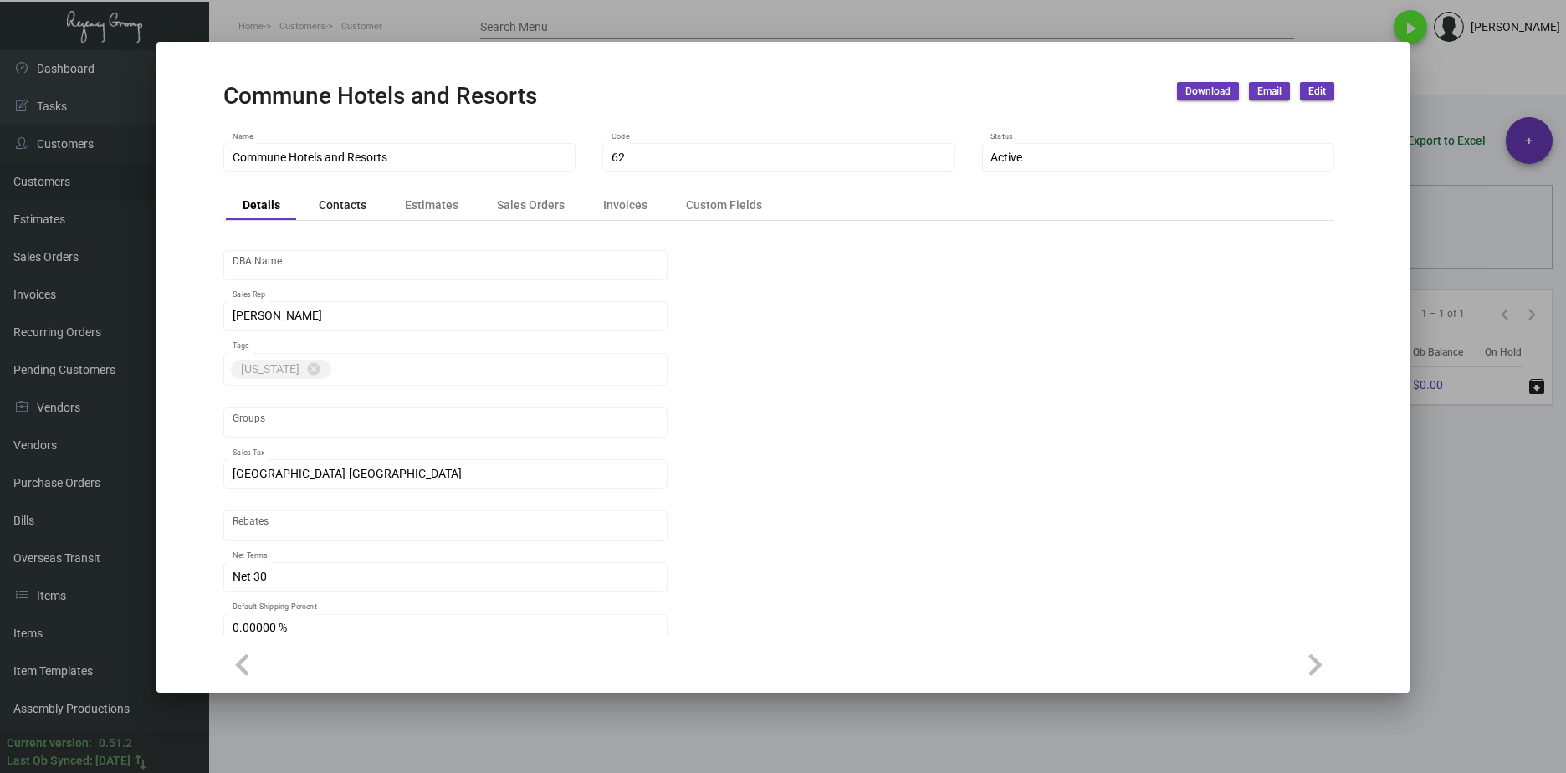
click at [352, 211] on div "Contacts" at bounding box center [343, 206] width 48 height 18
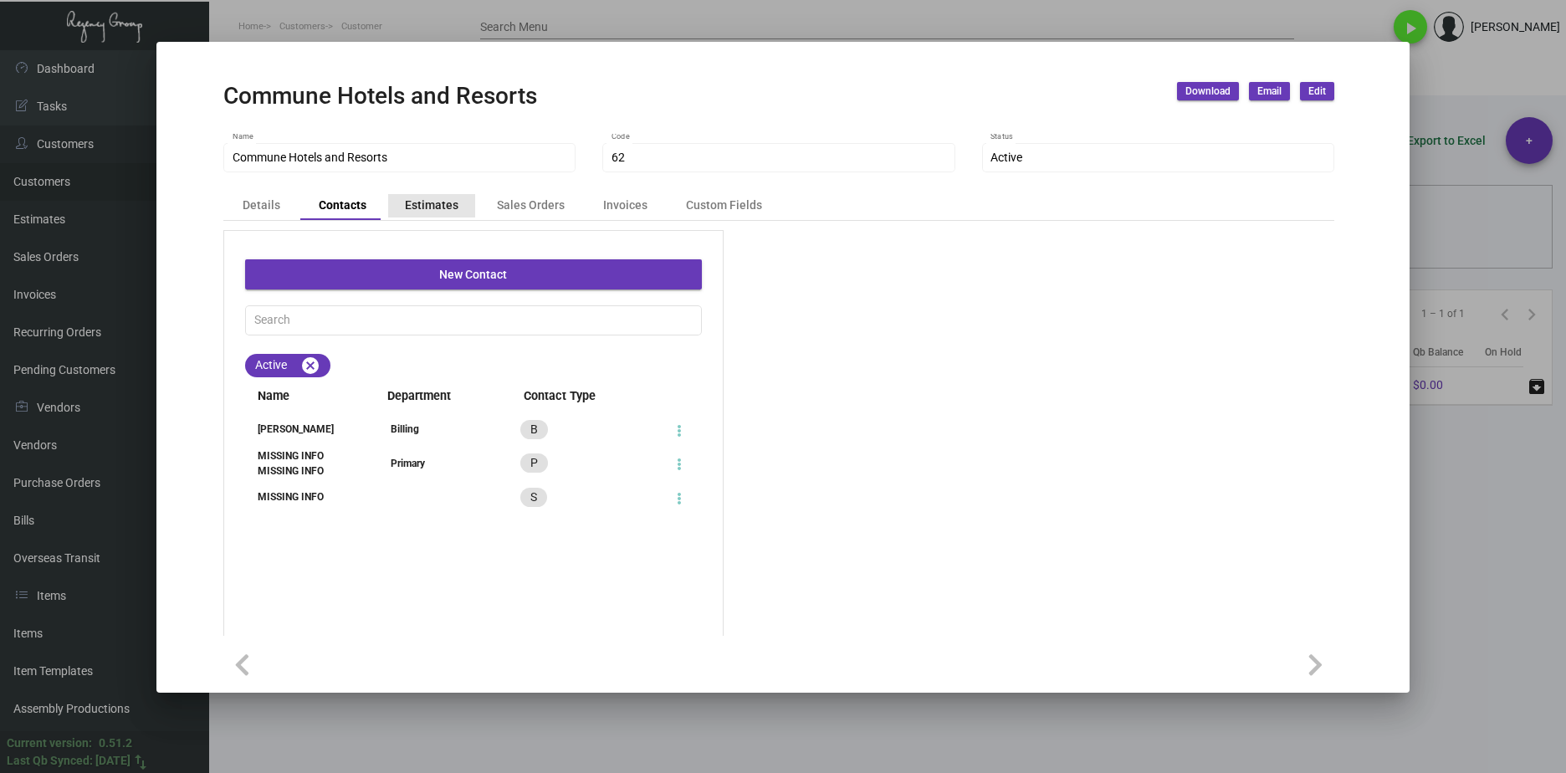
click at [430, 214] on div "Estimates" at bounding box center [432, 206] width 54 height 18
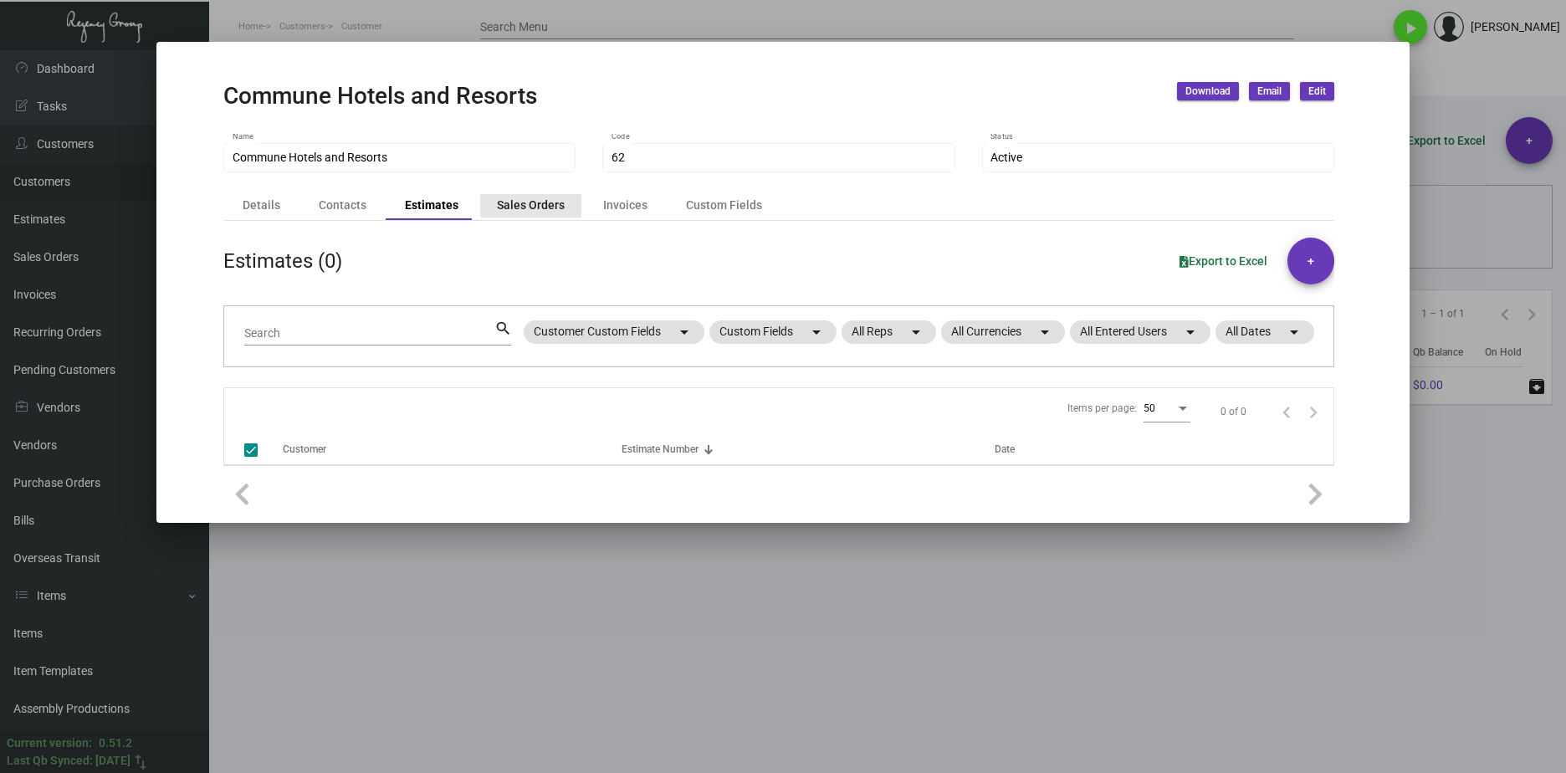
click at [536, 206] on div "Sales Orders" at bounding box center [531, 206] width 68 height 18
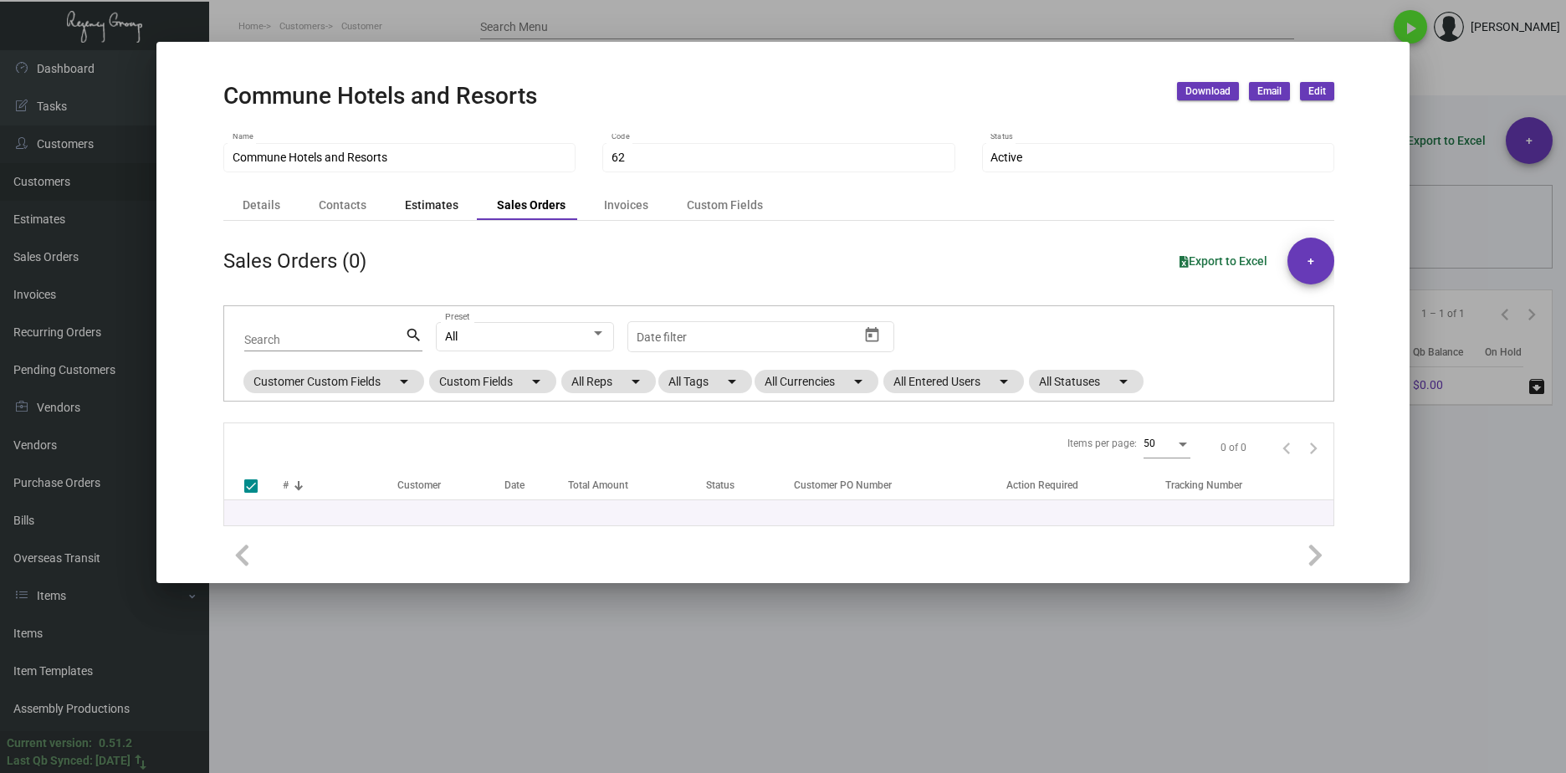
click at [436, 206] on div "Estimates" at bounding box center [432, 206] width 54 height 18
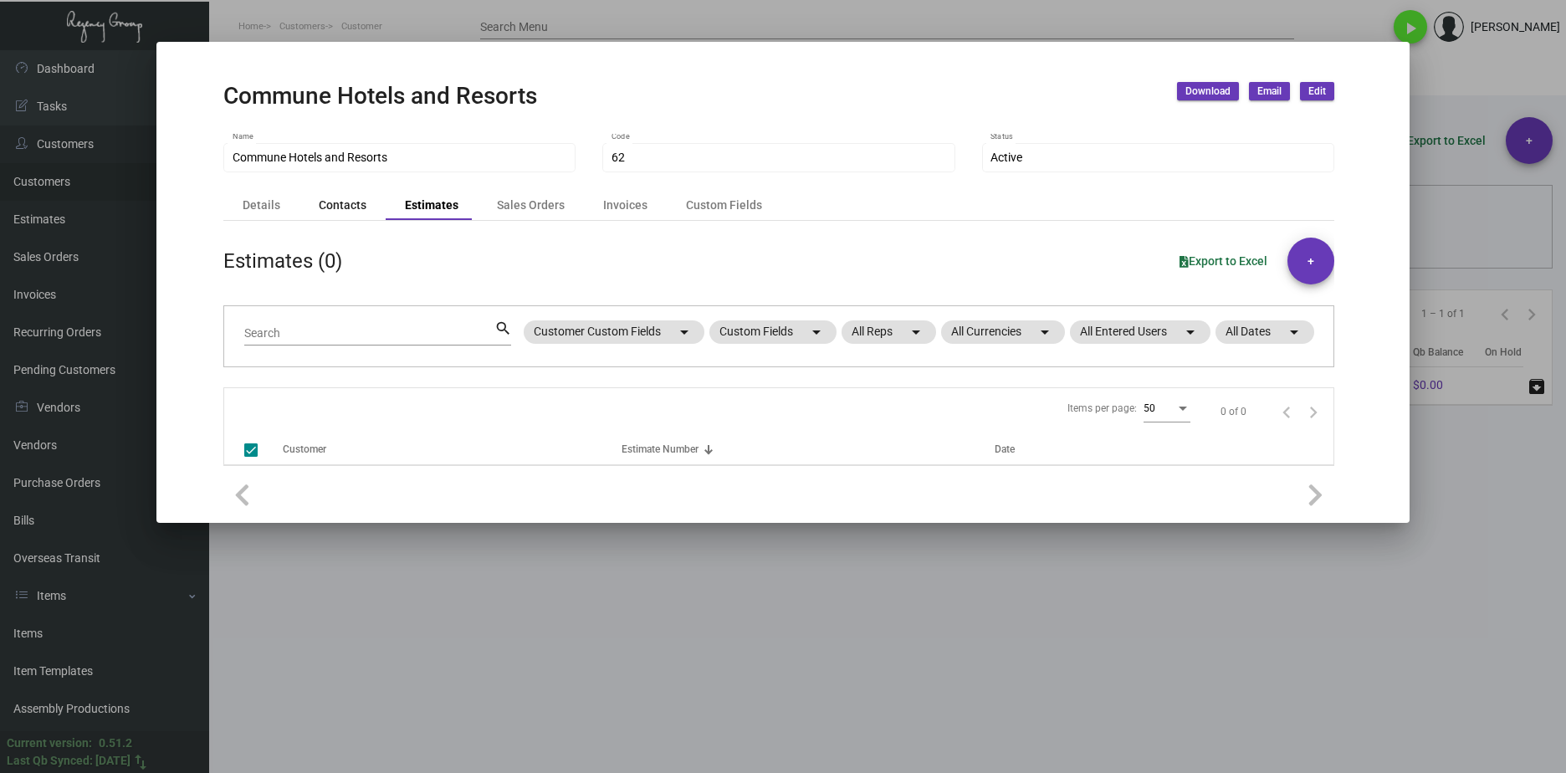
click at [350, 210] on div "Contacts" at bounding box center [343, 206] width 48 height 18
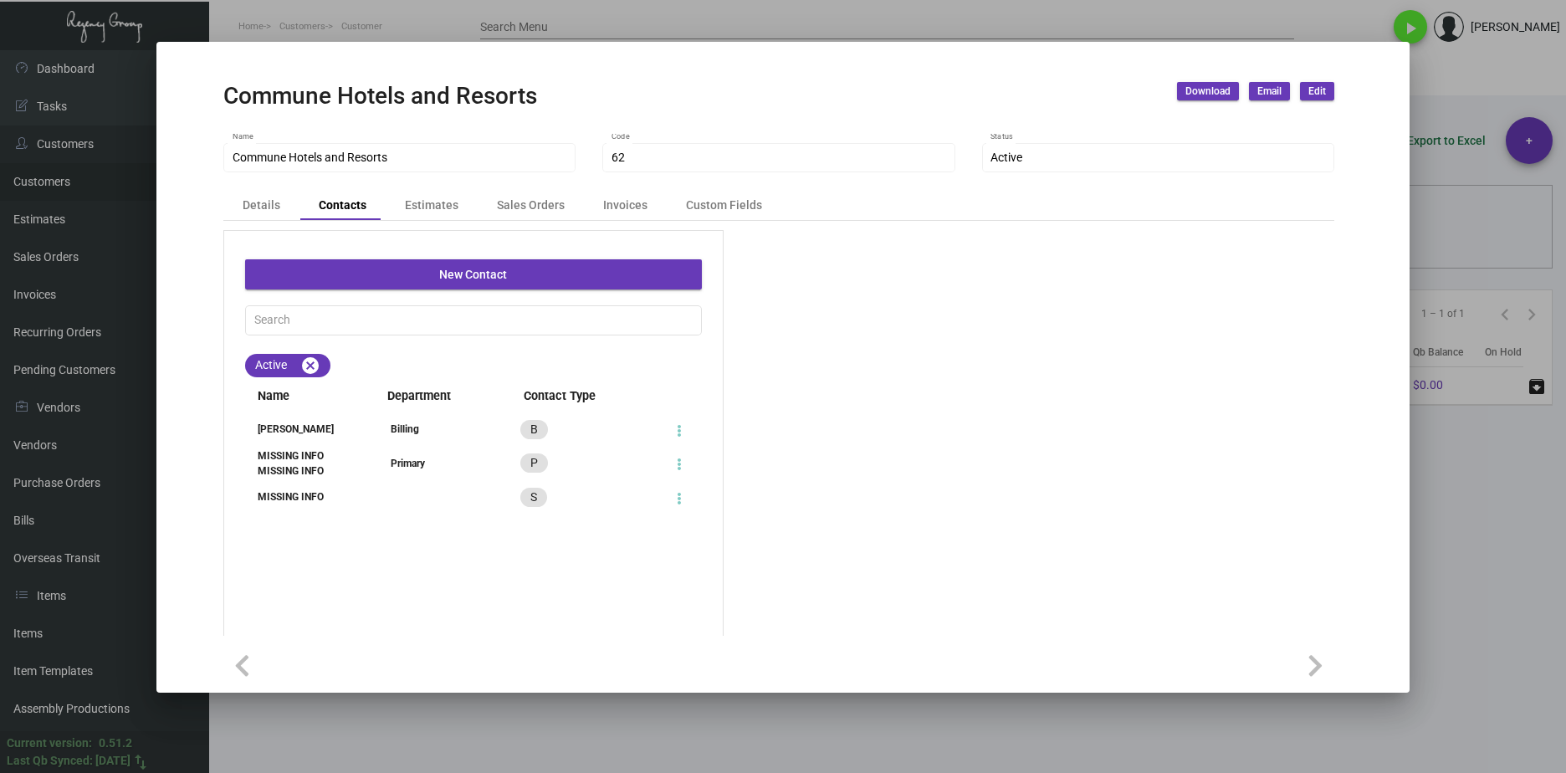
click at [248, 222] on div "New Contact Active cancel Name Department Contact Type [PERSON_NAME] Billing B …" at bounding box center [778, 495] width 1111 height 549
click at [252, 210] on div "Details" at bounding box center [262, 206] width 38 height 18
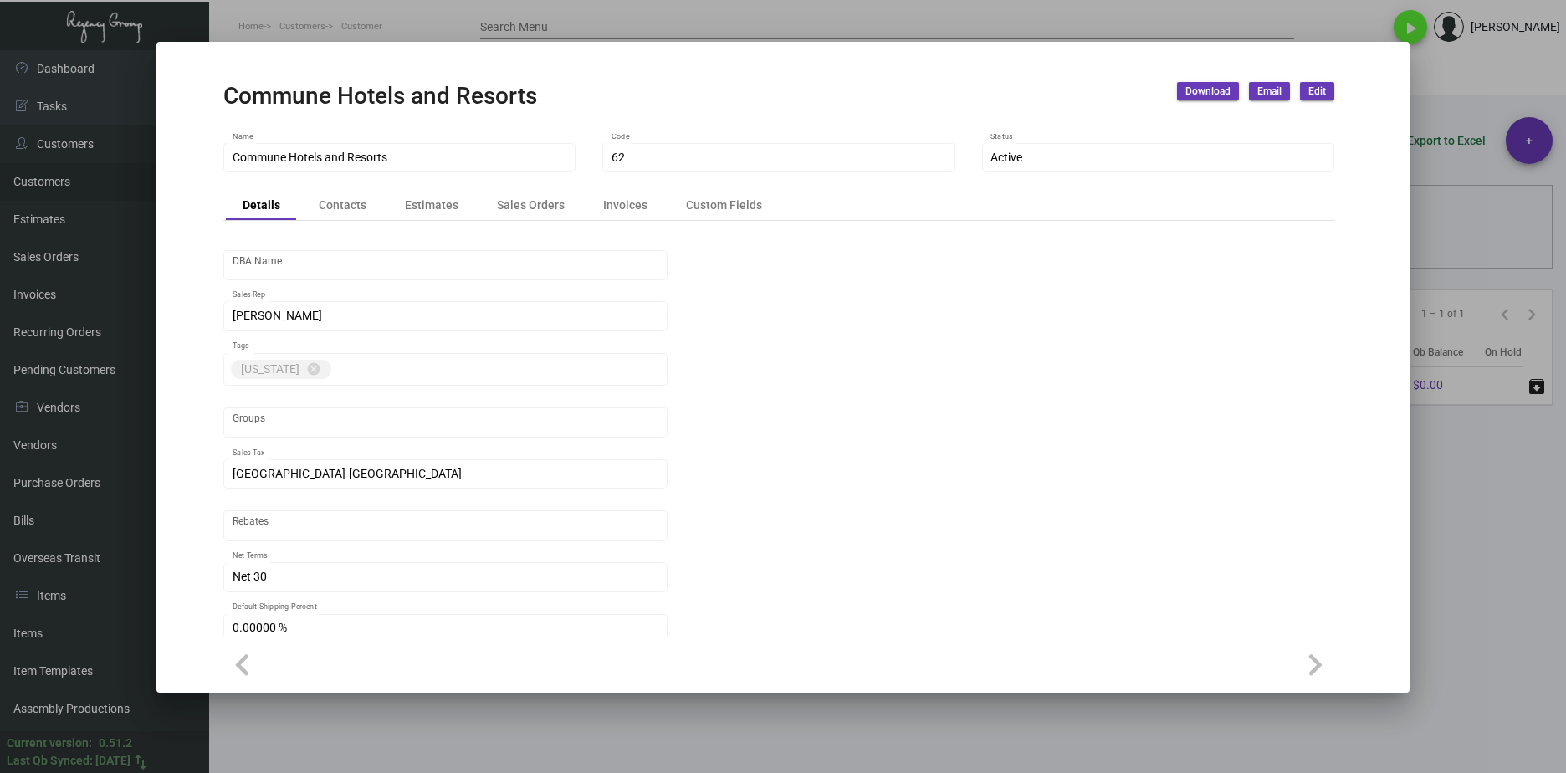
click at [453, 147] on div "Commune Hotels and Resorts Name" at bounding box center [400, 157] width 335 height 33
click at [1552, 547] on div at bounding box center [783, 386] width 1566 height 773
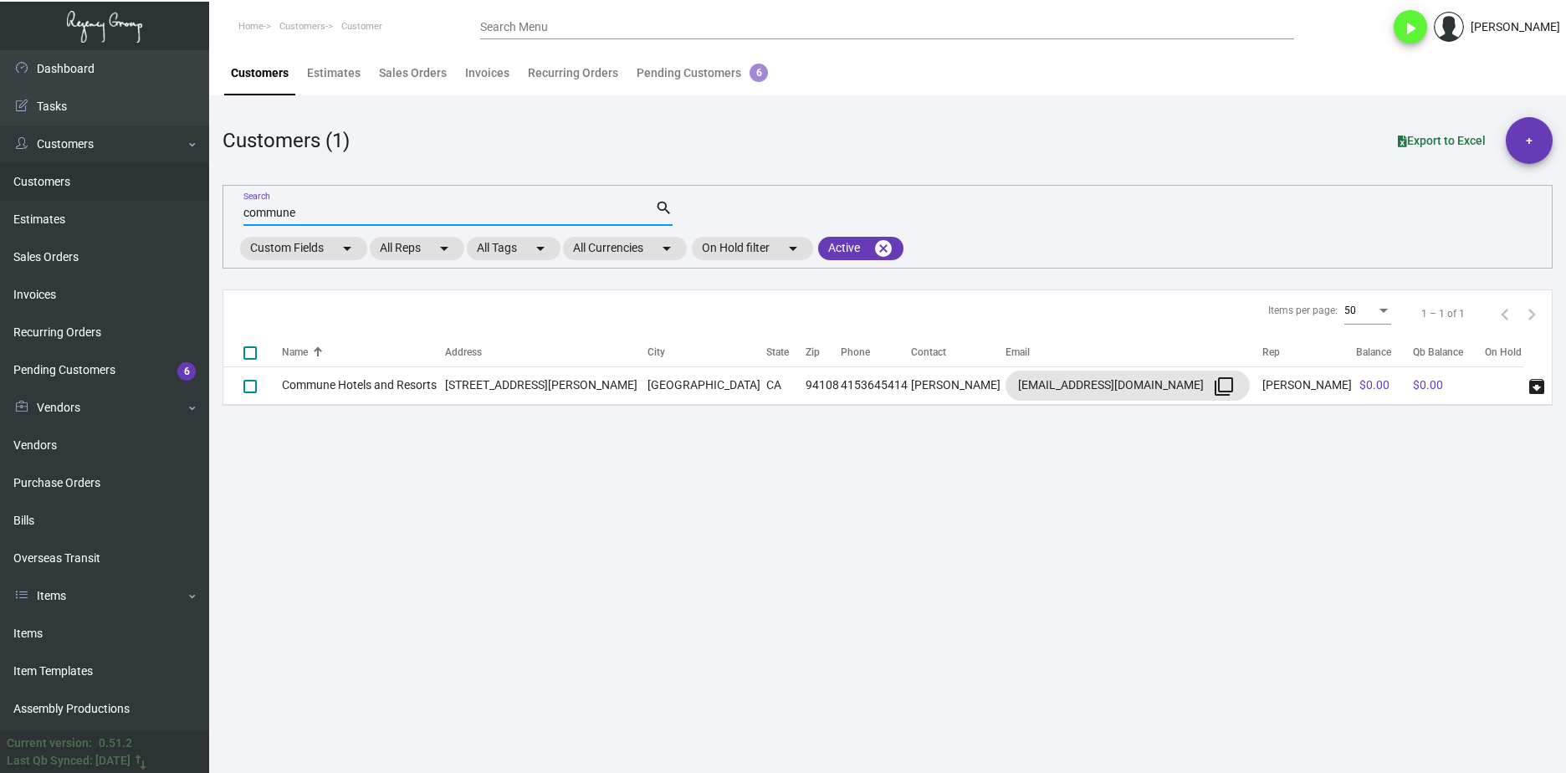
click at [358, 218] on input "commune" at bounding box center [449, 213] width 412 height 13
click at [357, 217] on input "commune" at bounding box center [449, 213] width 412 height 13
click at [356, 218] on input "commune" at bounding box center [449, 213] width 412 height 13
type input "federal"
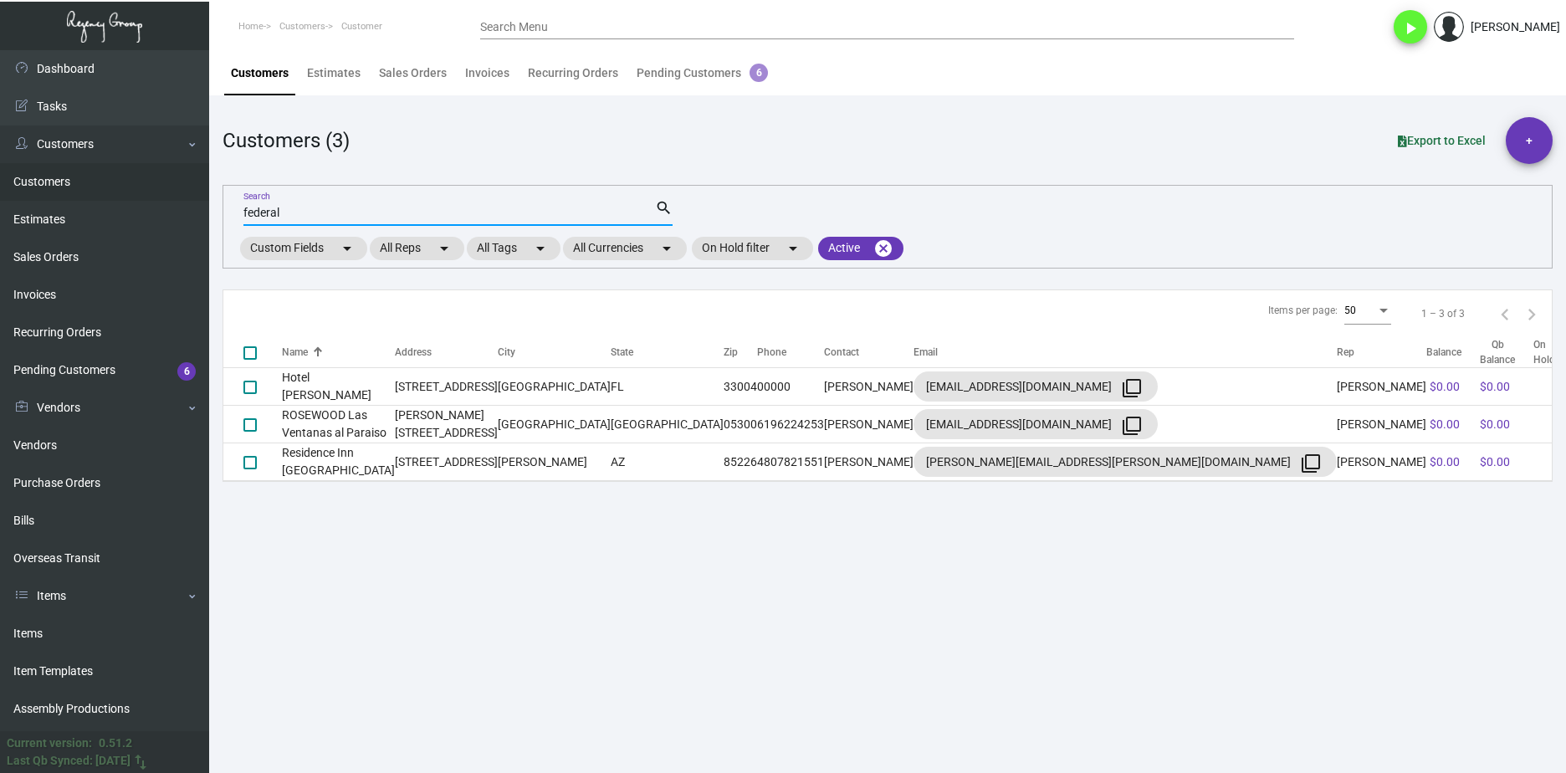
click at [378, 211] on input "federal" at bounding box center [449, 213] width 412 height 13
click at [378, 207] on input "federal" at bounding box center [449, 213] width 412 height 13
click at [377, 206] on div "federal Search" at bounding box center [449, 212] width 412 height 26
click at [131, 494] on link "Purchase Orders" at bounding box center [104, 483] width 209 height 38
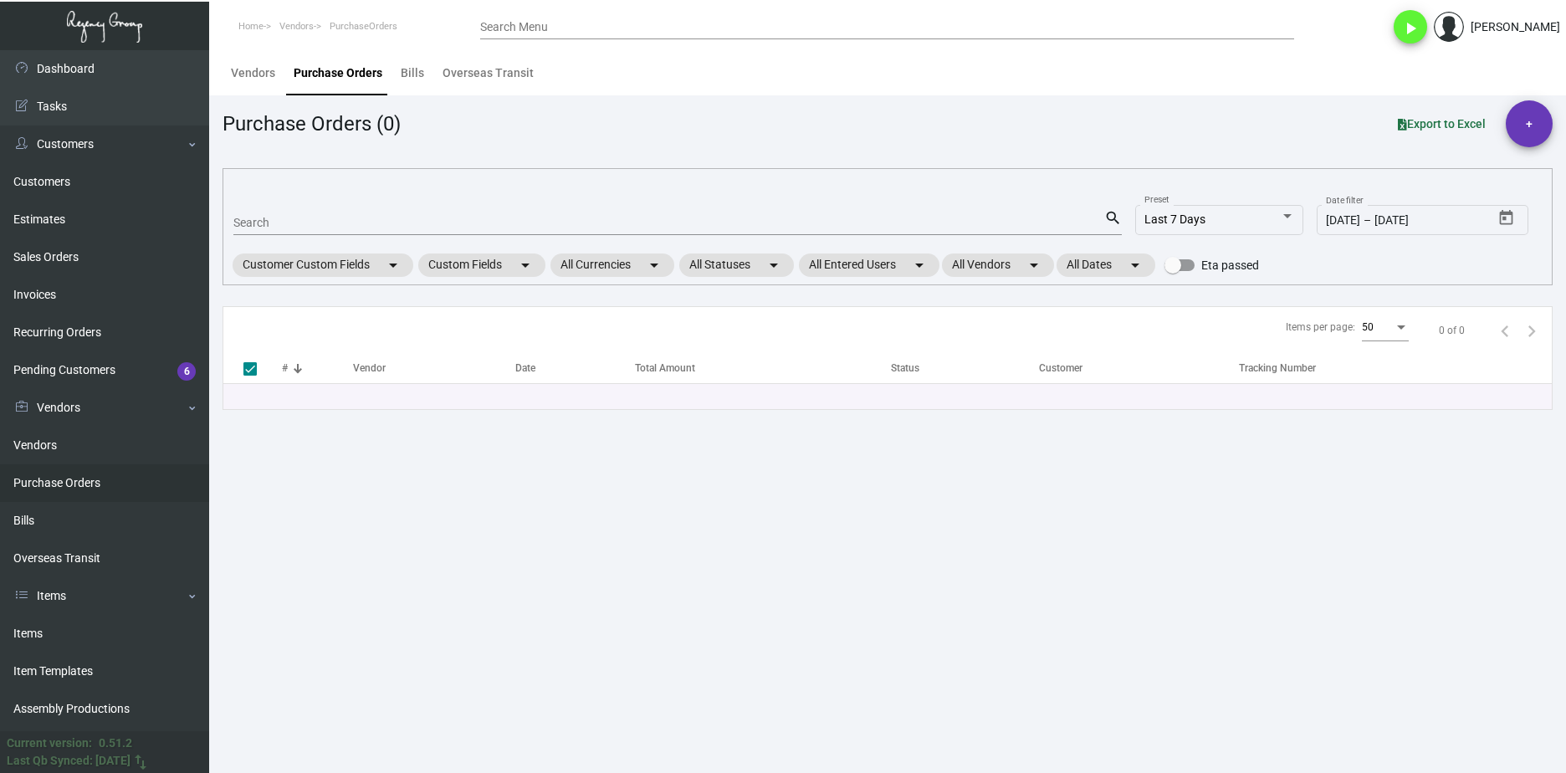
drag, startPoint x: 414, startPoint y: 216, endPoint x: 405, endPoint y: 197, distance: 21.3
click at [414, 217] on input "Search" at bounding box center [668, 223] width 871 height 13
type input "10"
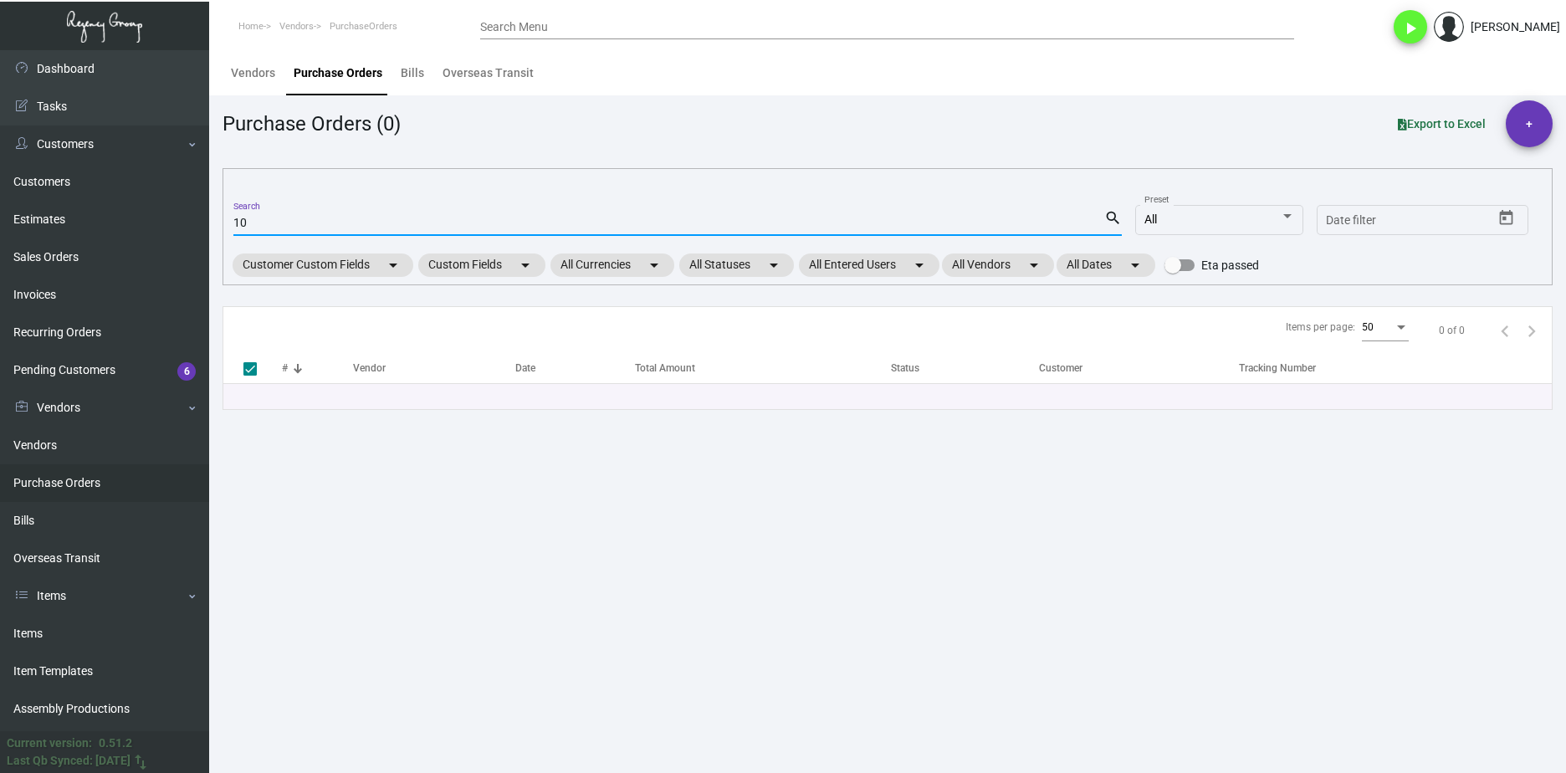
checkbox input "false"
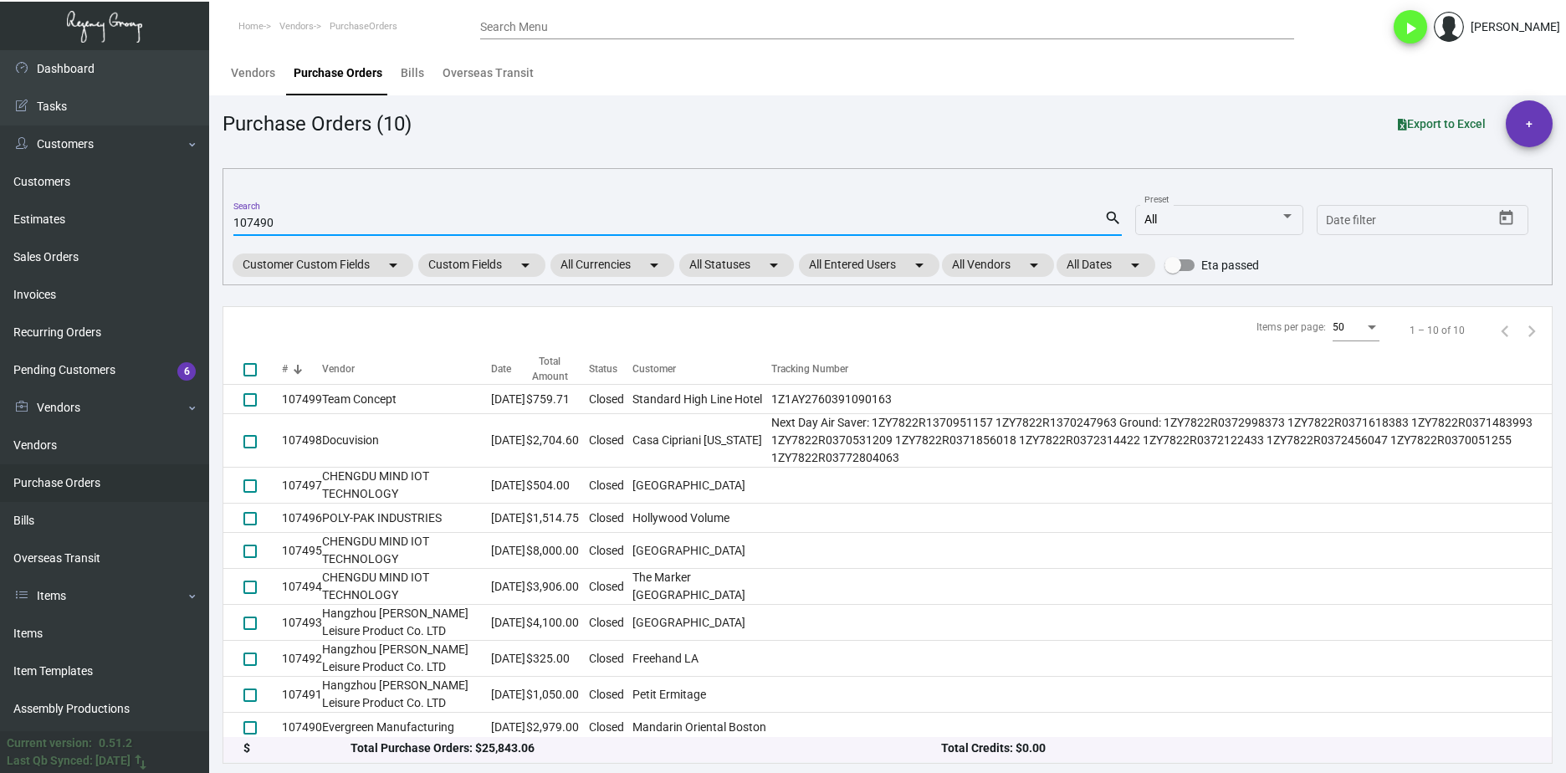
type input "107490"
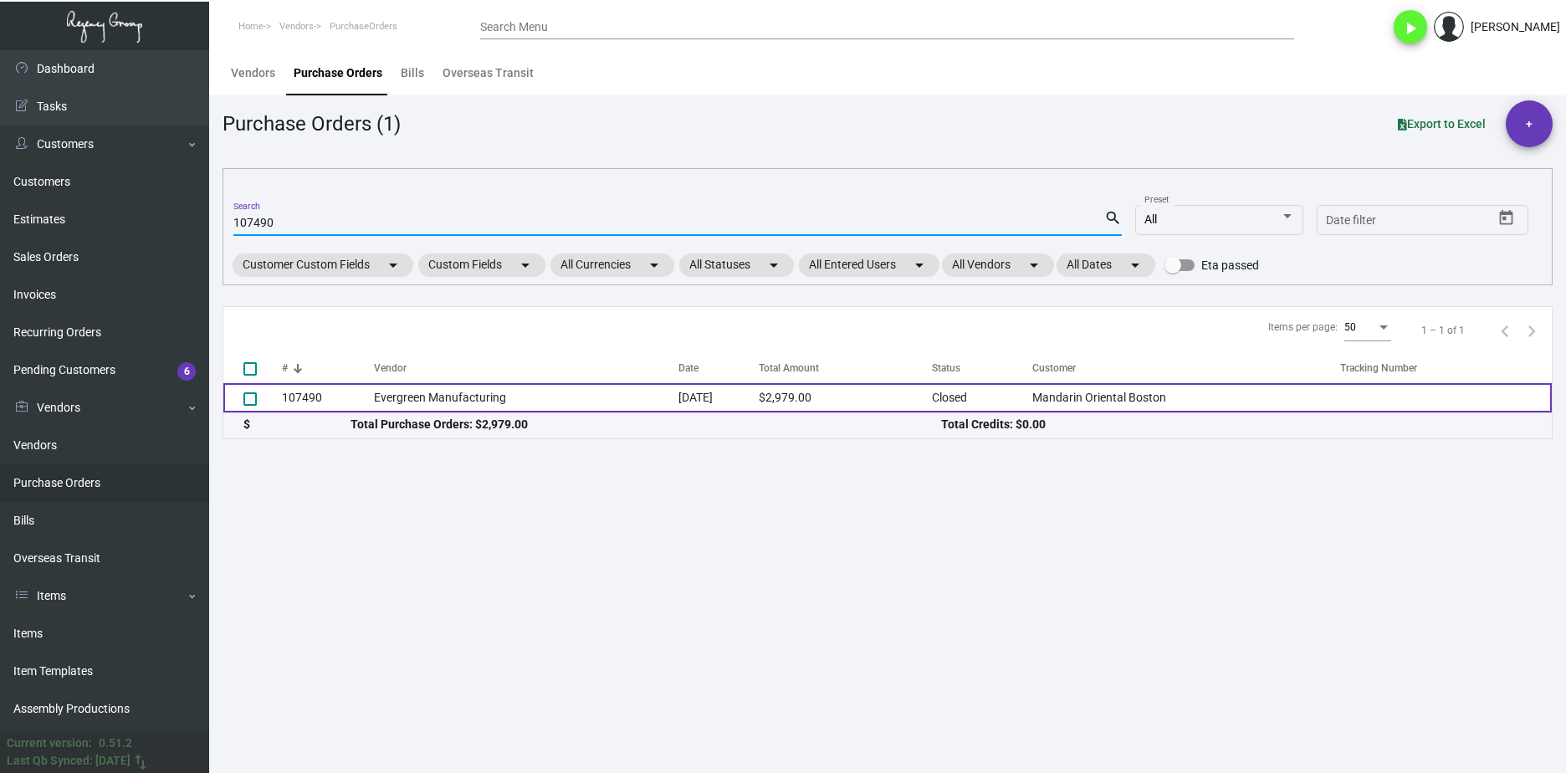
click at [413, 397] on td "Evergreen Manufacturing" at bounding box center [526, 397] width 304 height 29
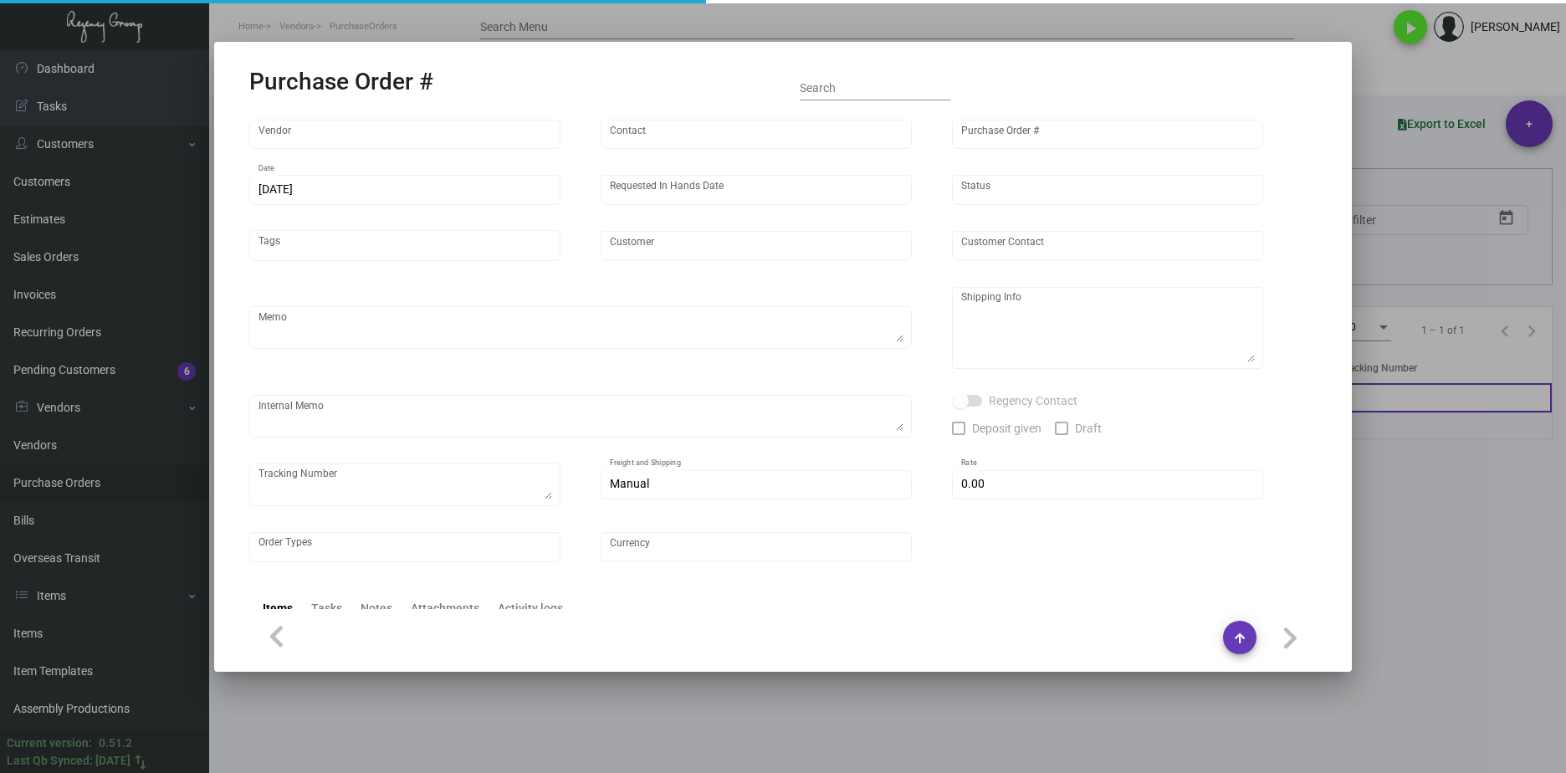
type input "Evergreen Manufacturing"
type input "[PERSON_NAME]"
type input "107490"
type input "[DATE]"
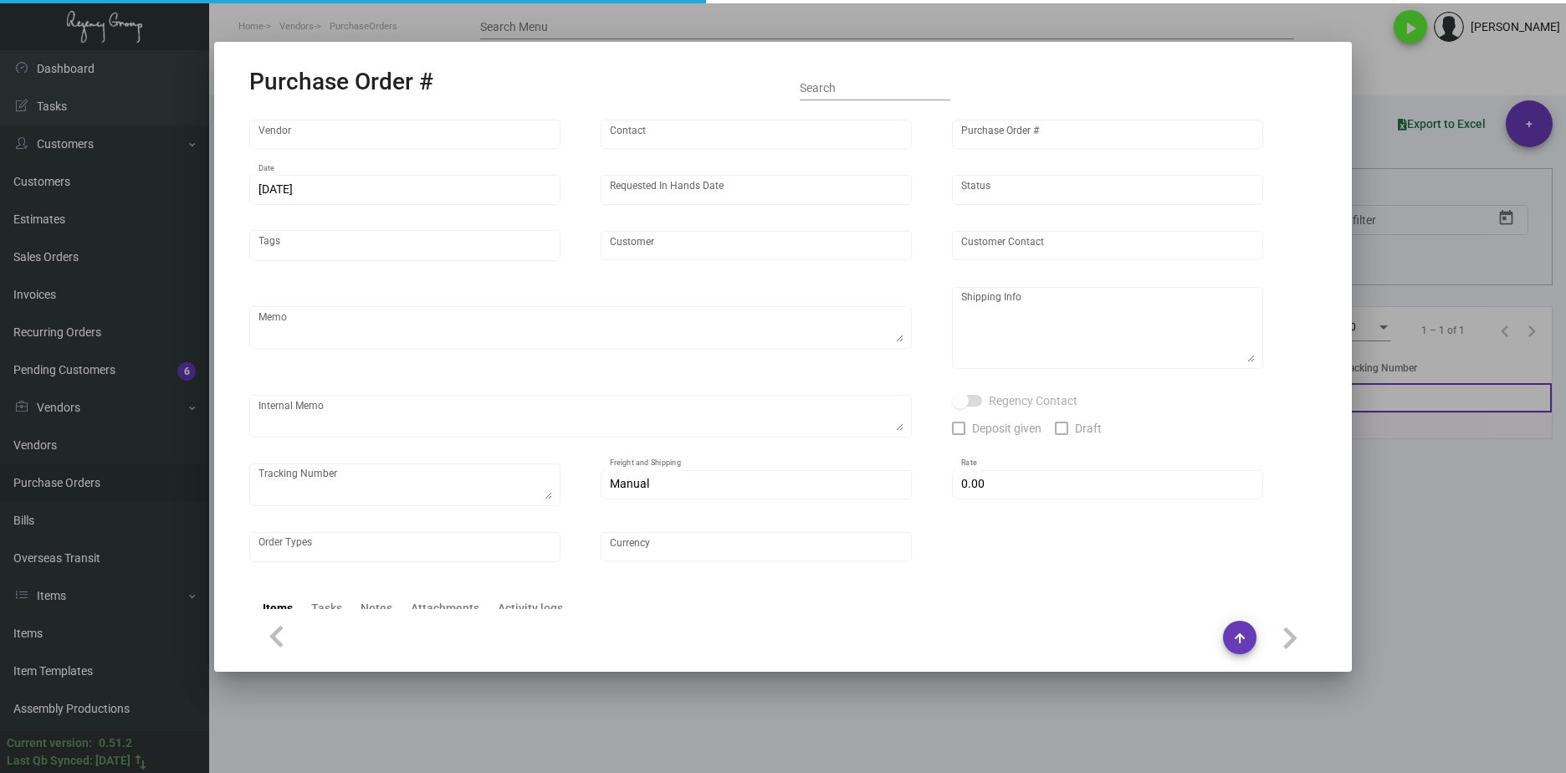
type input "Mandarin Oriental Boston"
type textarea "Quote # 0724-094-D / Reorder PO# 99349 / Please reach out to SH for UPS labels."
type textarea "Qty - 10k Regency Group NJ - [PERSON_NAME] [STREET_ADDRESS] US Qty - 5k Mandari…"
type textarea "@SH - Split shipping Label provided, UPS Ground Cost $27.96. By Desean [DATE]. …"
checkbox input "true"
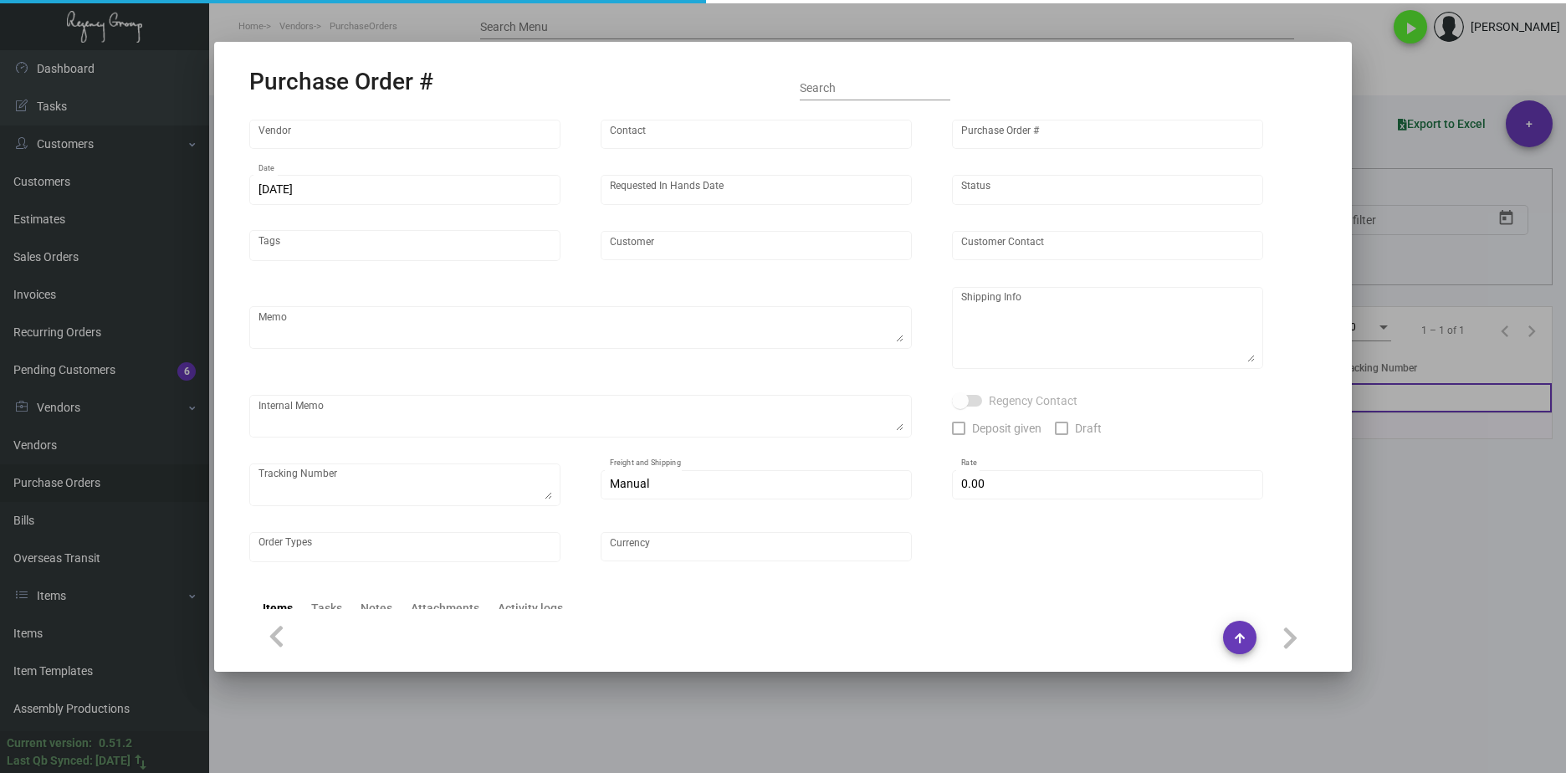
type input "$ 0.00"
type input "United States Dollar $"
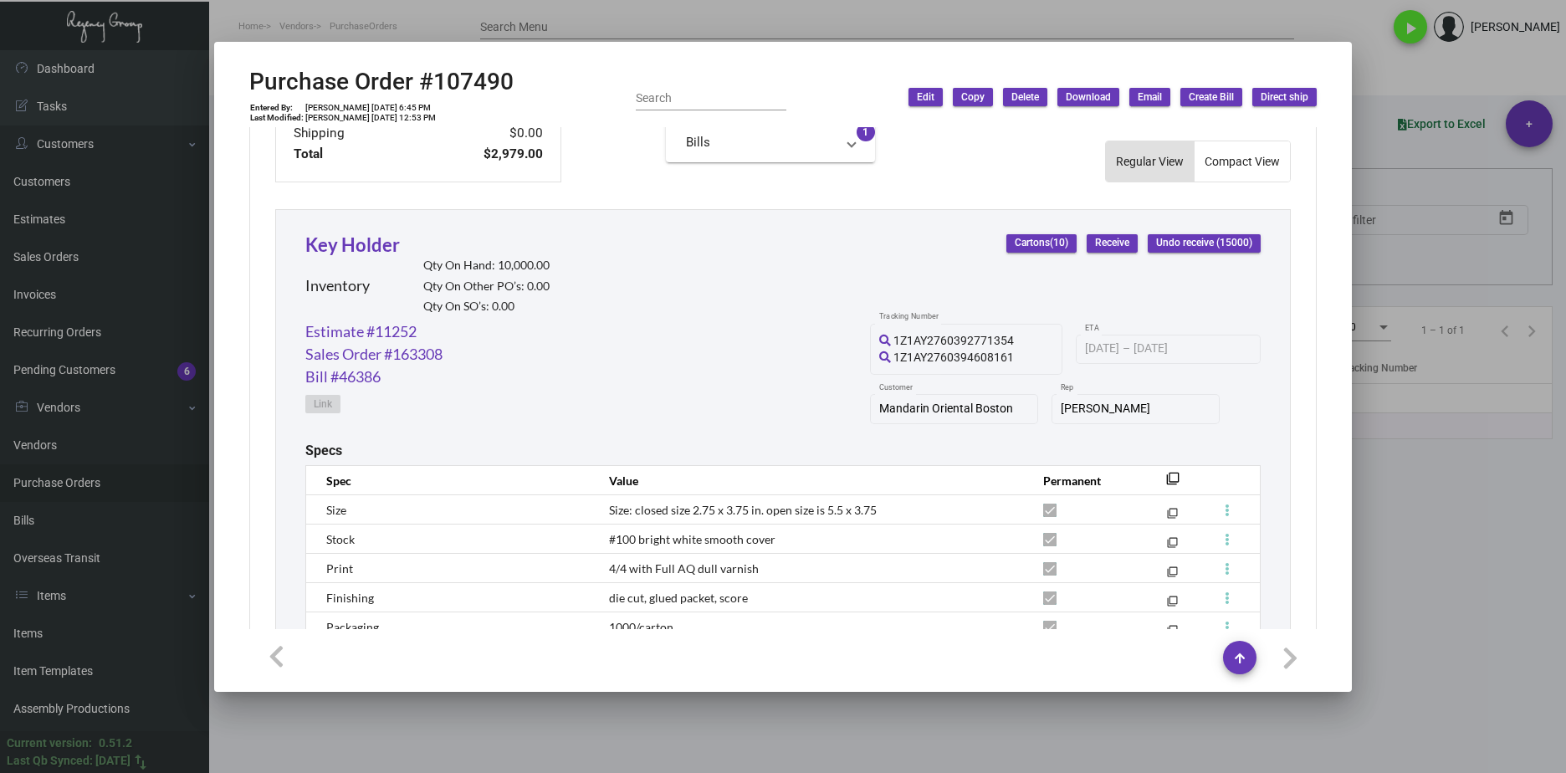
scroll to position [781, 0]
